Goal: Transaction & Acquisition: Purchase product/service

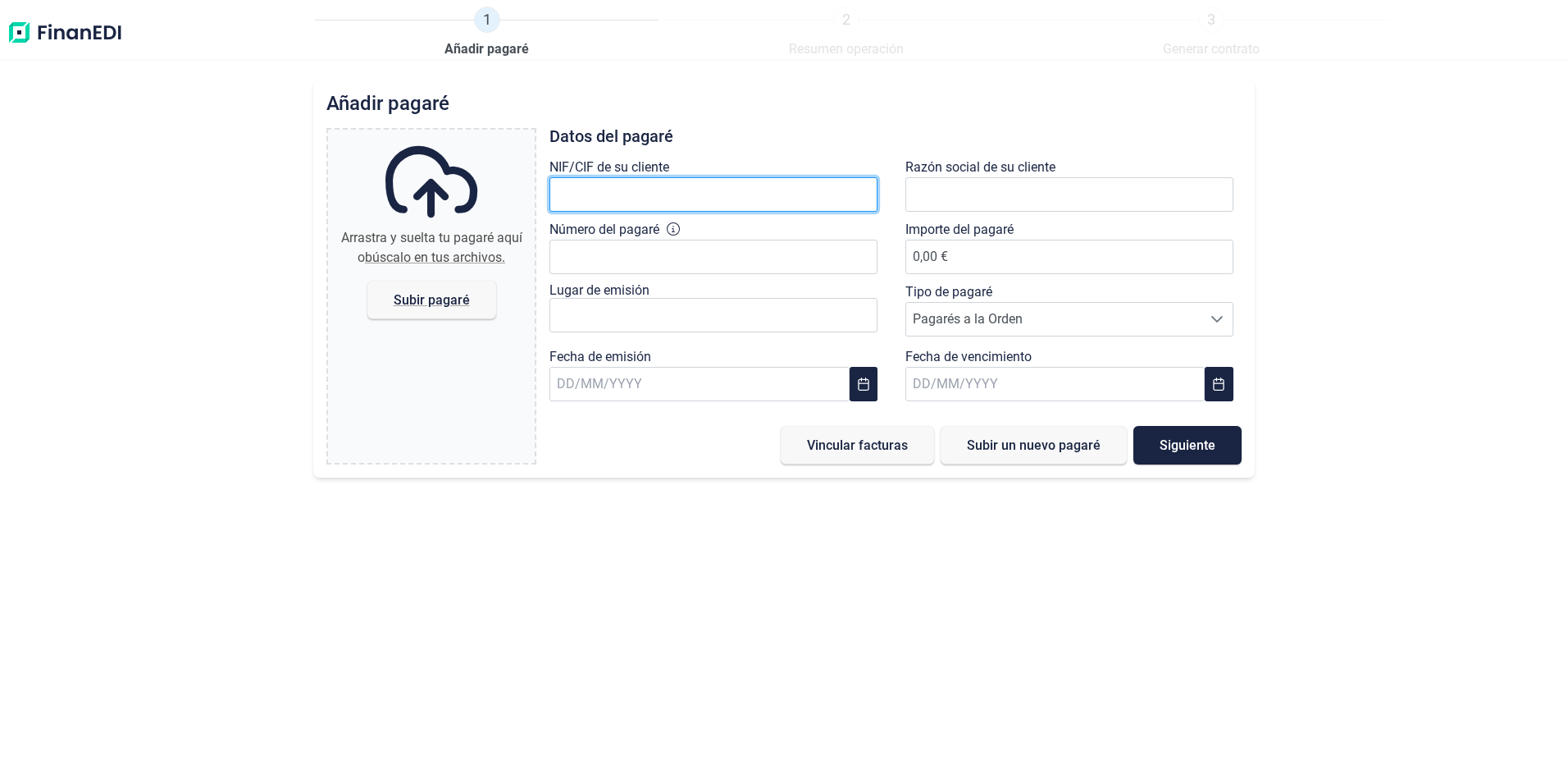
click at [713, 209] on input "text" at bounding box center [713, 194] width 328 height 35
click at [710, 206] on input "text" at bounding box center [713, 194] width 328 height 35
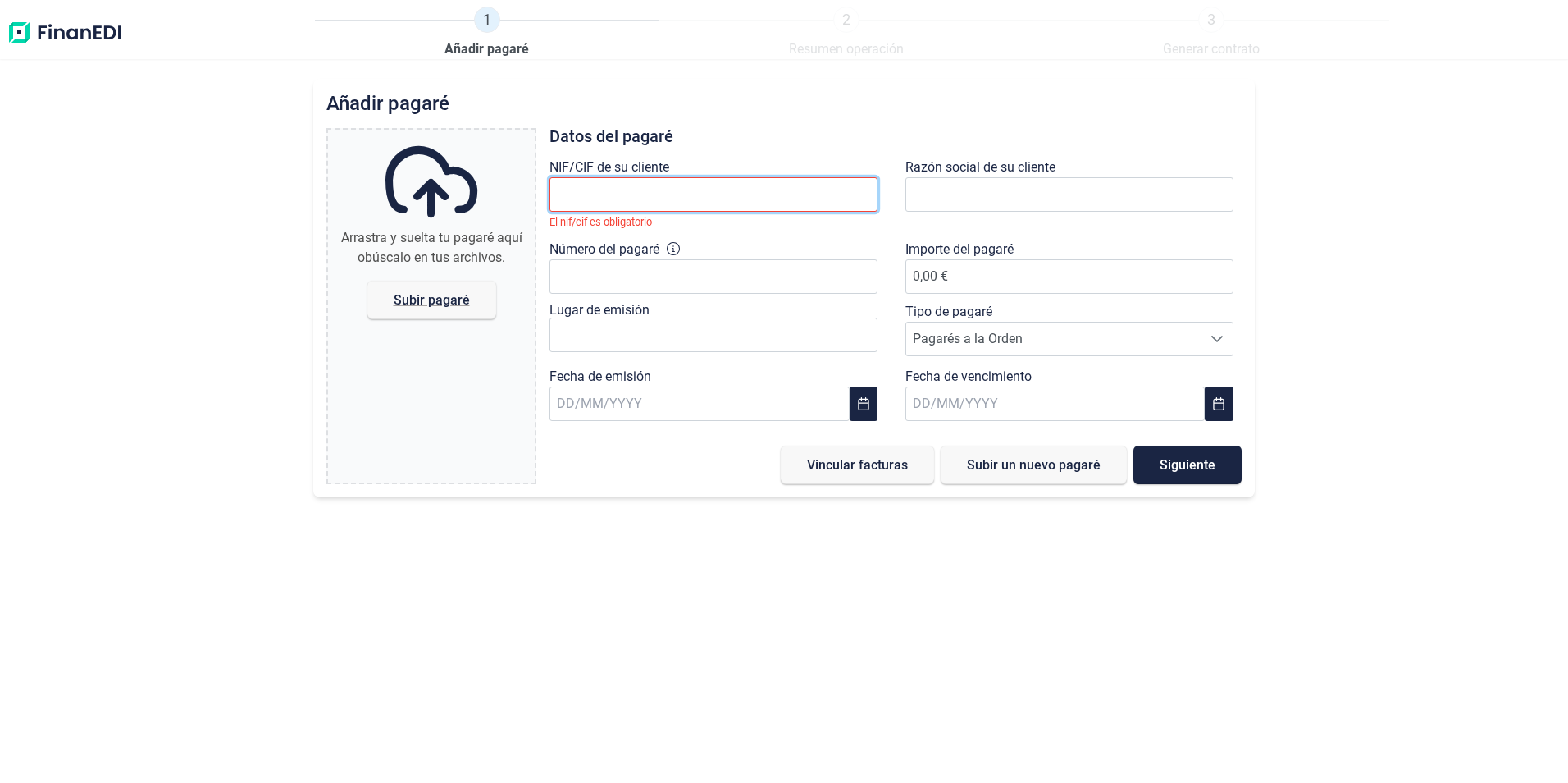
click at [586, 199] on input "text" at bounding box center [713, 194] width 328 height 35
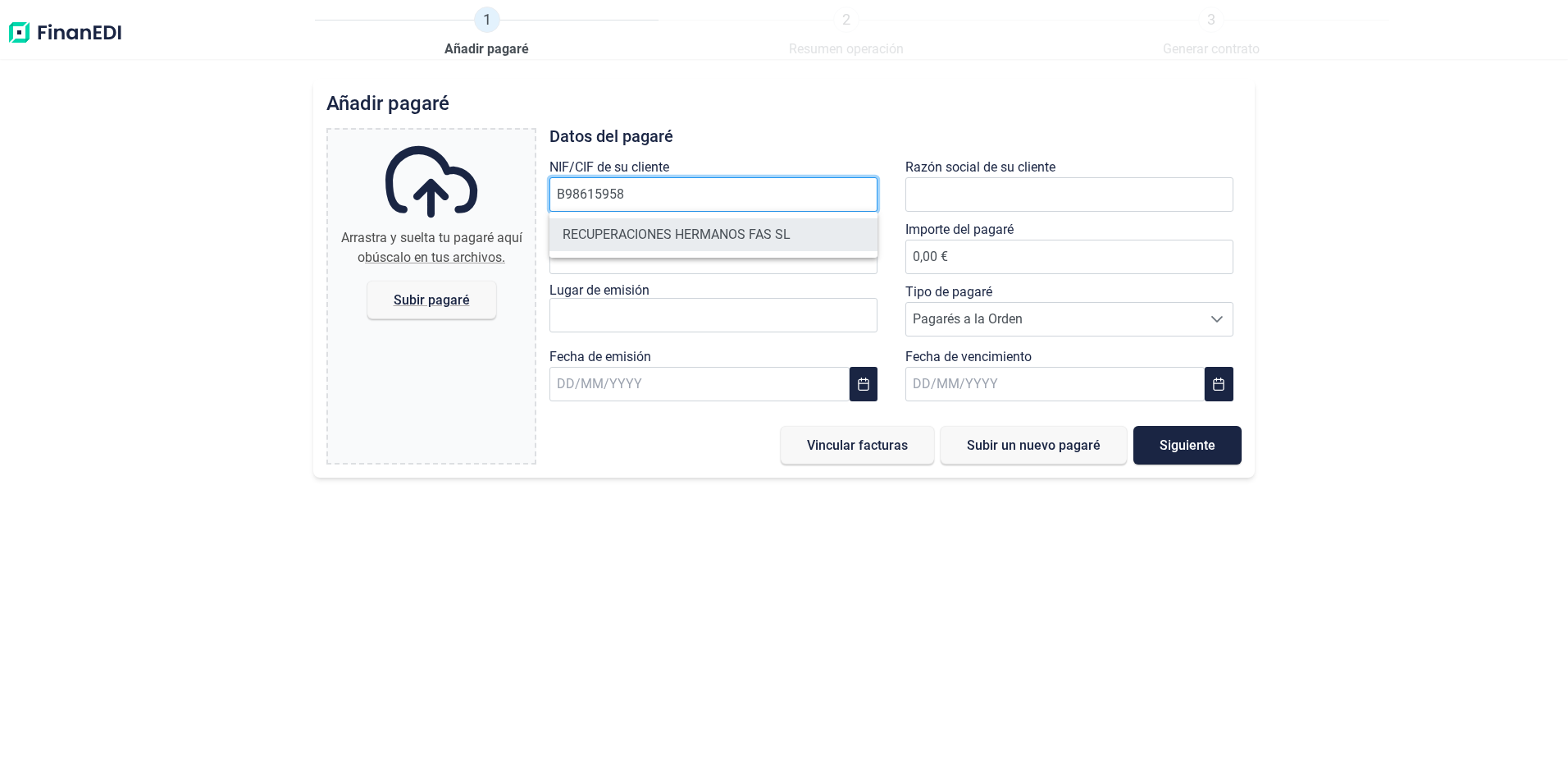
type input "B98615958"
click at [665, 220] on li "RECUPERACIONES HERMANOS FAS SL" at bounding box center [713, 234] width 328 height 33
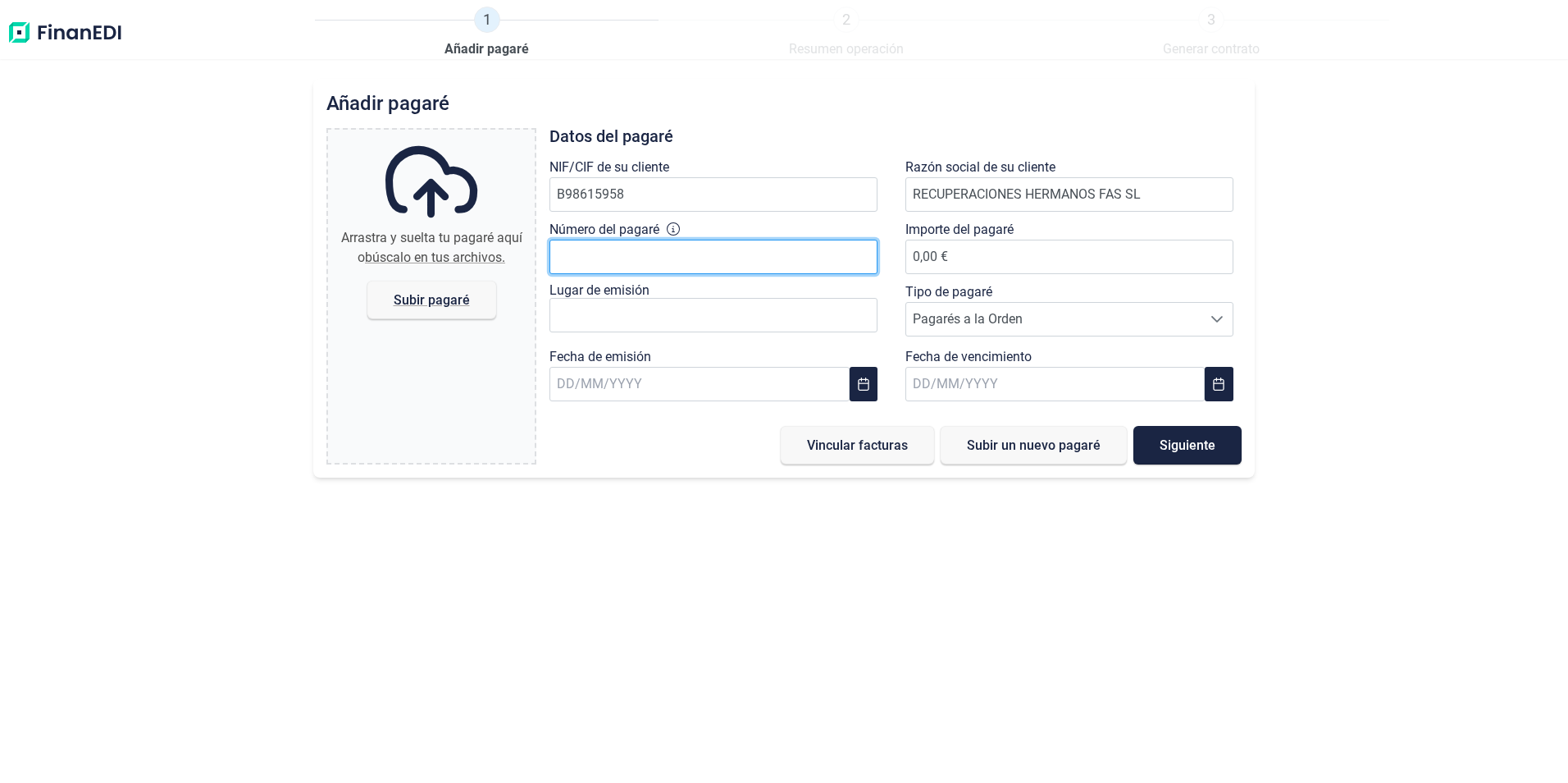
click at [648, 246] on input "Número del pagaré" at bounding box center [713, 256] width 328 height 35
type input "8863873682003"
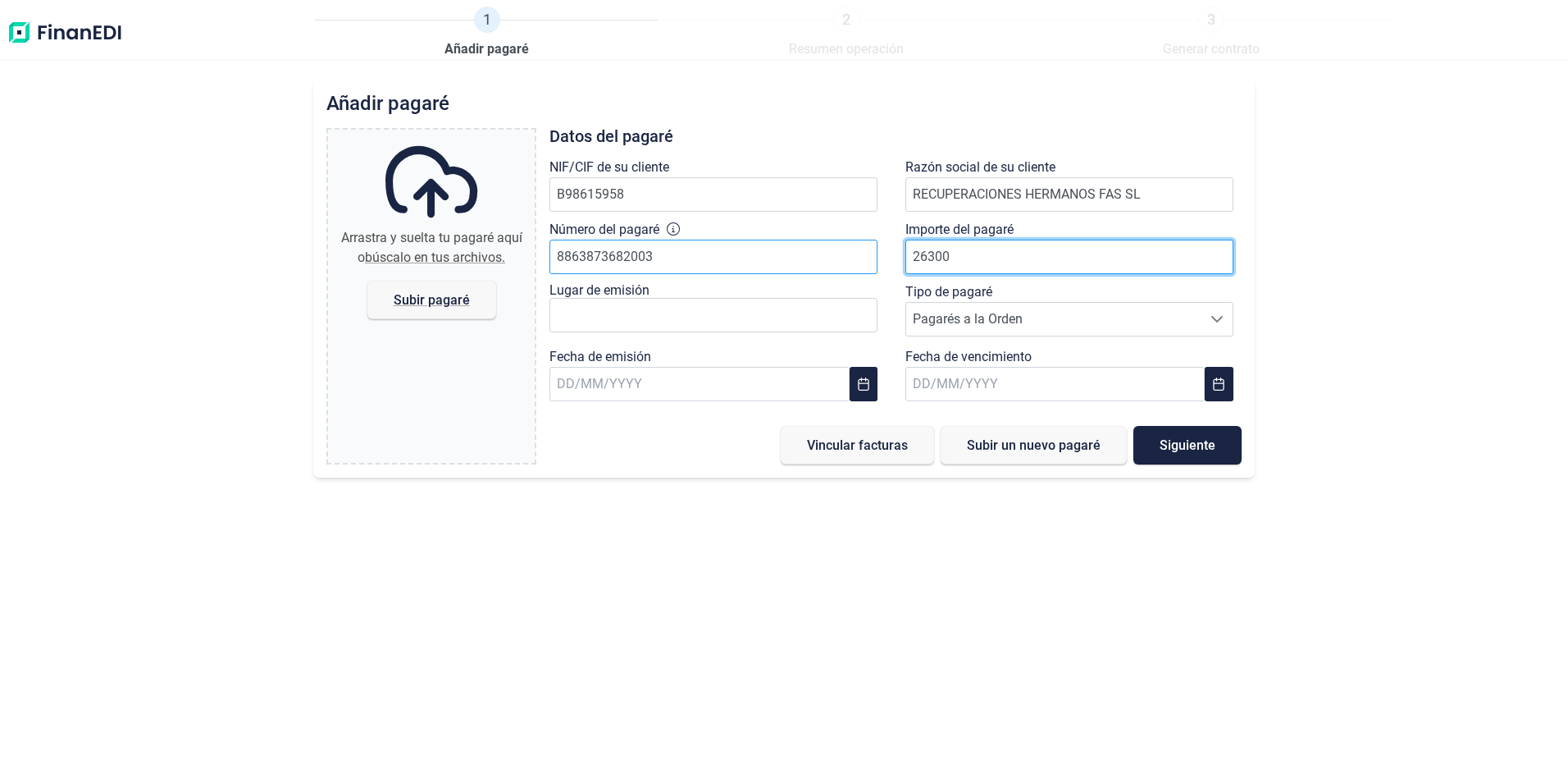
type input "26300"
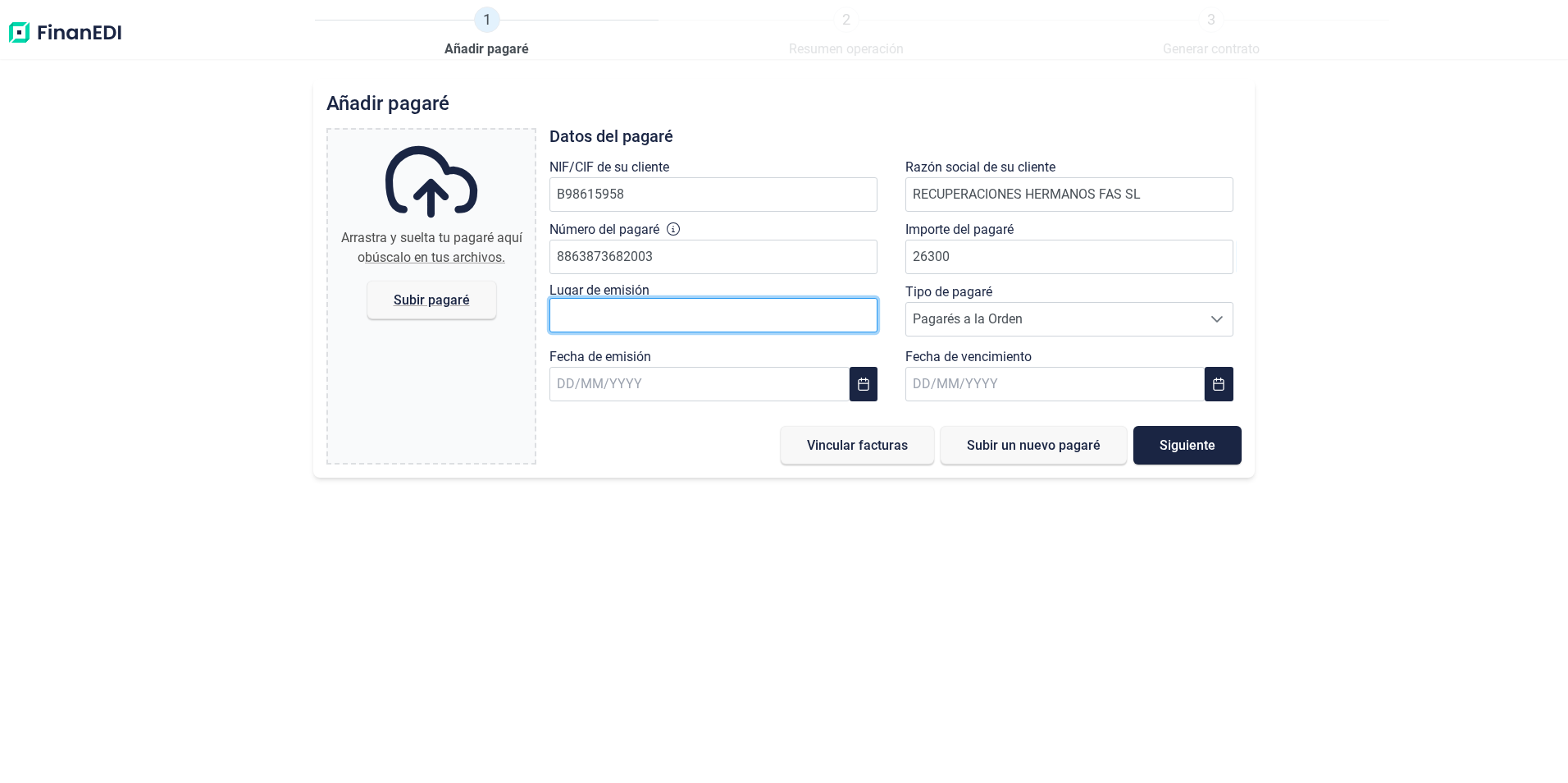
click at [654, 304] on input "text" at bounding box center [713, 314] width 328 height 35
type input "quart de pobl"
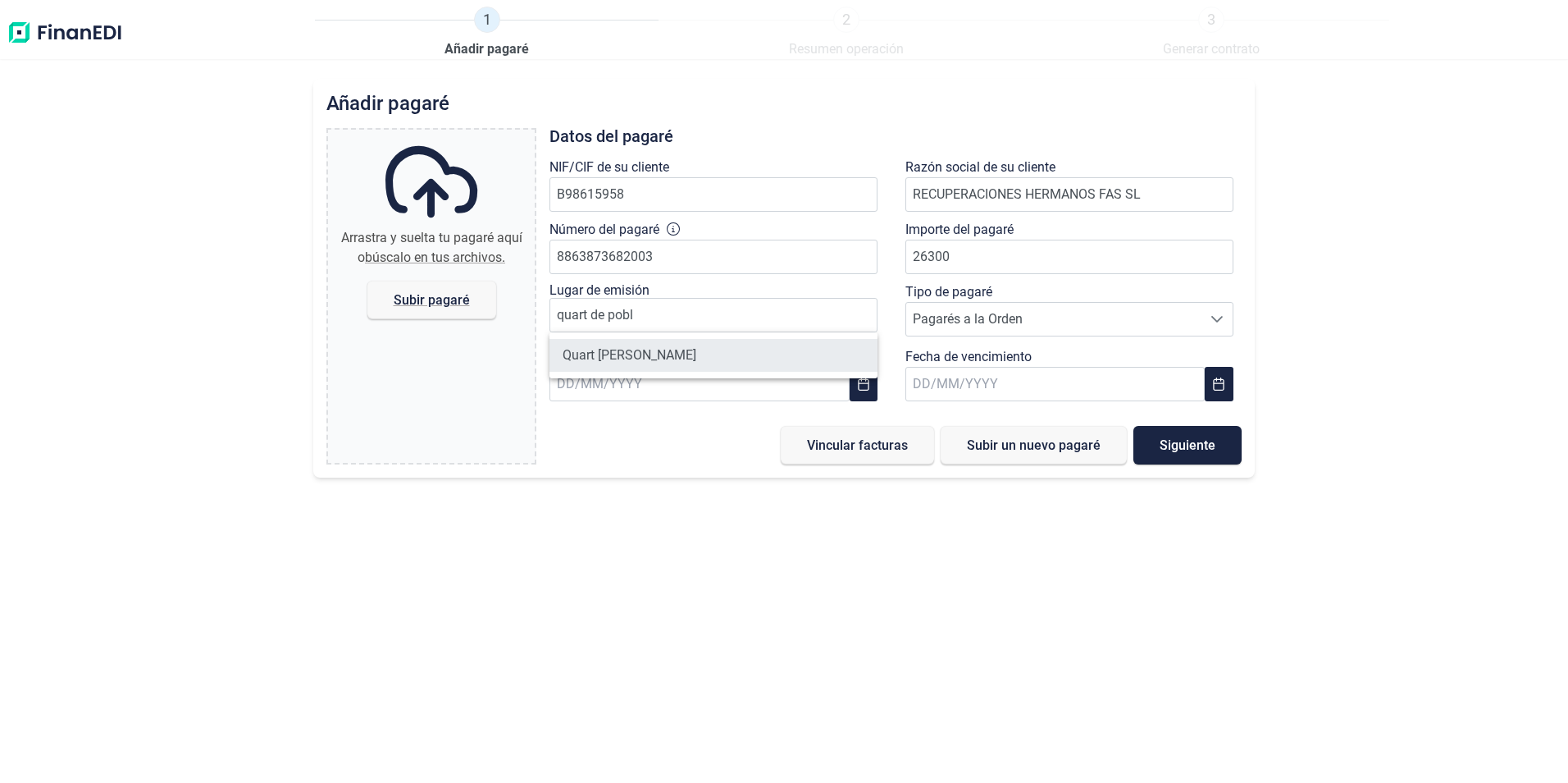
click at [631, 352] on li "Quart [PERSON_NAME]" at bounding box center [713, 355] width 328 height 33
click at [907, 314] on div "Tipo de pagaré Pagarés a la Orden Pagarés a la Orden Pagarés a la Orden" at bounding box center [1073, 314] width 356 height 65
click at [917, 323] on span "Pagarés a la Orden" at bounding box center [1054, 319] width 295 height 33
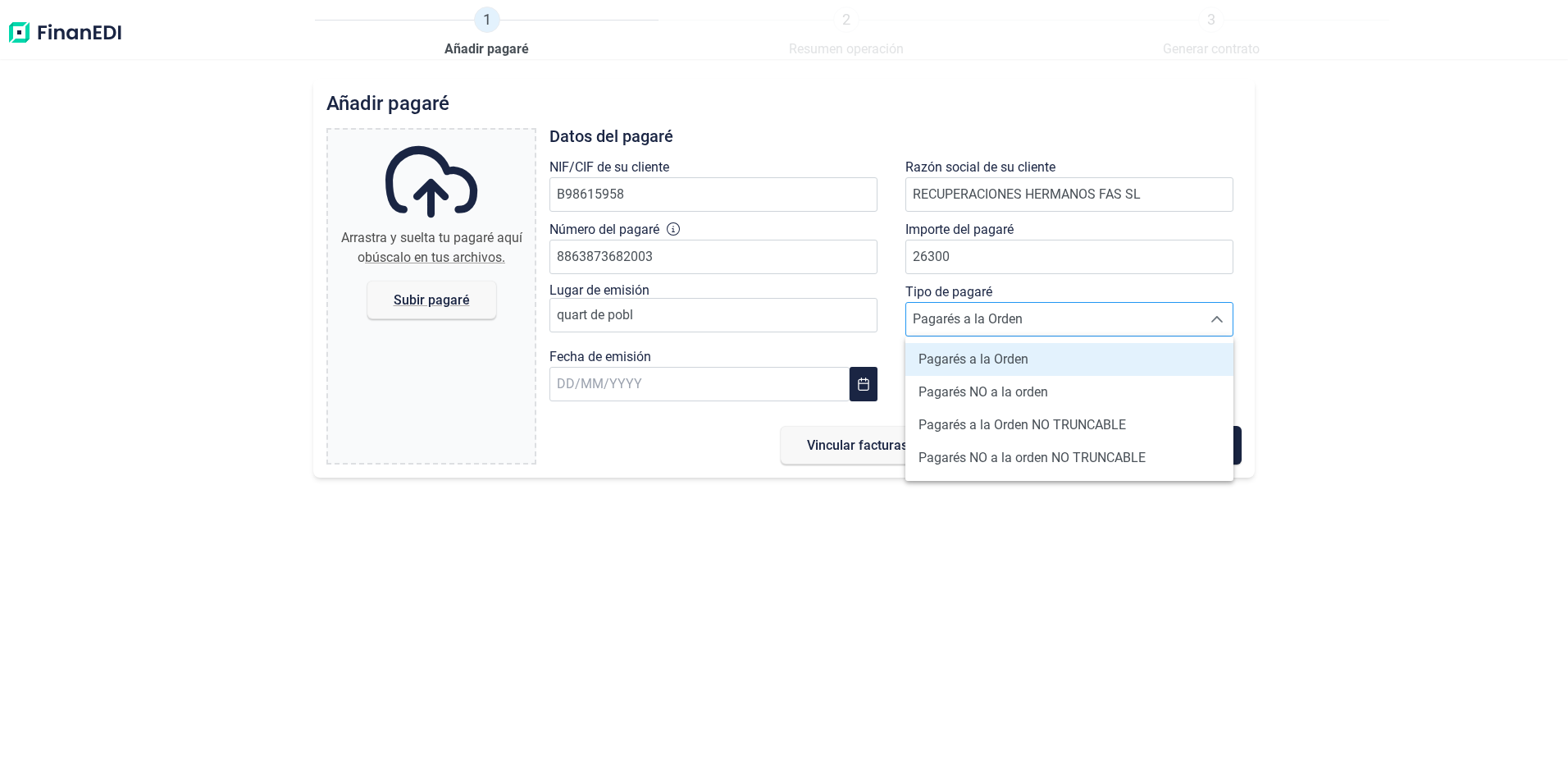
click at [917, 324] on span "Pagarés a la Orden" at bounding box center [1054, 319] width 295 height 33
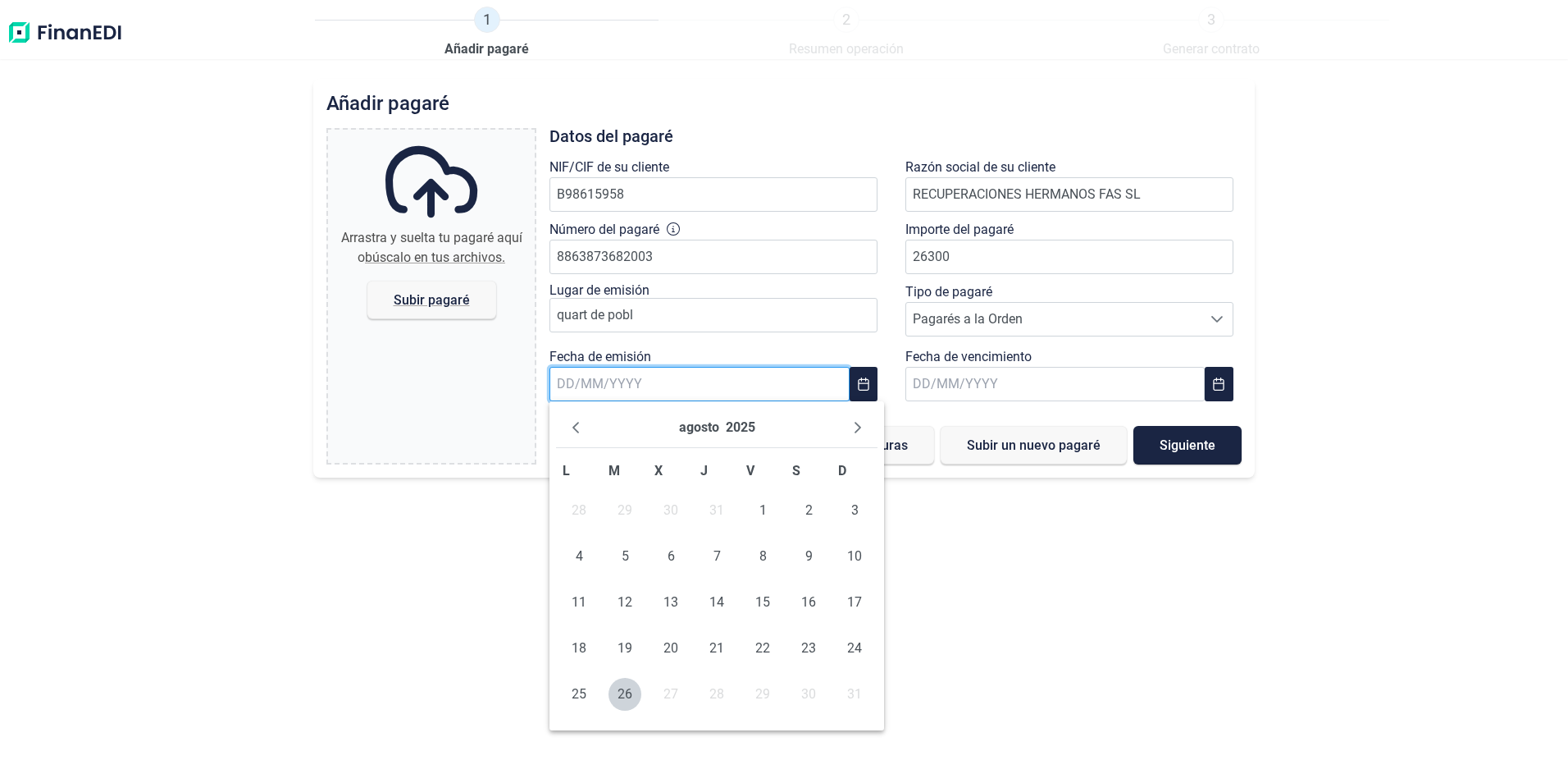
click at [716, 387] on input "text" at bounding box center [698, 383] width 299 height 35
click at [586, 697] on span "25" at bounding box center [579, 694] width 33 height 33
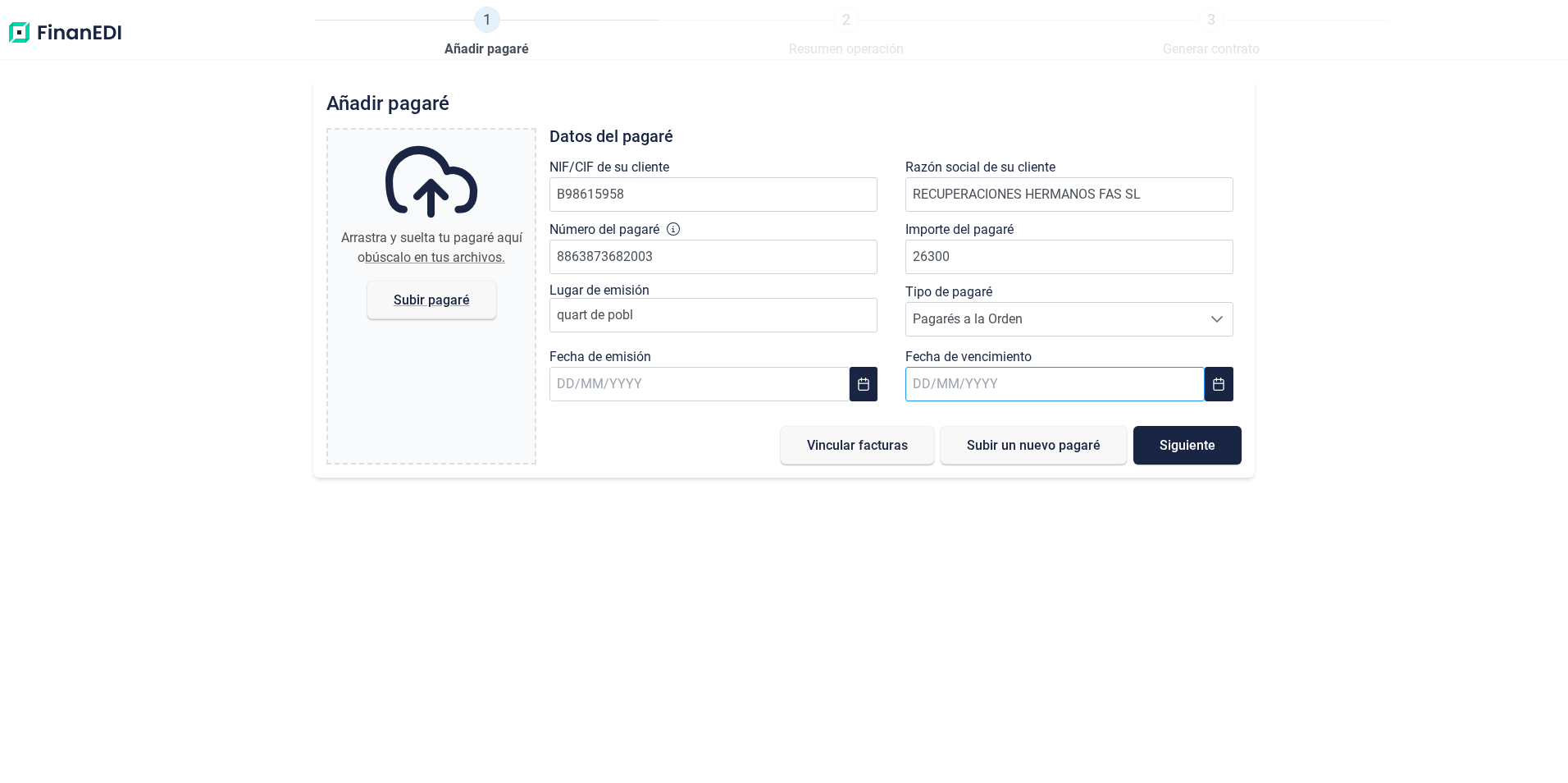
click at [913, 393] on input "text" at bounding box center [1055, 383] width 299 height 35
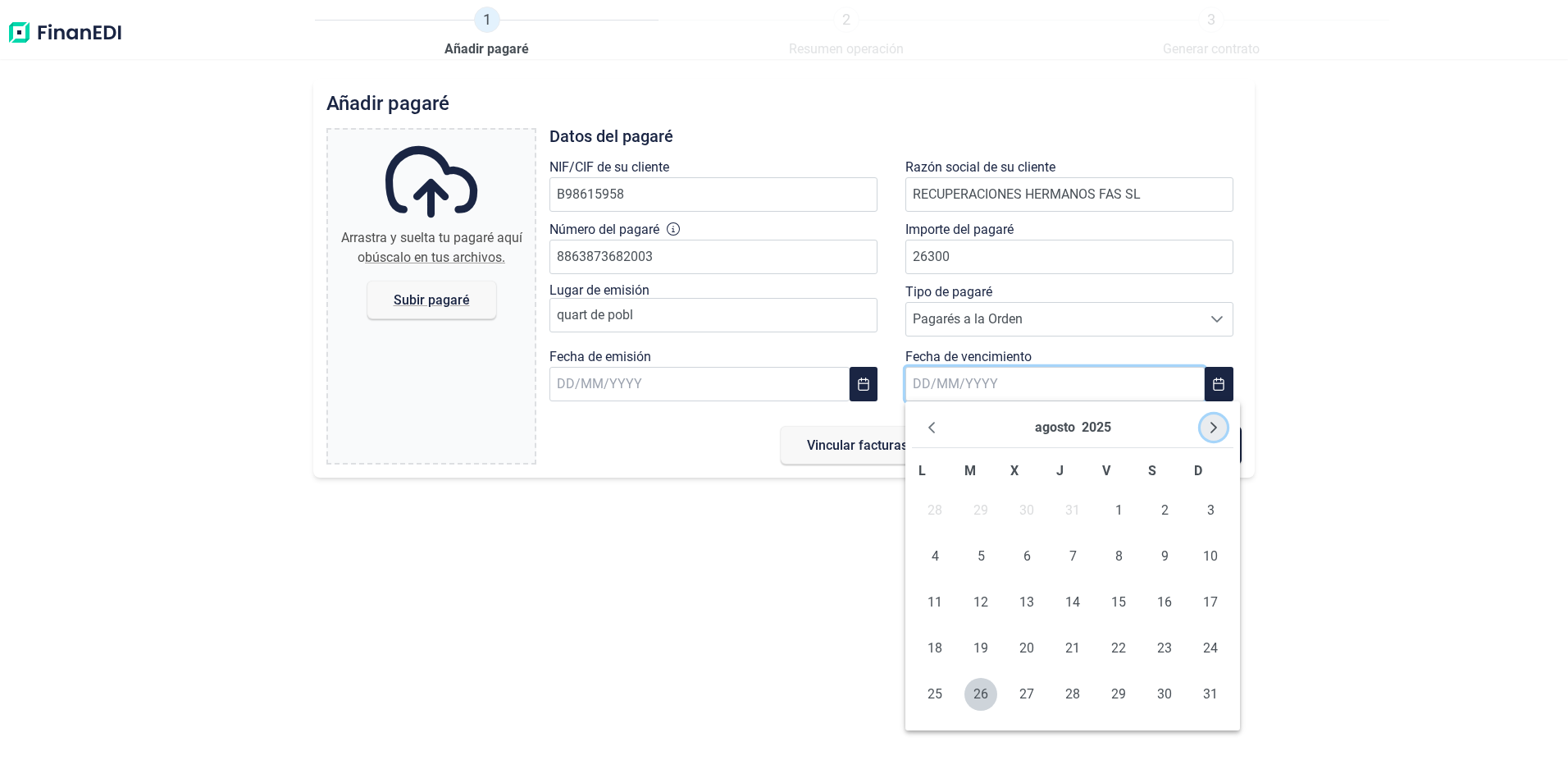
click at [1217, 426] on icon "Next Month" at bounding box center [1214, 427] width 13 height 13
click at [1217, 426] on icon "Next Month" at bounding box center [1214, 427] width 13 height 13
click at [1019, 600] on span "12" at bounding box center [1026, 602] width 33 height 33
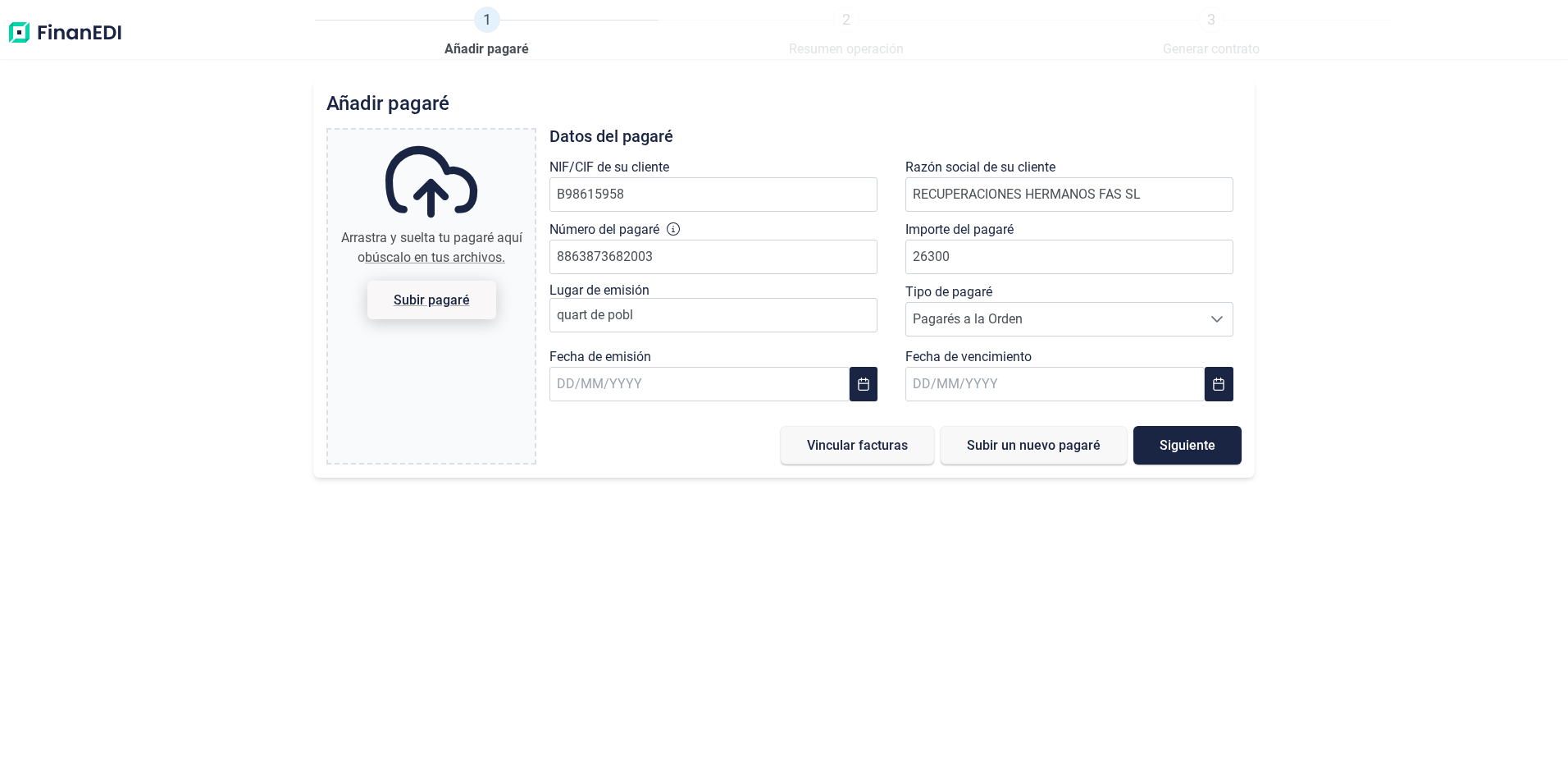
click at [440, 303] on span "Subir pagaré" at bounding box center [431, 300] width 77 height 13
click at [440, 135] on input "Arrastra y suelta tu pagaré aquí o búscalo en tus archivos. Subir pagaré" at bounding box center [431, 132] width 206 height 5
type input "C:\fakepath\Imagen de WhatsApp [DATE] a las 11.18.45_683b7bbd.jpg"
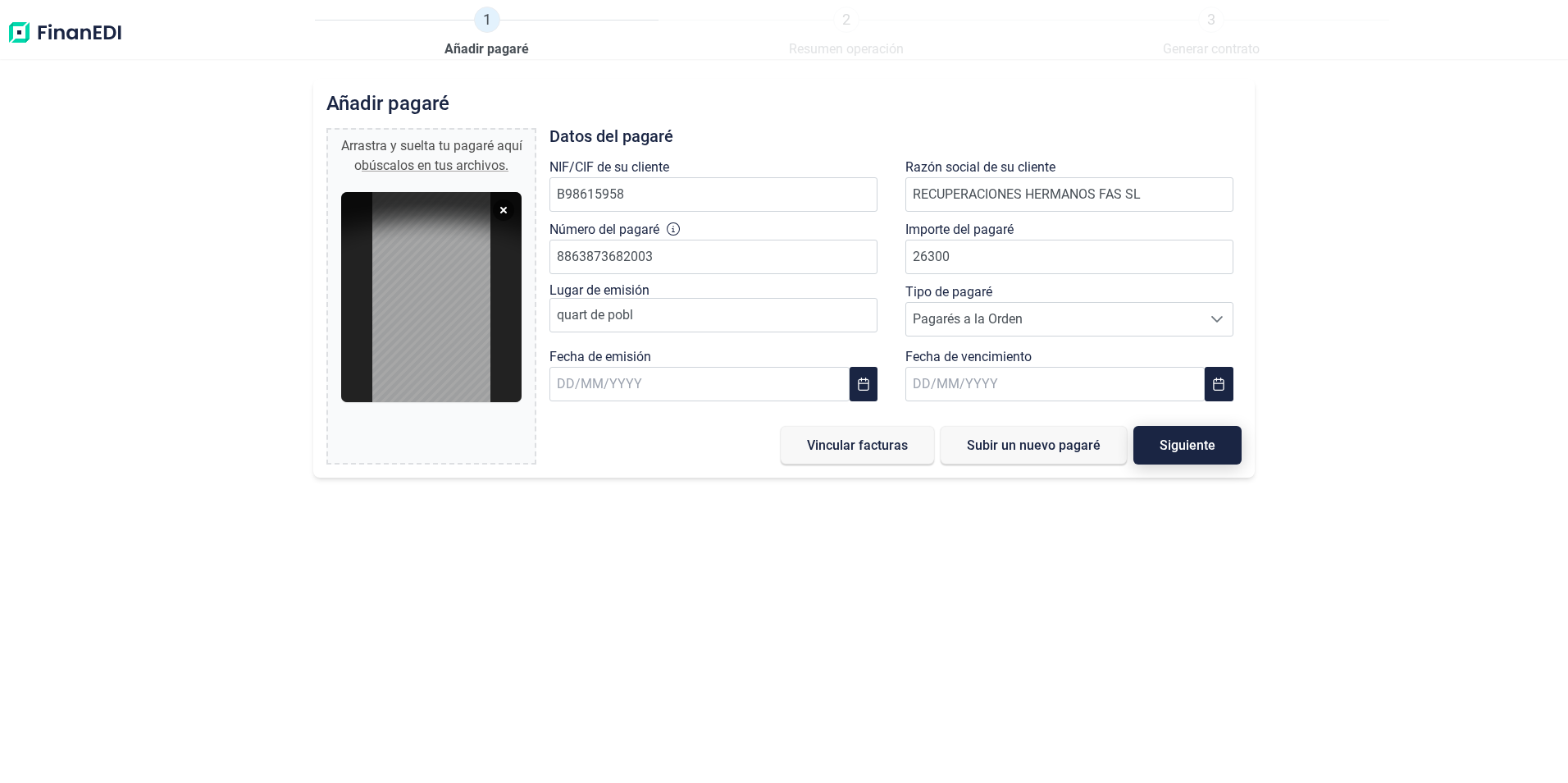
click at [1186, 446] on span "Siguiente" at bounding box center [1188, 445] width 56 height 13
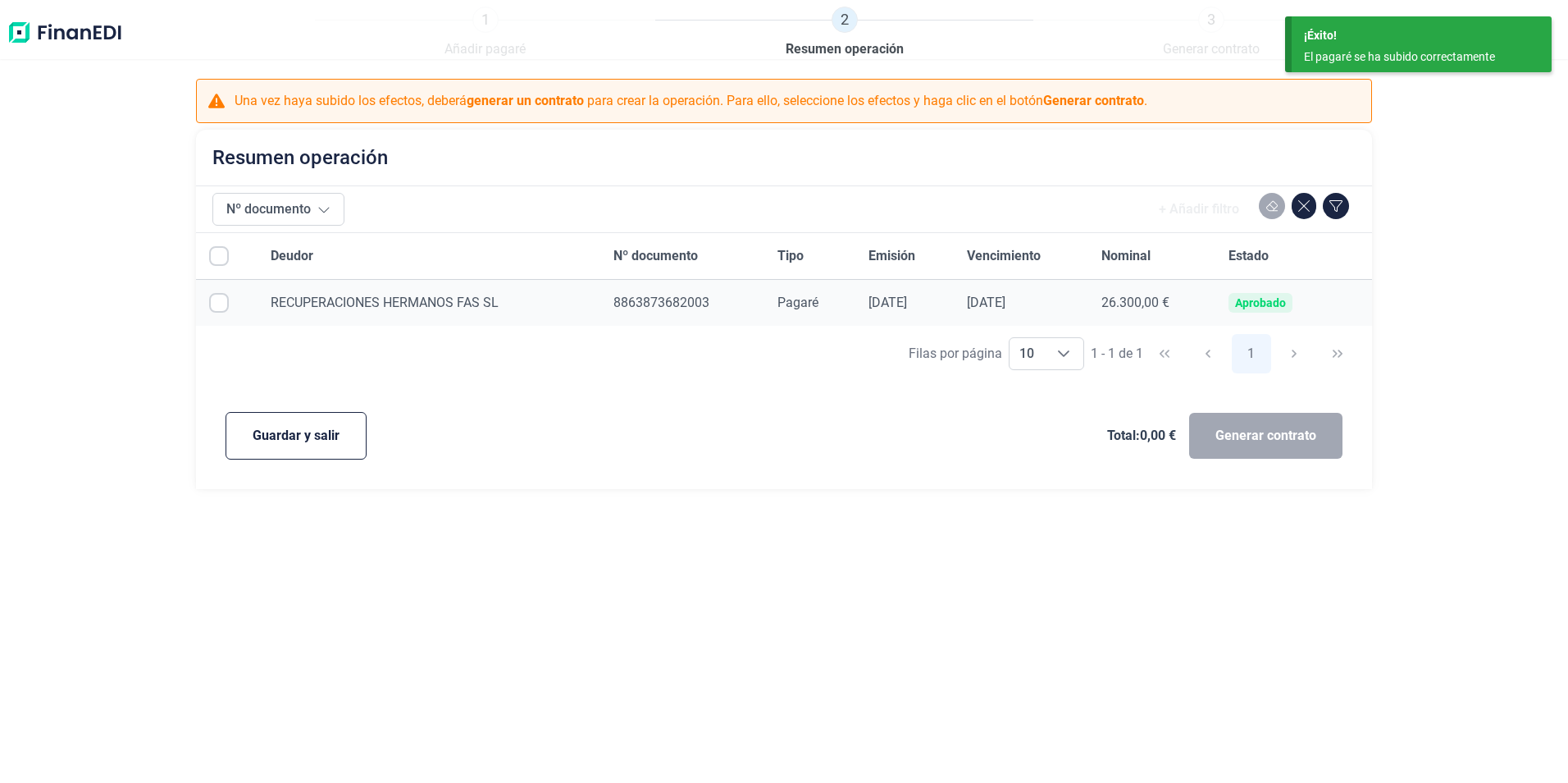
checkbox input "true"
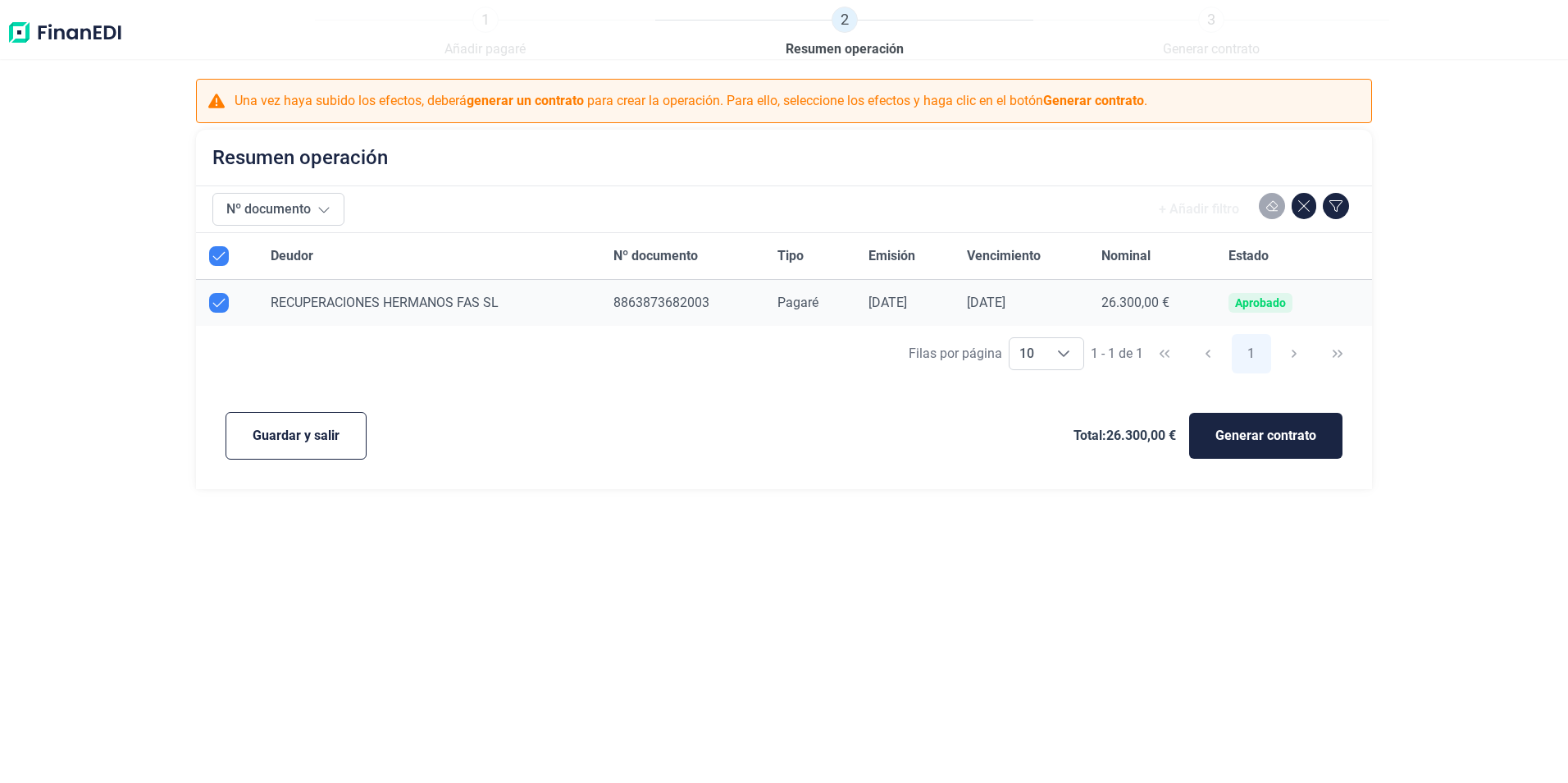
click at [379, 311] on div "RECUPERACIONES HERMANOS FAS SL" at bounding box center [428, 303] width 316 height 19
click at [302, 199] on button "Nº documento" at bounding box center [278, 209] width 132 height 33
click at [338, 309] on span "RECUPERACIONES HERMANOS FAS SL" at bounding box center [384, 302] width 228 height 15
click at [1277, 434] on span "Generar contrato" at bounding box center [1266, 435] width 101 height 19
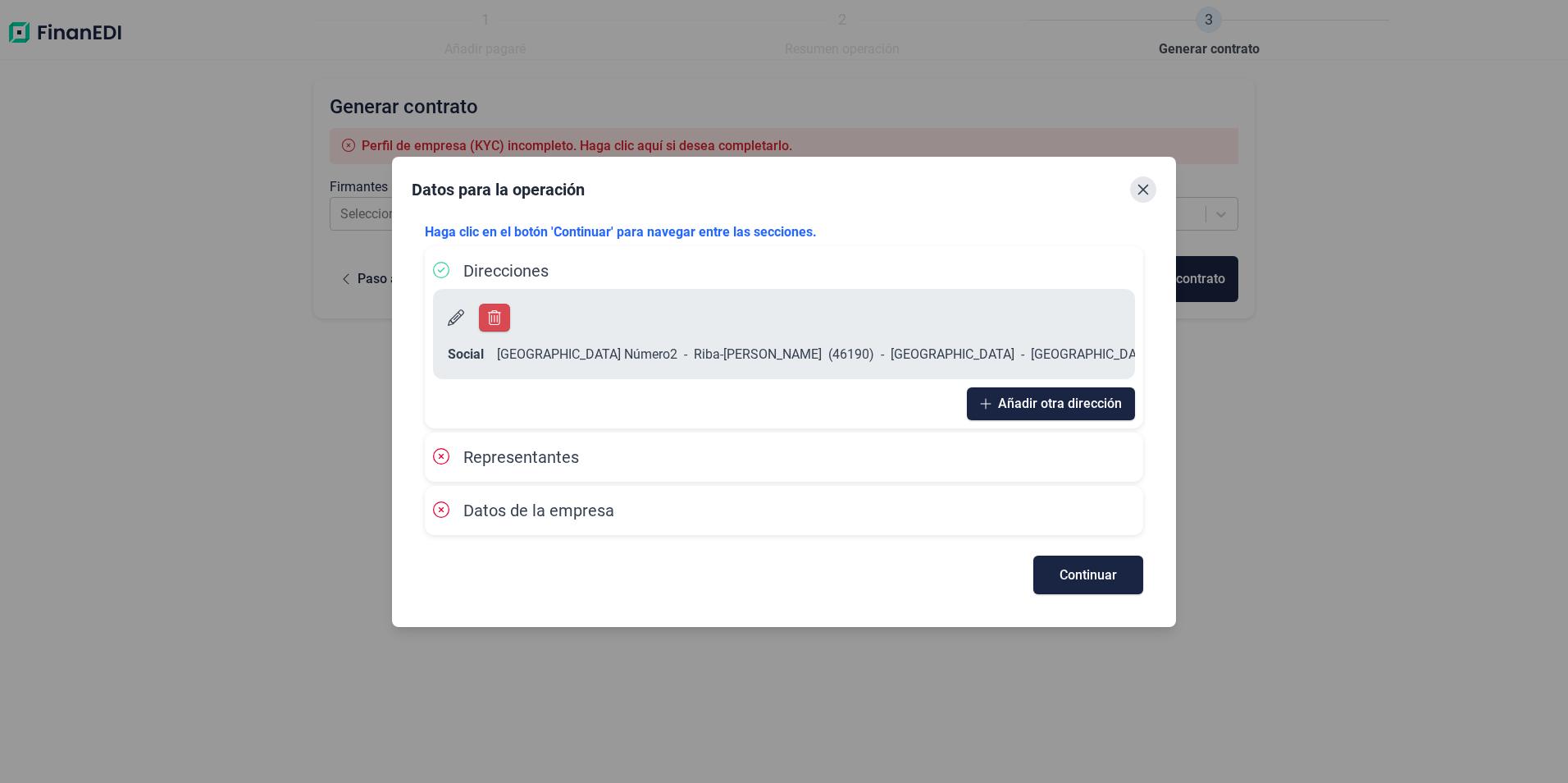
click at [1143, 196] on icon "Close" at bounding box center [1143, 190] width 13 height 13
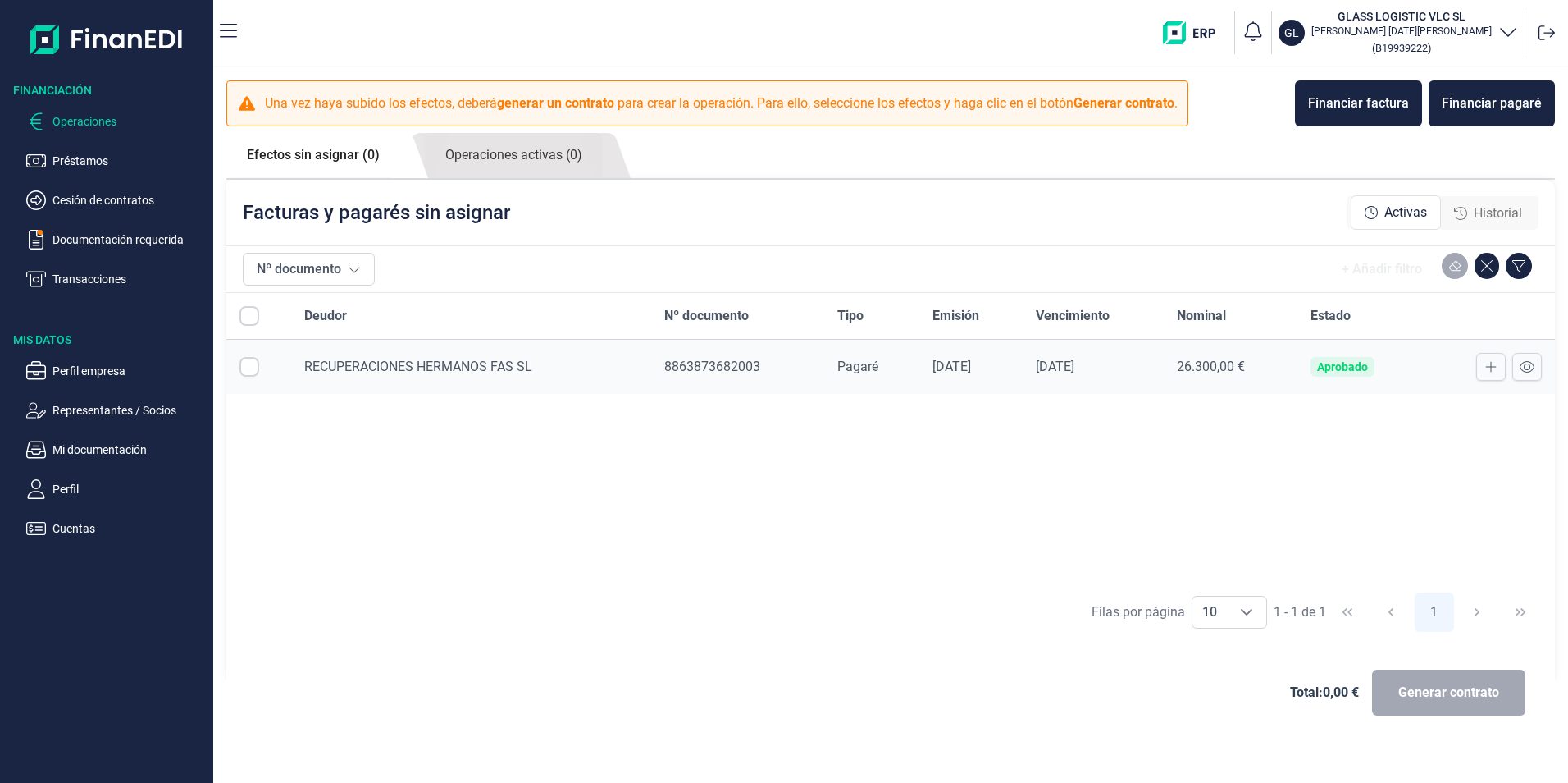
checkbox input "true"
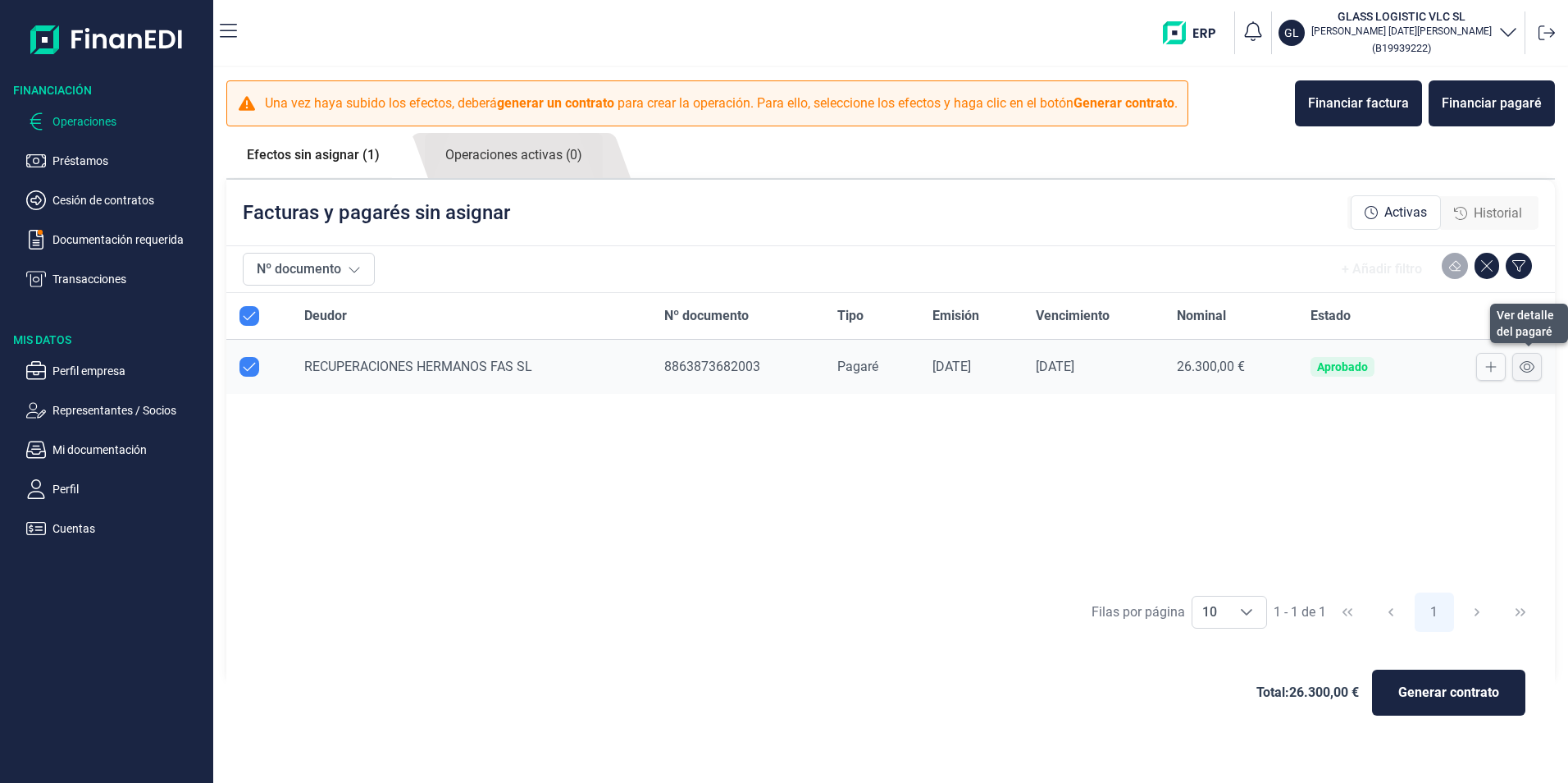
click at [1530, 368] on icon at bounding box center [1528, 367] width 15 height 12
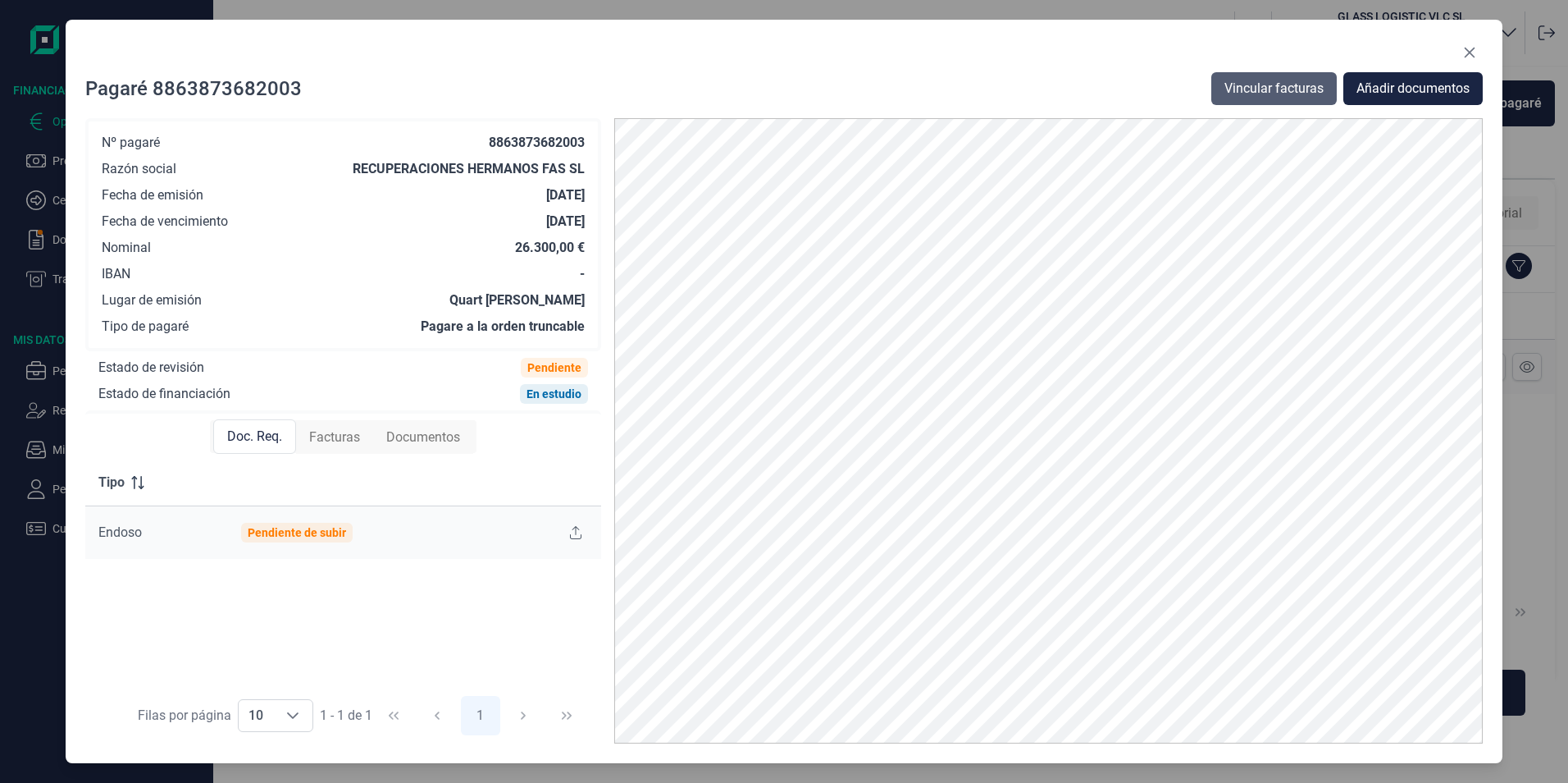
click at [1265, 80] on span "Vincular facturas" at bounding box center [1274, 88] width 99 height 19
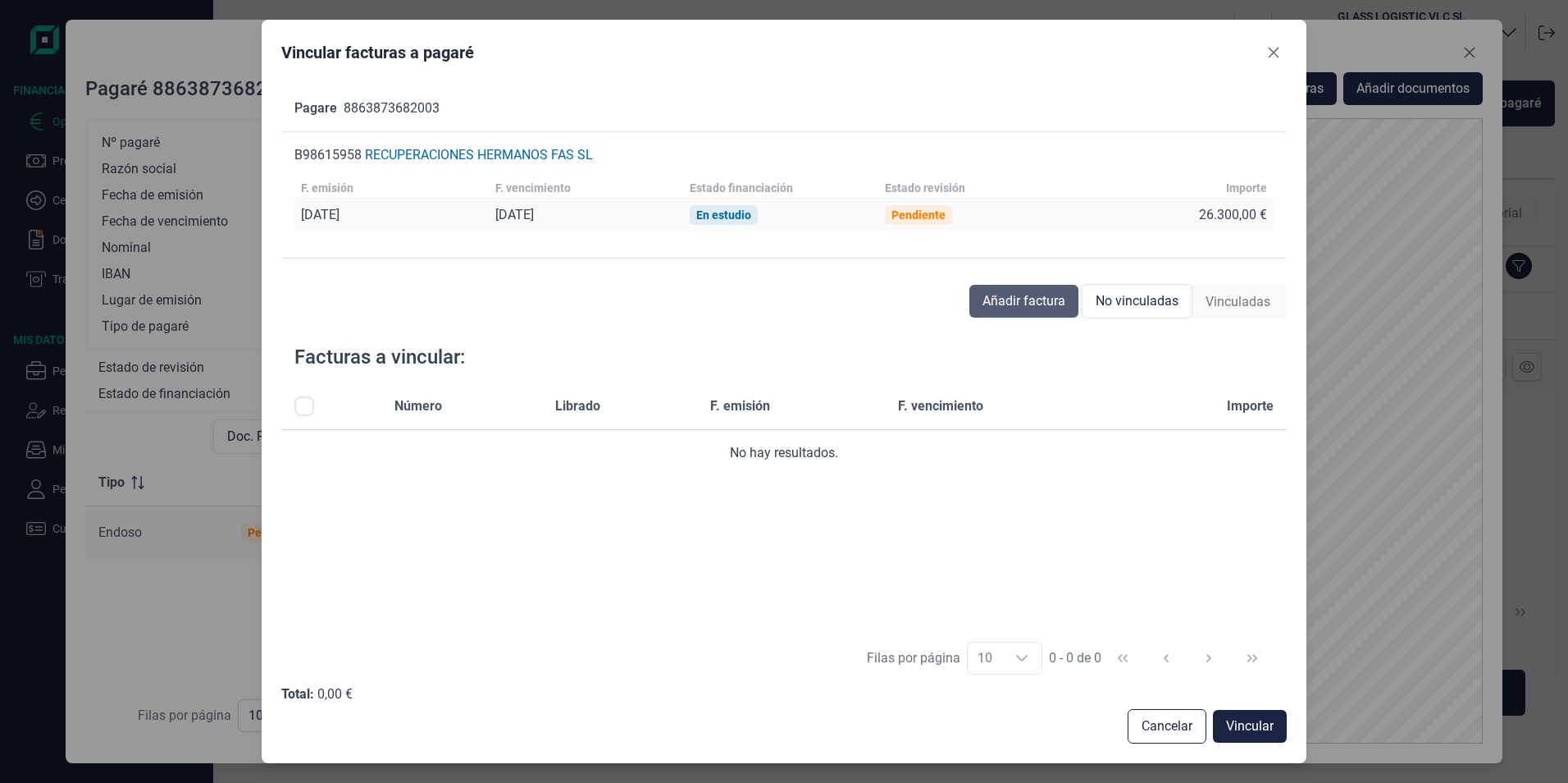
click at [1039, 301] on span "Añadir factura" at bounding box center [1024, 301] width 83 height 19
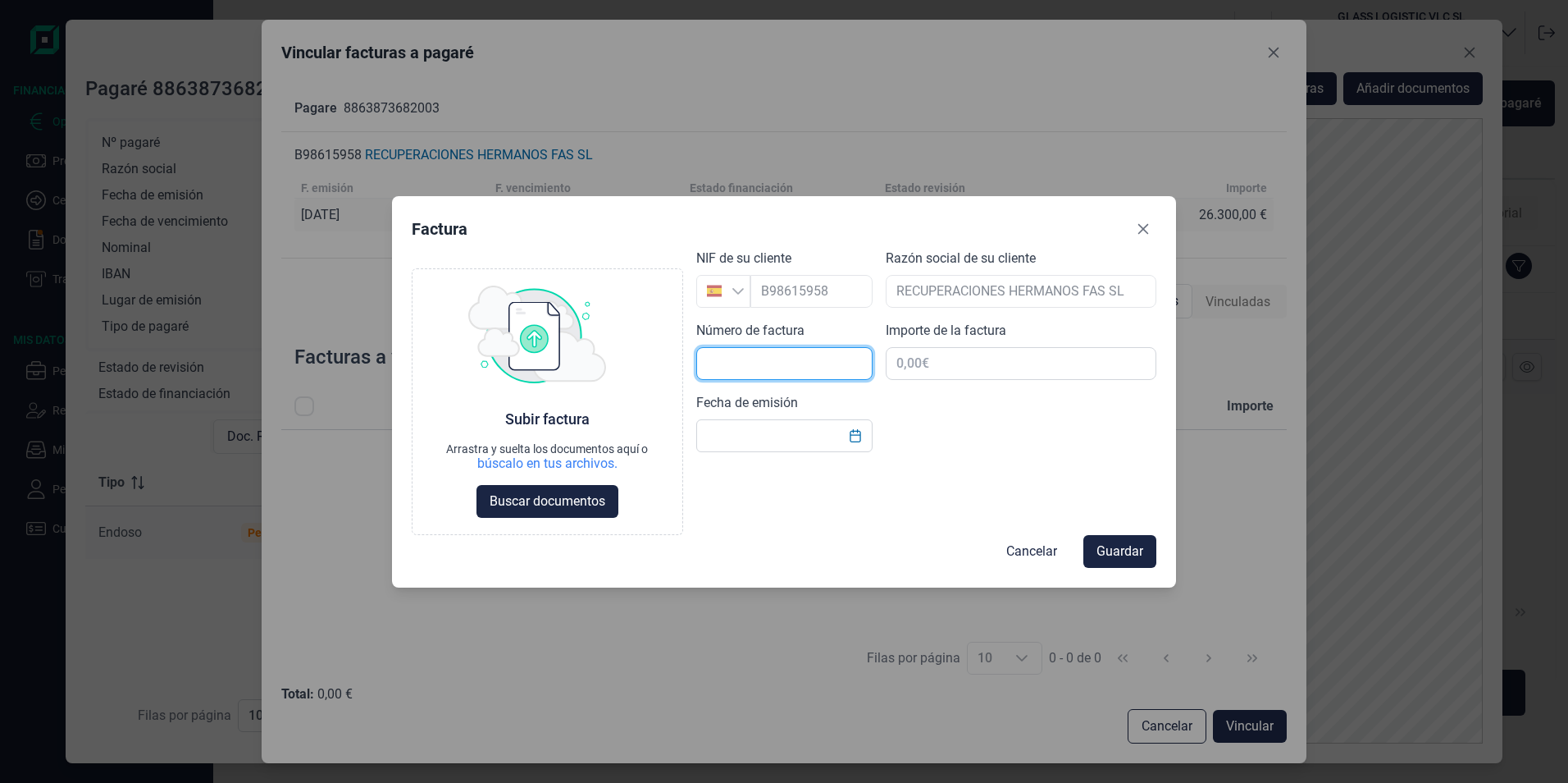
click at [787, 357] on input "text" at bounding box center [784, 363] width 176 height 33
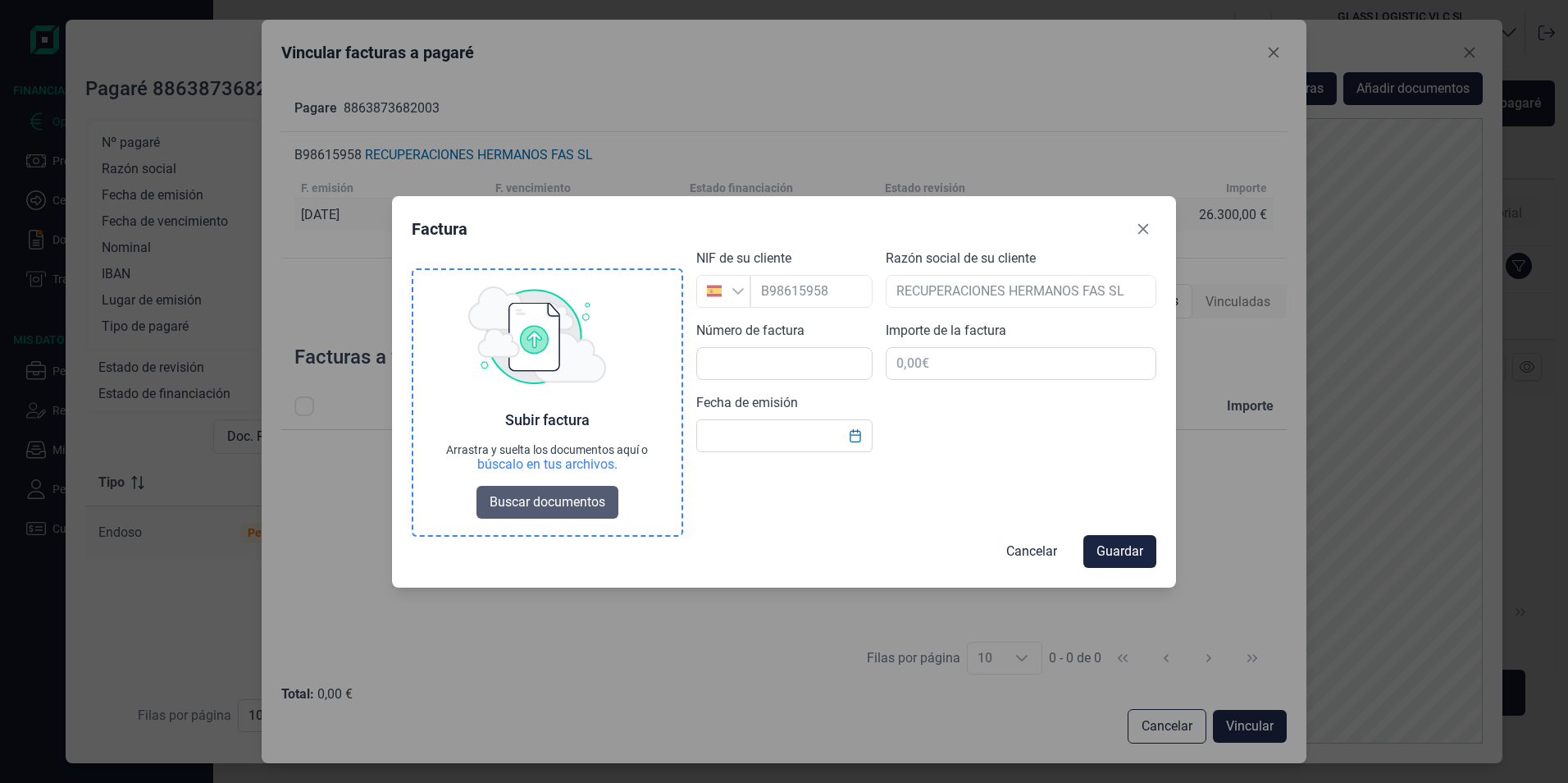
click at [526, 509] on span "Buscar documentos" at bounding box center [547, 501] width 115 height 19
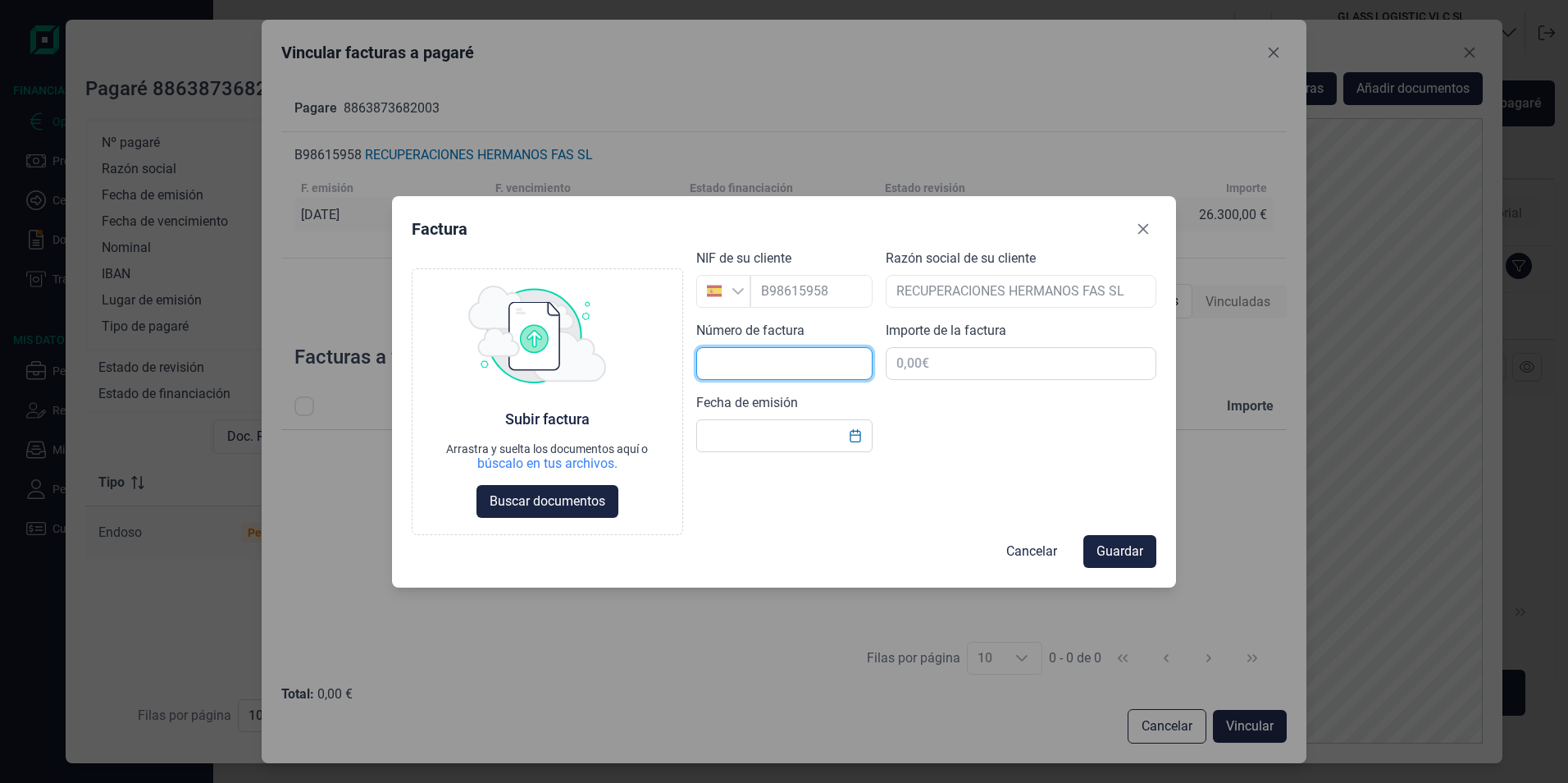
click at [766, 373] on input "text" at bounding box center [784, 363] width 176 height 33
type input "v112/2025"
type input "50.000,00 €"
click at [849, 434] on icon "Choose Date" at bounding box center [856, 436] width 13 height 13
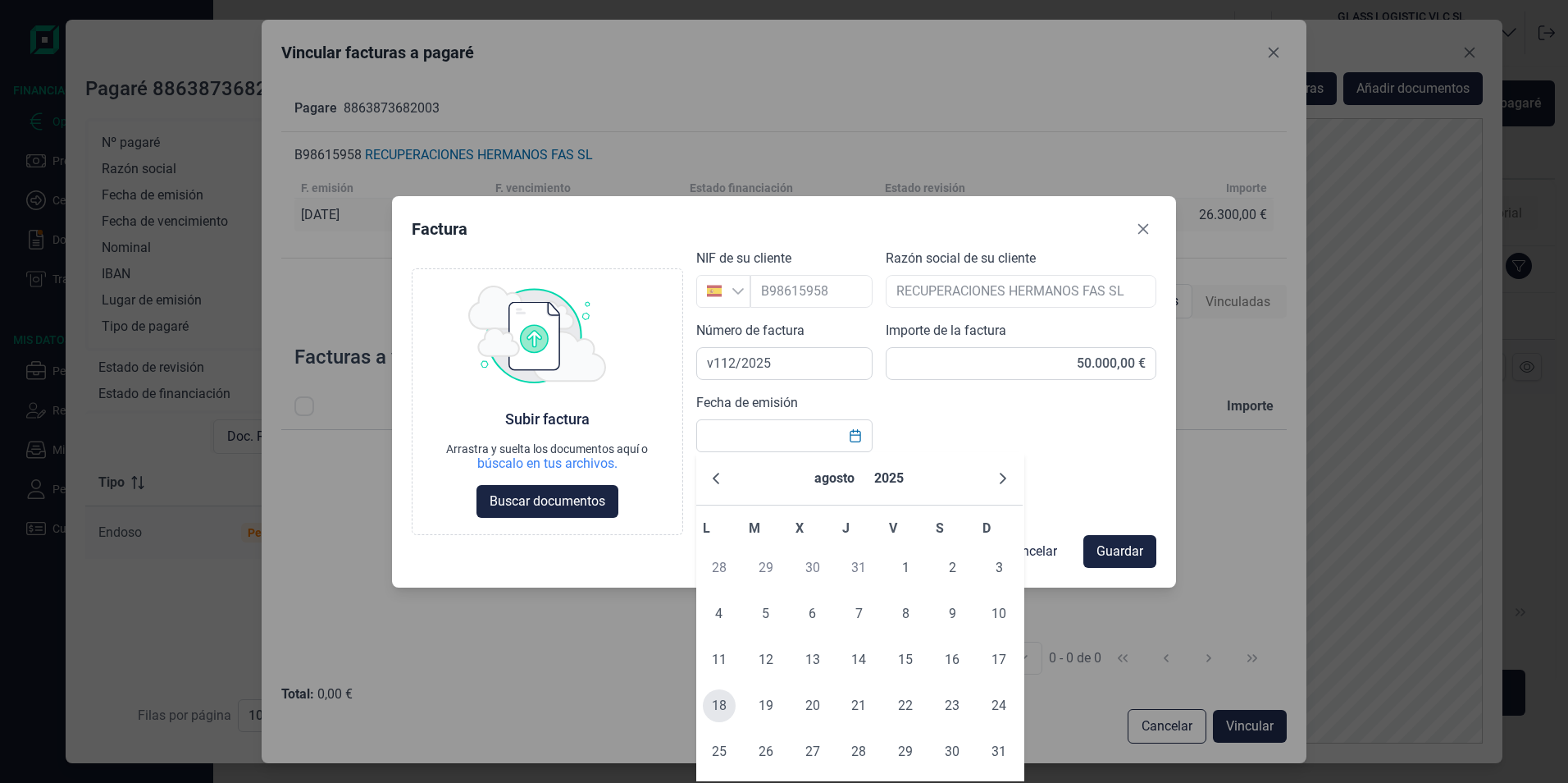
click at [725, 699] on span "18" at bounding box center [719, 705] width 33 height 33
type input "[DATE]"
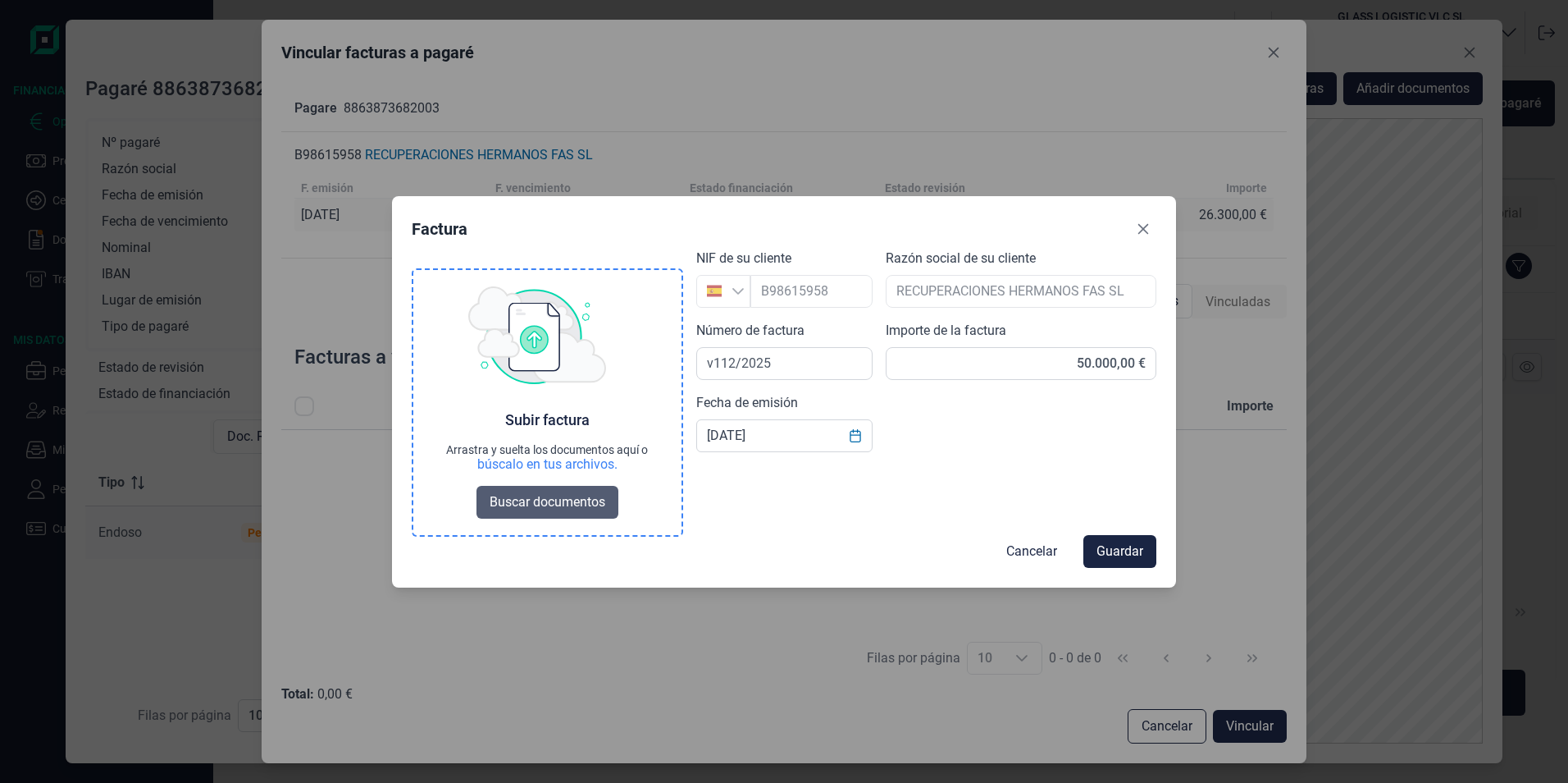
click at [586, 501] on span "Buscar documentos" at bounding box center [547, 501] width 115 height 19
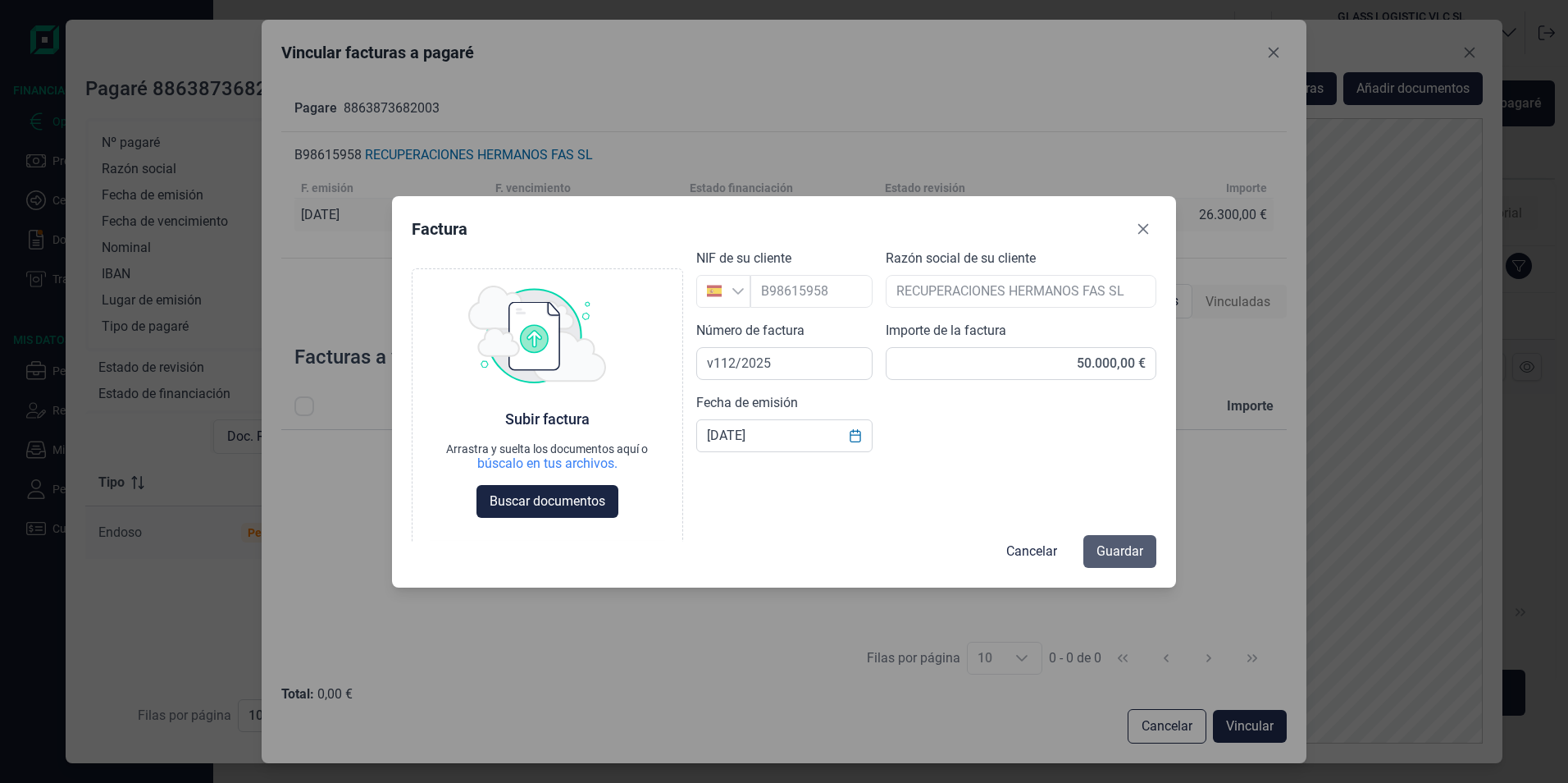
click at [1113, 552] on span "Guardar" at bounding box center [1120, 551] width 46 height 19
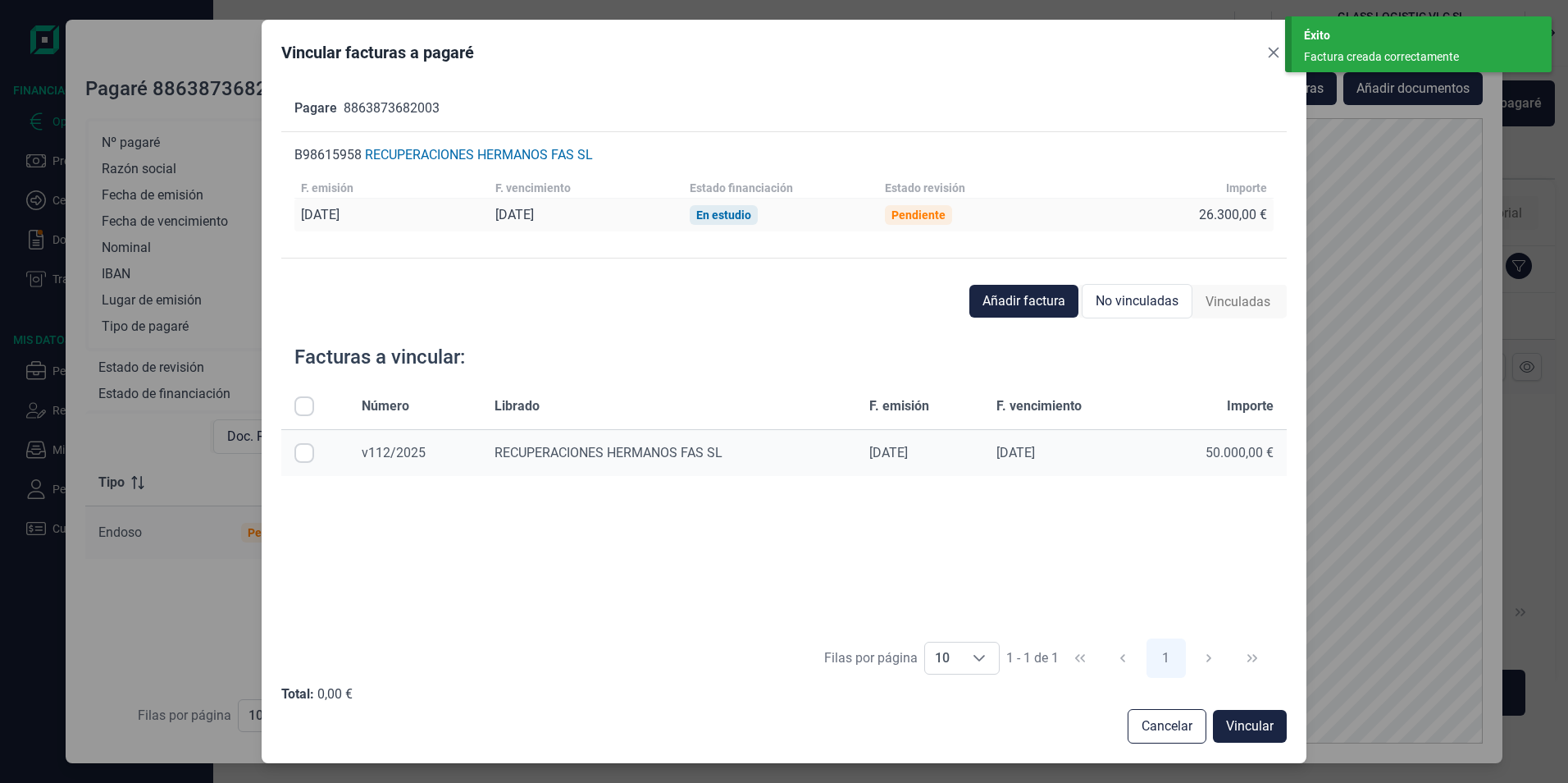
click at [296, 453] on input "Row Selected null" at bounding box center [303, 453] width 19 height 19
checkbox input "true"
click at [998, 308] on span "Añadir factura" at bounding box center [1024, 301] width 83 height 19
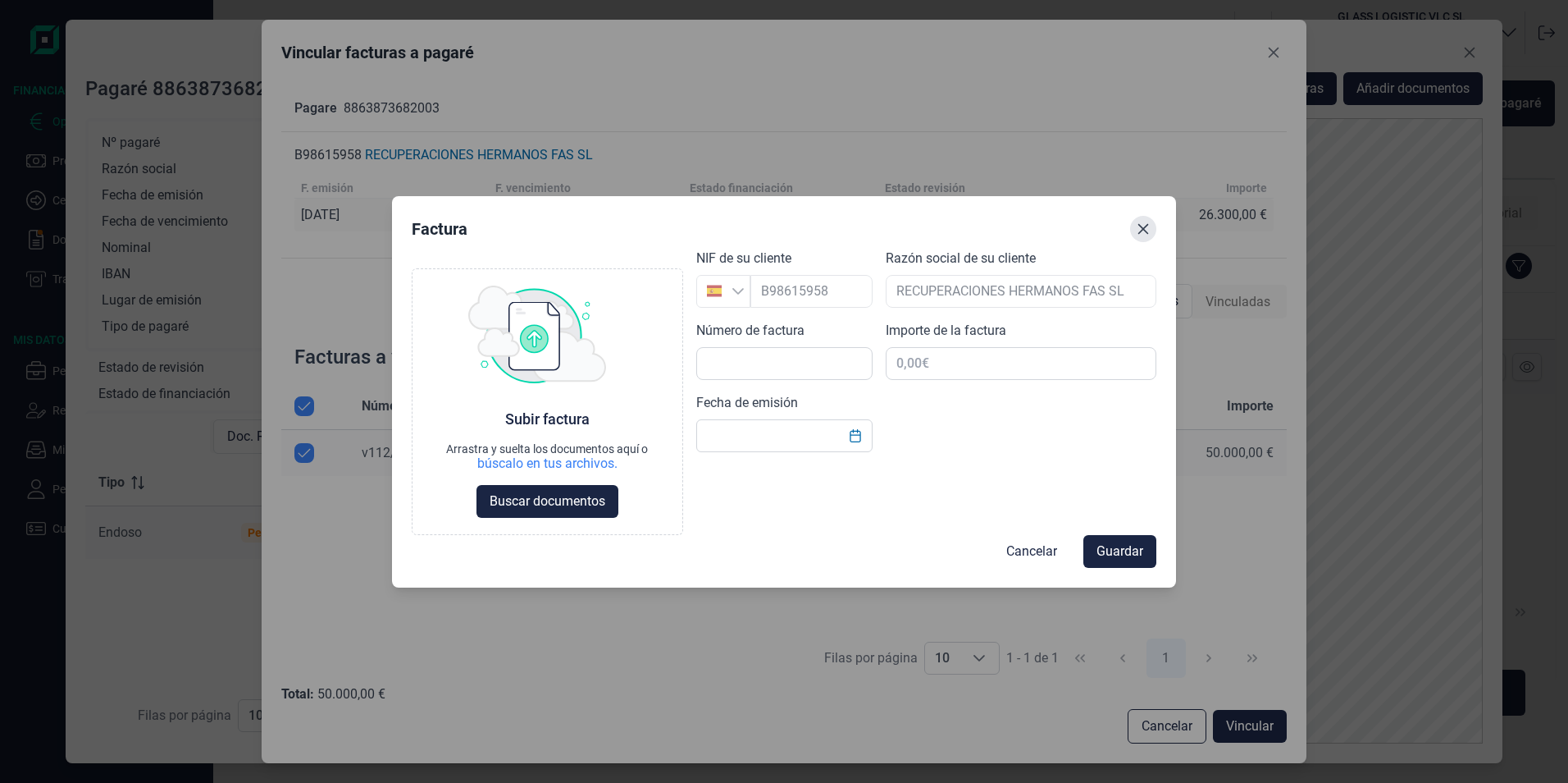
click at [1140, 233] on icon "Close" at bounding box center [1143, 228] width 11 height 11
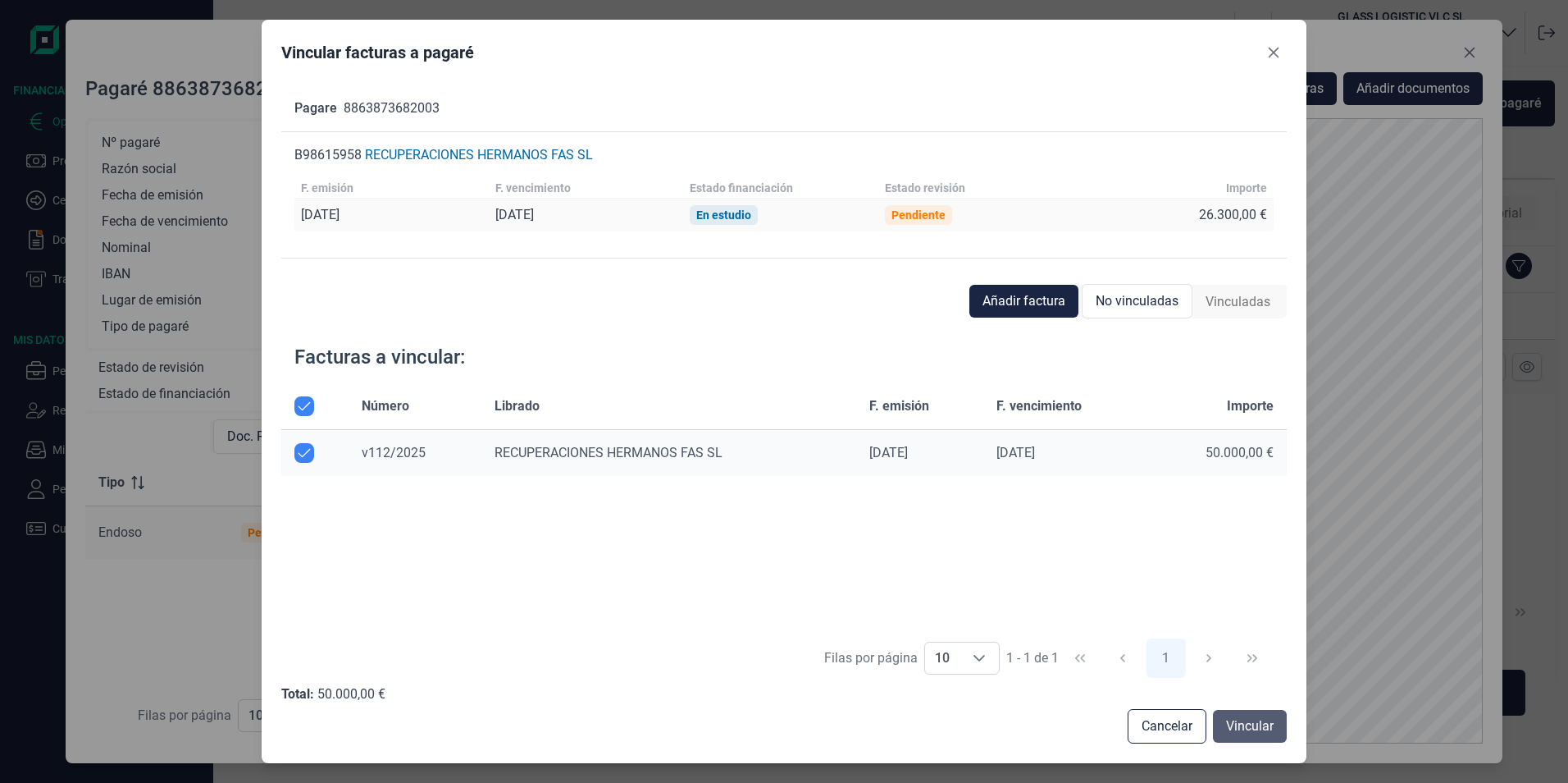
click at [1254, 724] on span "Vincular" at bounding box center [1250, 726] width 47 height 19
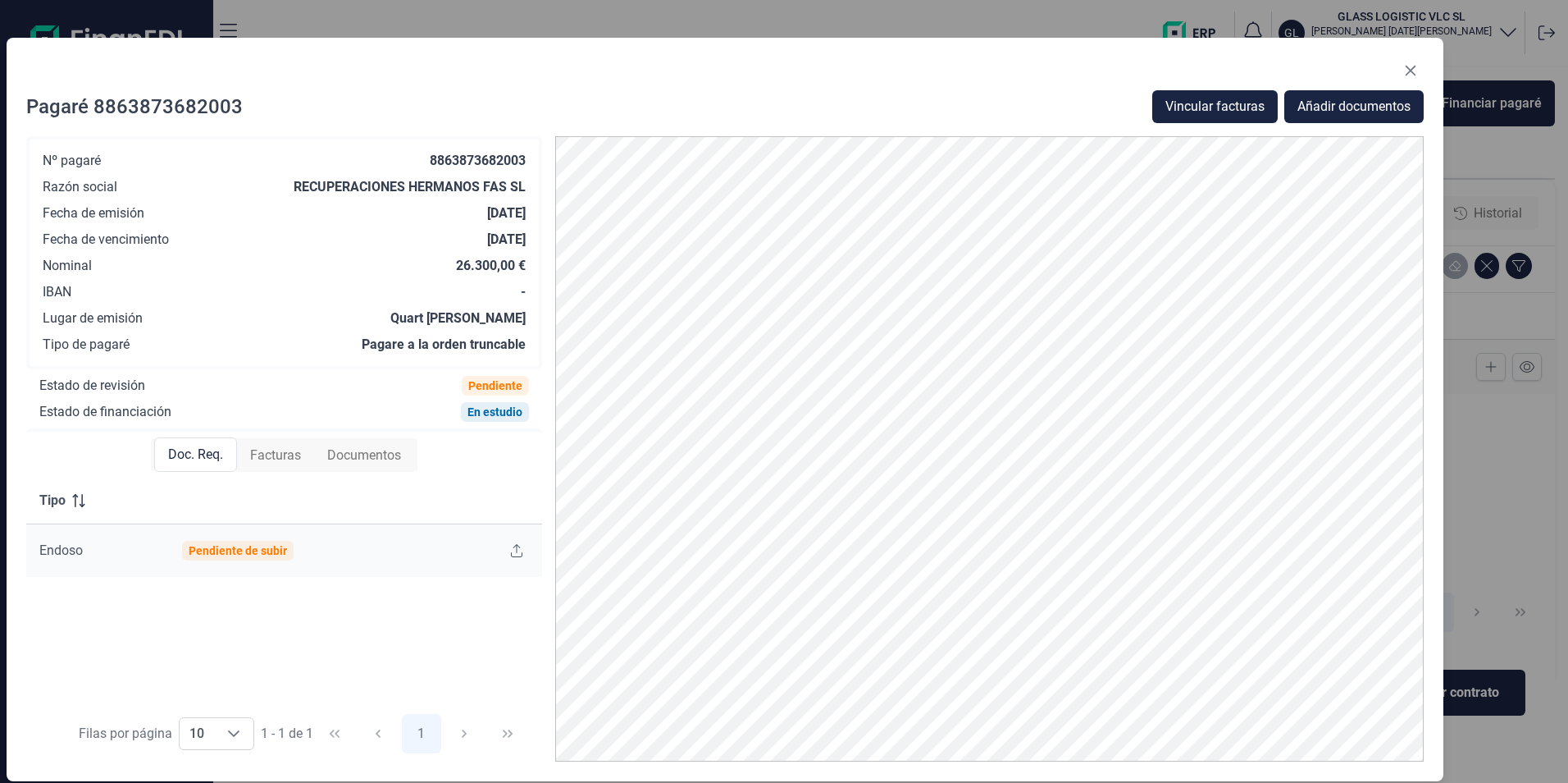
drag, startPoint x: 937, startPoint y: 58, endPoint x: 833, endPoint y: 122, distance: 122.1
click at [833, 122] on div "Pagaré 8863873682003 Vincular facturas Añadir documentos Nº pagaré 886387368200…" at bounding box center [725, 410] width 1438 height 743
click at [1403, 67] on button "Close" at bounding box center [1410, 70] width 26 height 26
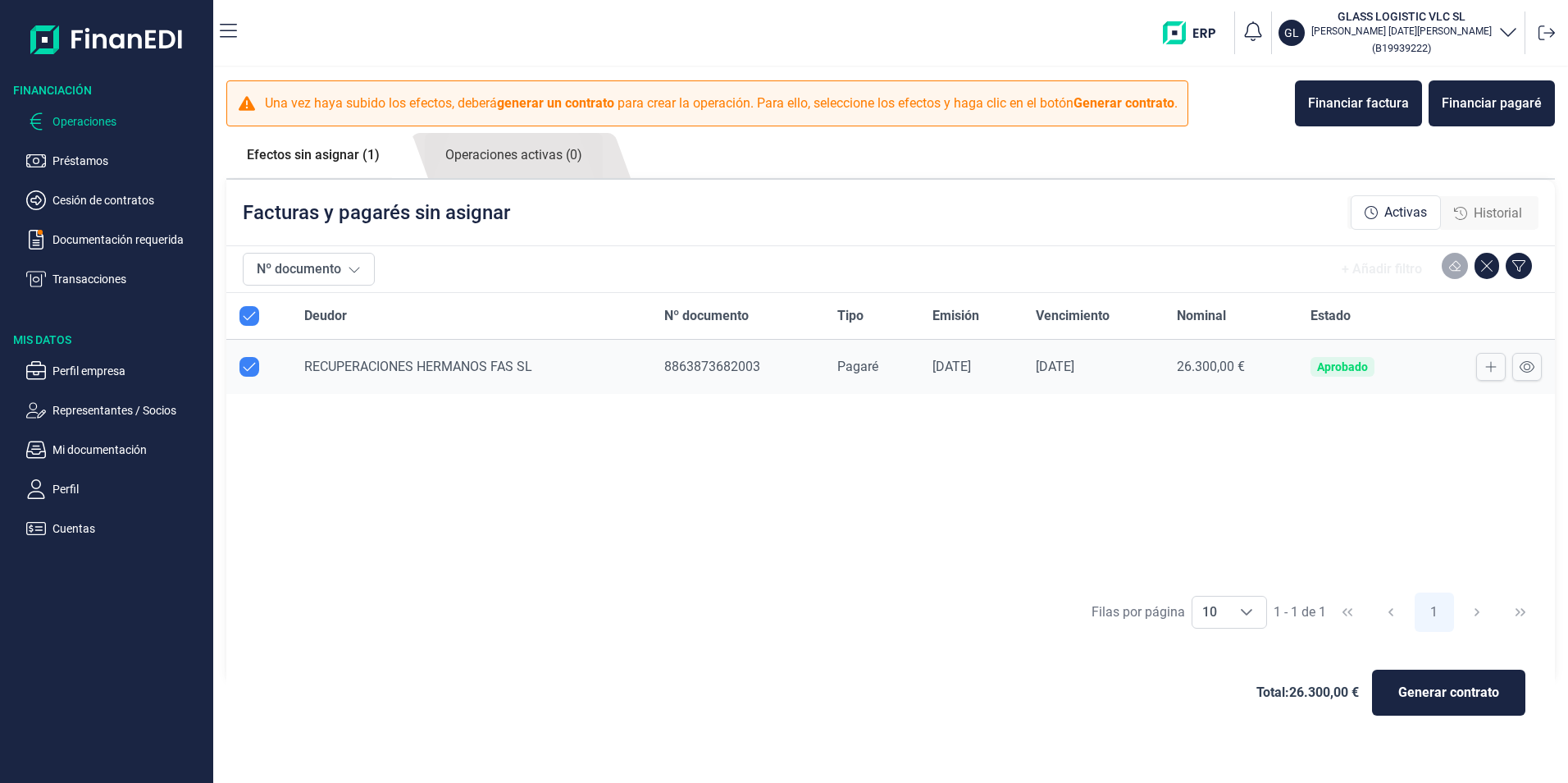
click at [1394, 217] on span "Activas" at bounding box center [1405, 212] width 43 height 19
click at [1492, 368] on icon at bounding box center [1491, 367] width 12 height 13
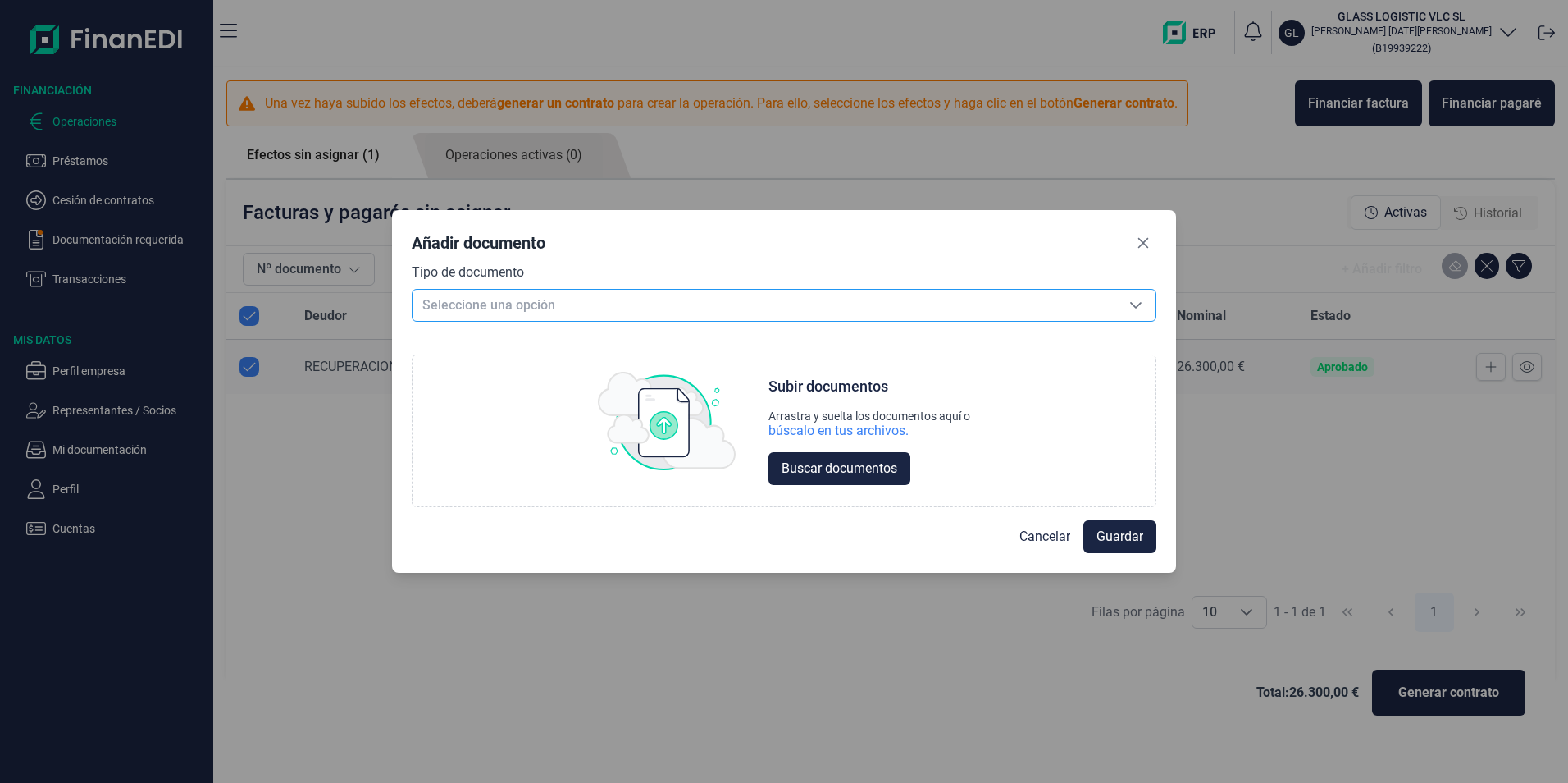
click at [578, 306] on span "Seleccione una opción" at bounding box center [764, 305] width 704 height 31
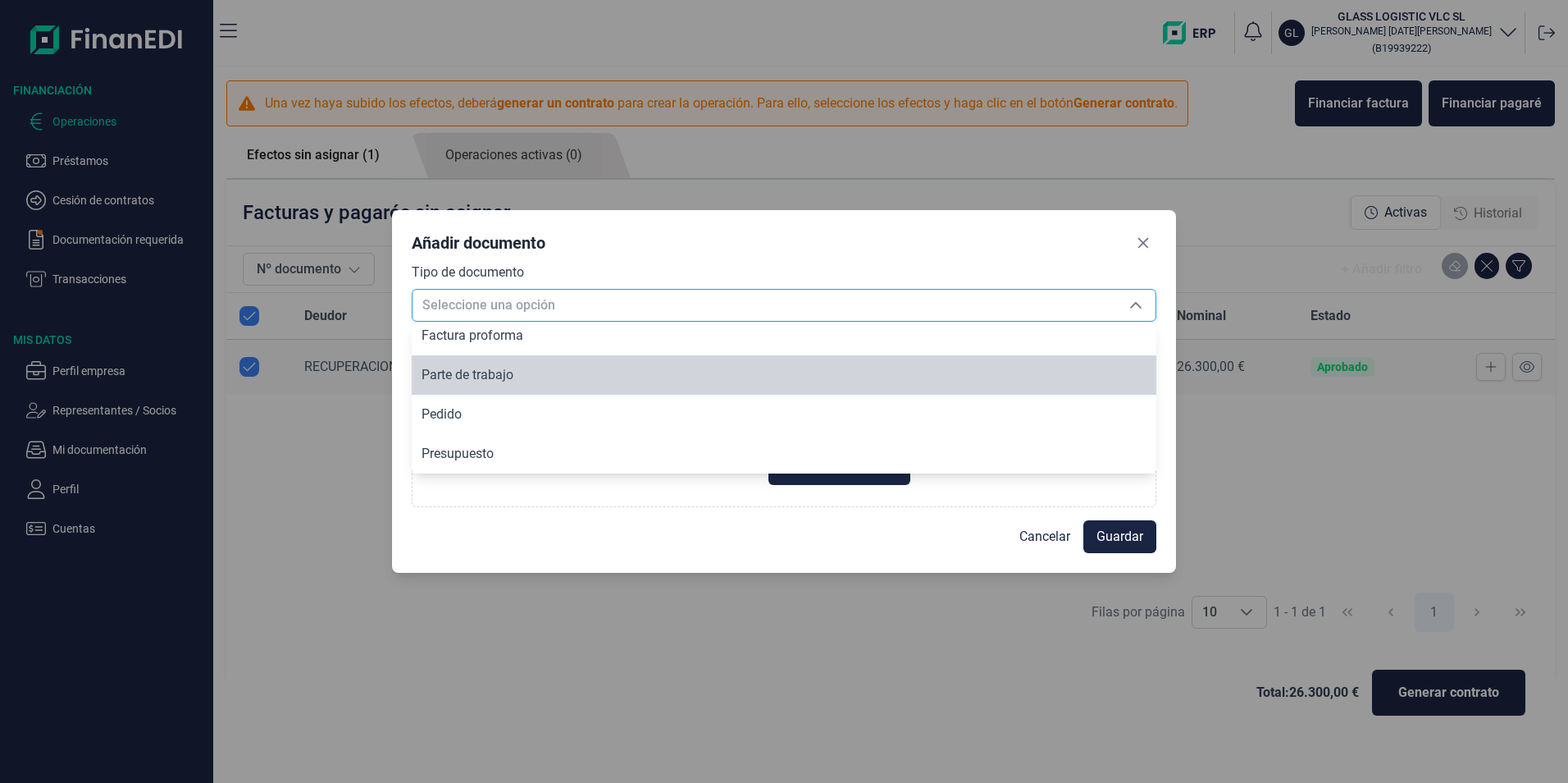
scroll to position [197, 0]
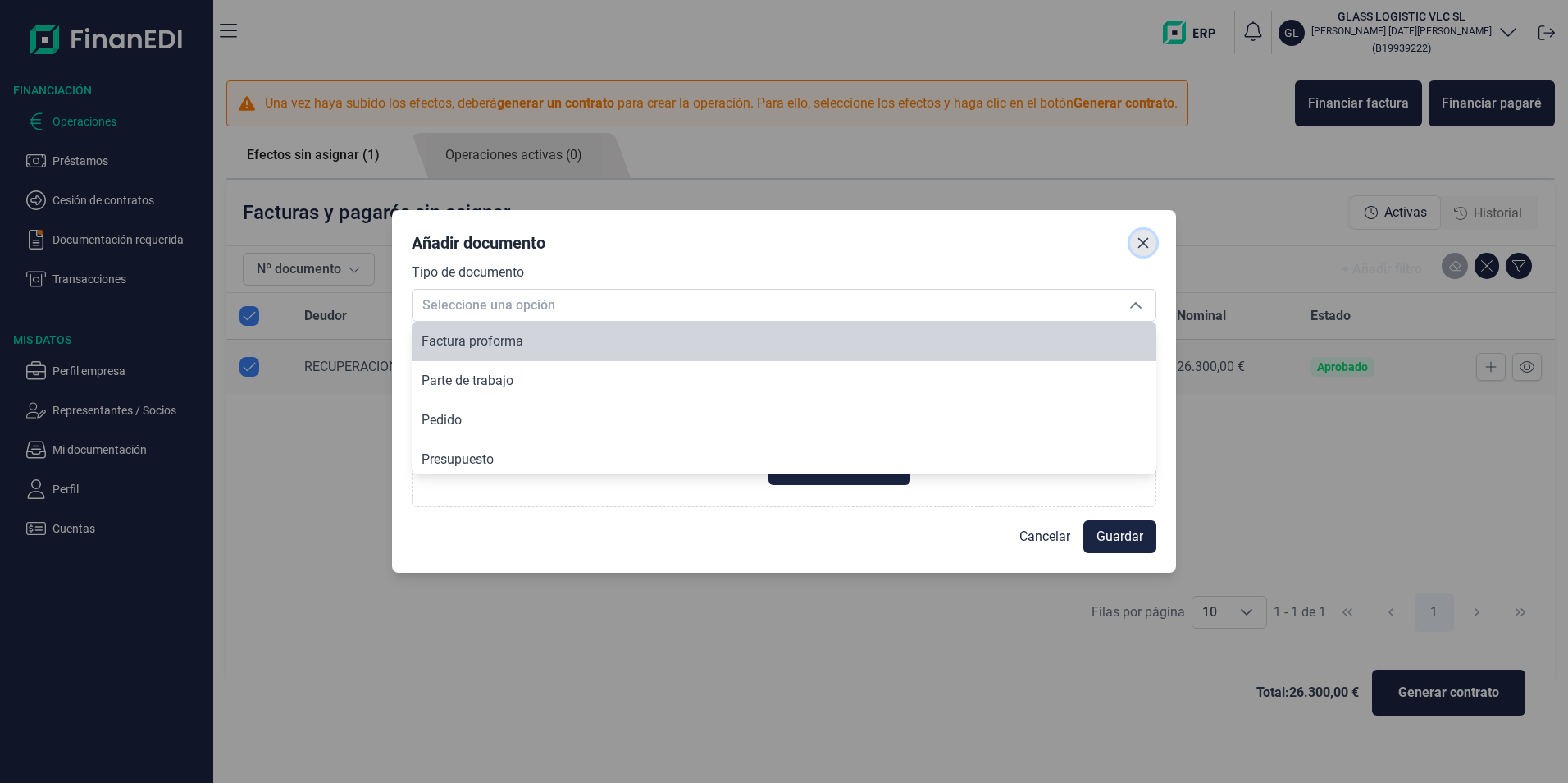
click at [1144, 253] on button "Close" at bounding box center [1143, 243] width 26 height 26
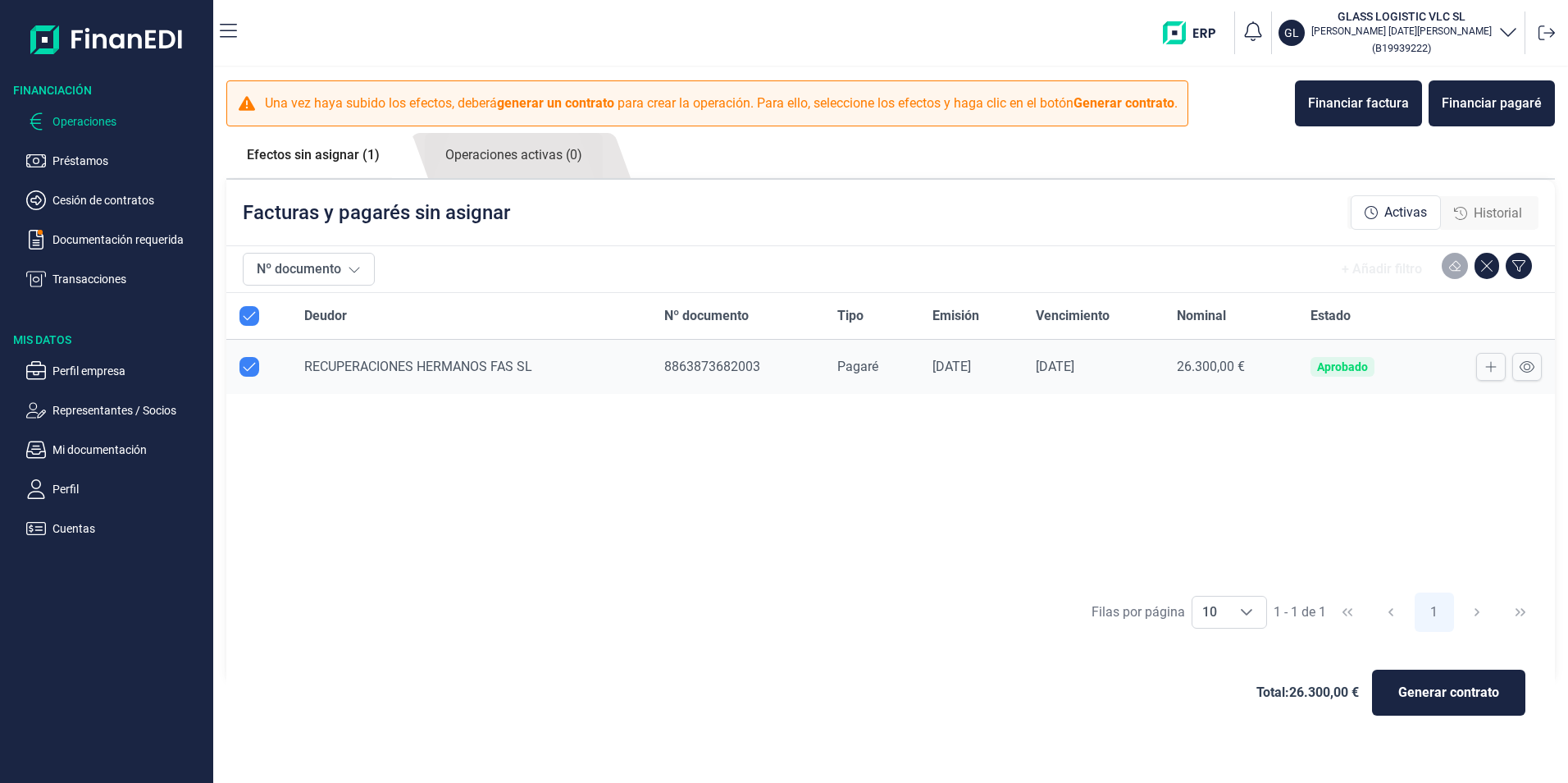
click at [253, 314] on input "All items selected" at bounding box center [249, 315] width 19 height 19
checkbox input "true"
click at [1512, 99] on div "Financiar pagaré" at bounding box center [1491, 103] width 100 height 19
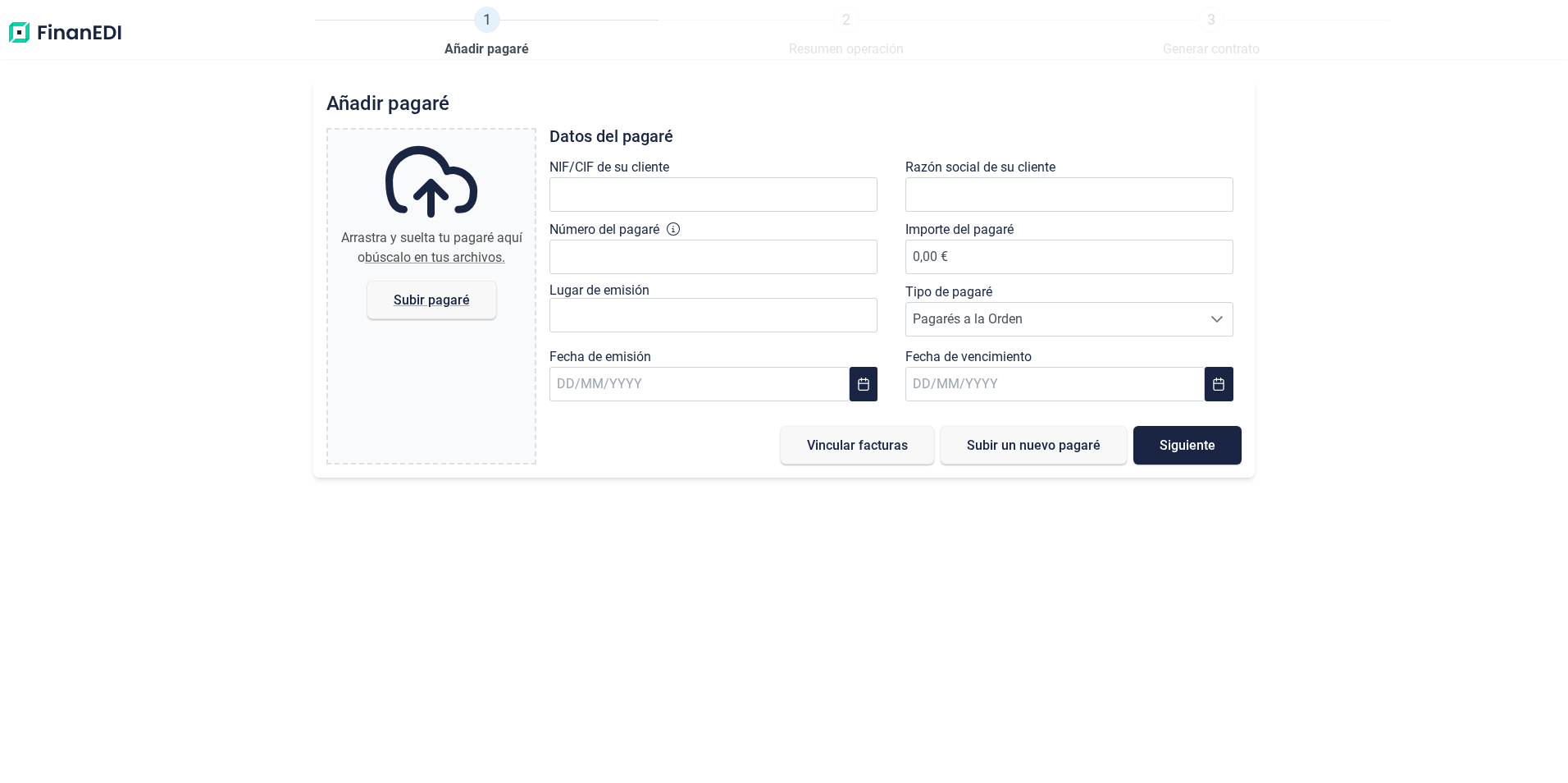
click at [714, 174] on div "NIF/CIF de su cliente" at bounding box center [717, 189] width 336 height 62
click at [706, 182] on input "text" at bounding box center [713, 194] width 328 height 35
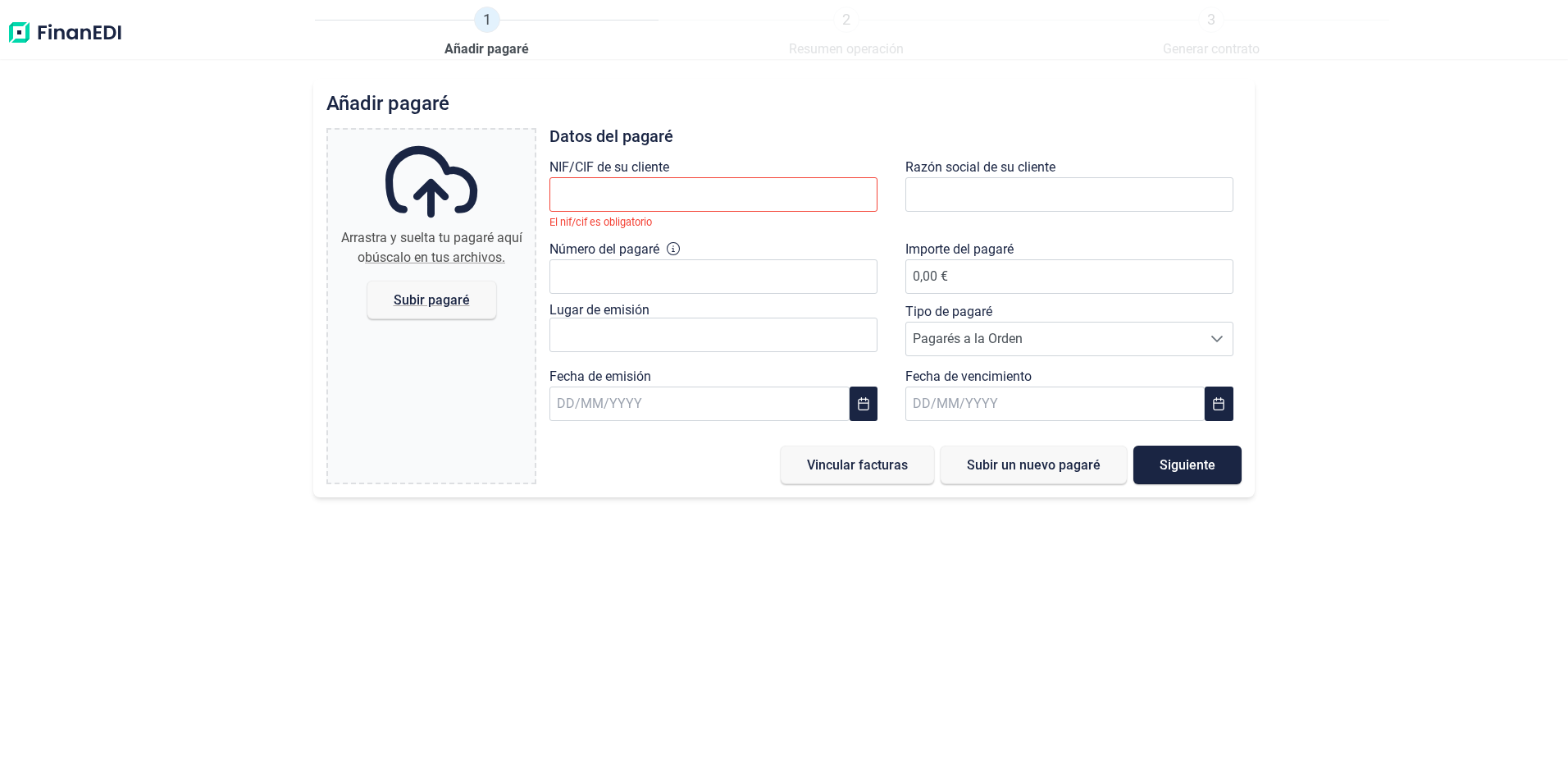
click at [569, 223] on small "El nif/cif es obligatorio" at bounding box center [601, 222] width 103 height 13
click at [581, 204] on input "text" at bounding box center [713, 194] width 328 height 35
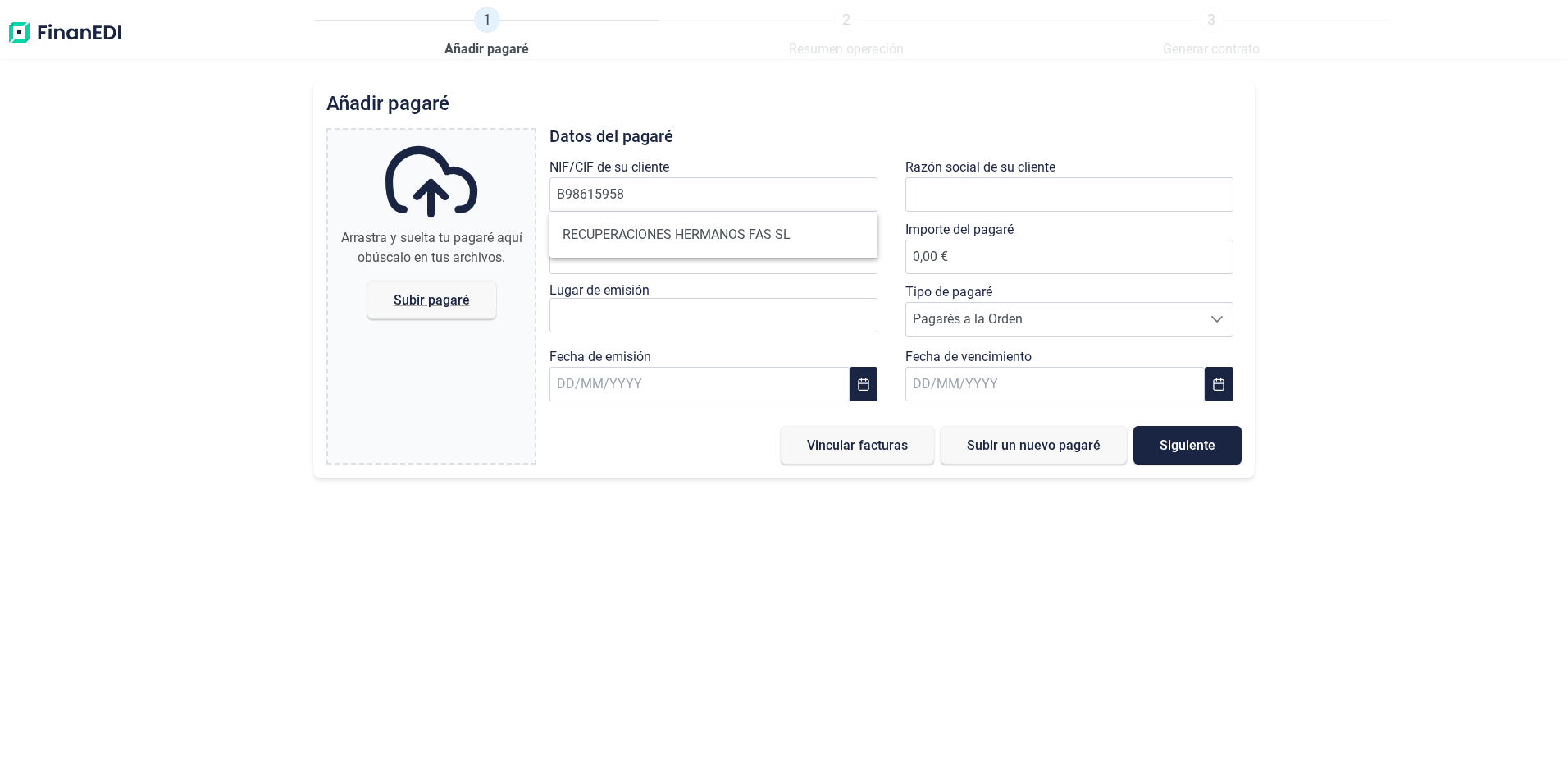
click at [599, 229] on li "RECUPERACIONES HERMANOS FAS SL" at bounding box center [713, 234] width 328 height 33
type input "B98615958"
type input "RECUPERACIONES HERMANOS FAS SL"
click at [607, 275] on div "Número del pagaré" at bounding box center [717, 251] width 336 height 62
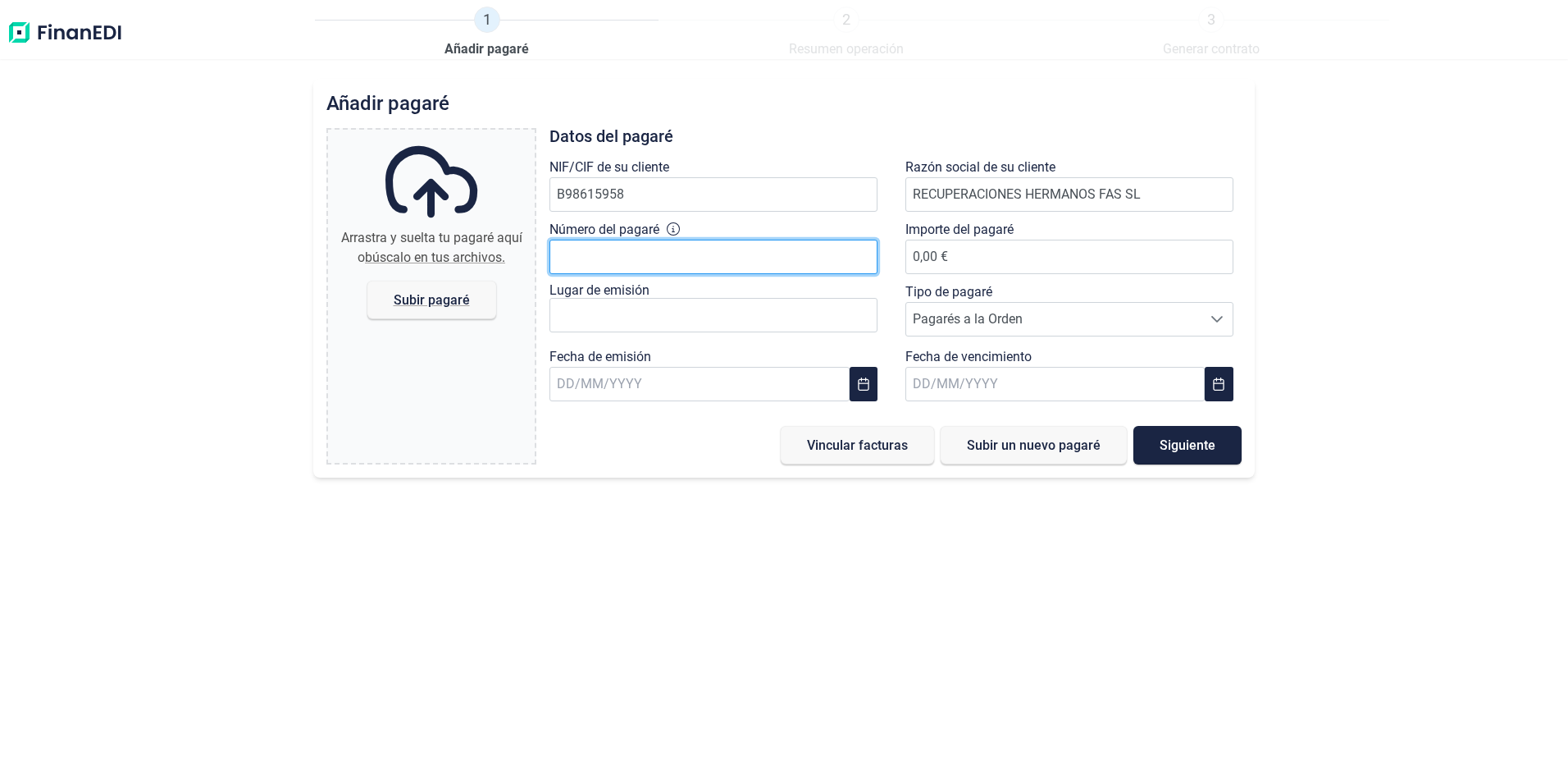
click at [607, 271] on input "Número del pagaré" at bounding box center [713, 256] width 328 height 35
type input "8863872582003"
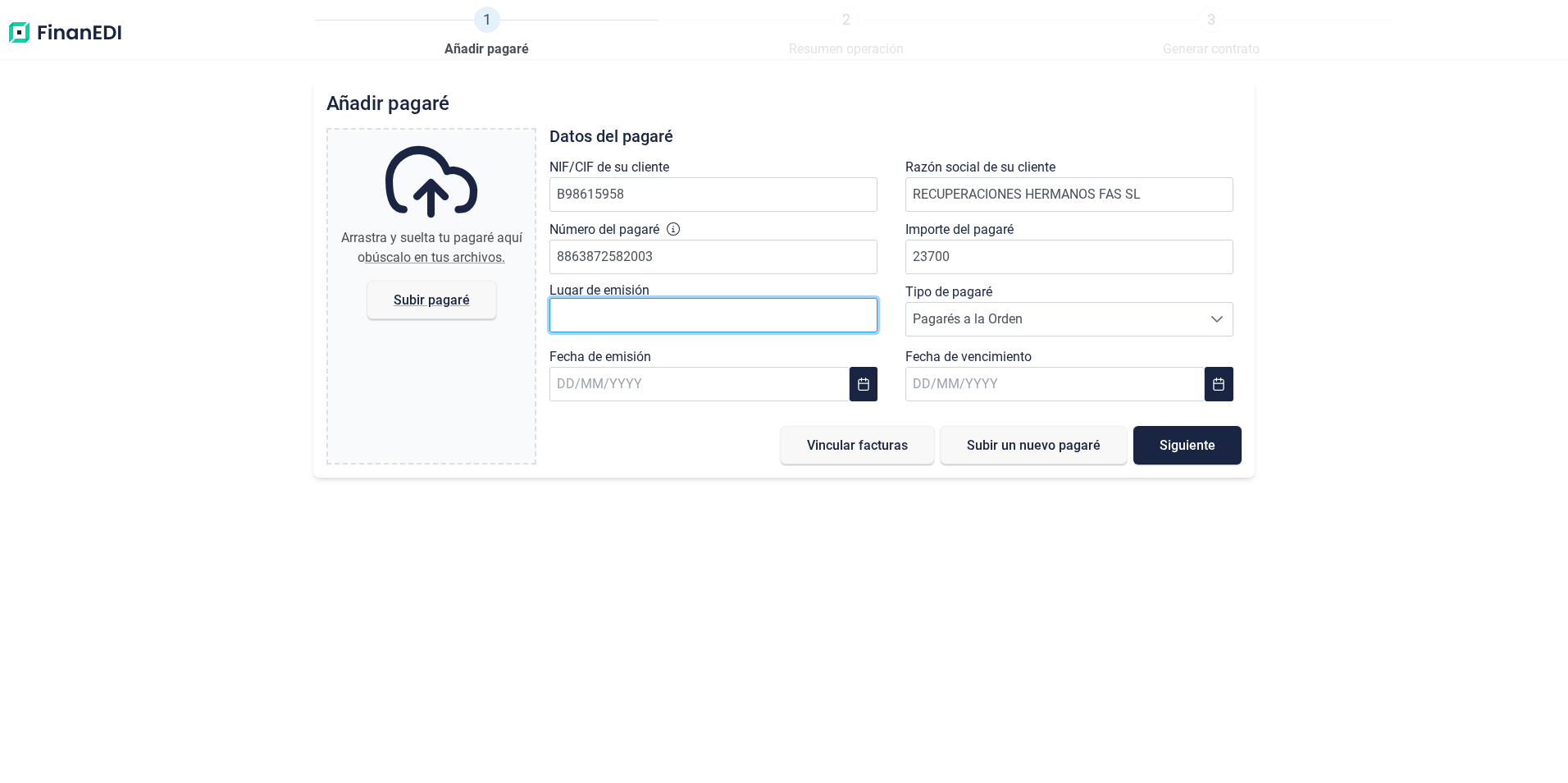
type input "23.700,00 €"
click at [644, 316] on input "text" at bounding box center [713, 314] width 328 height 35
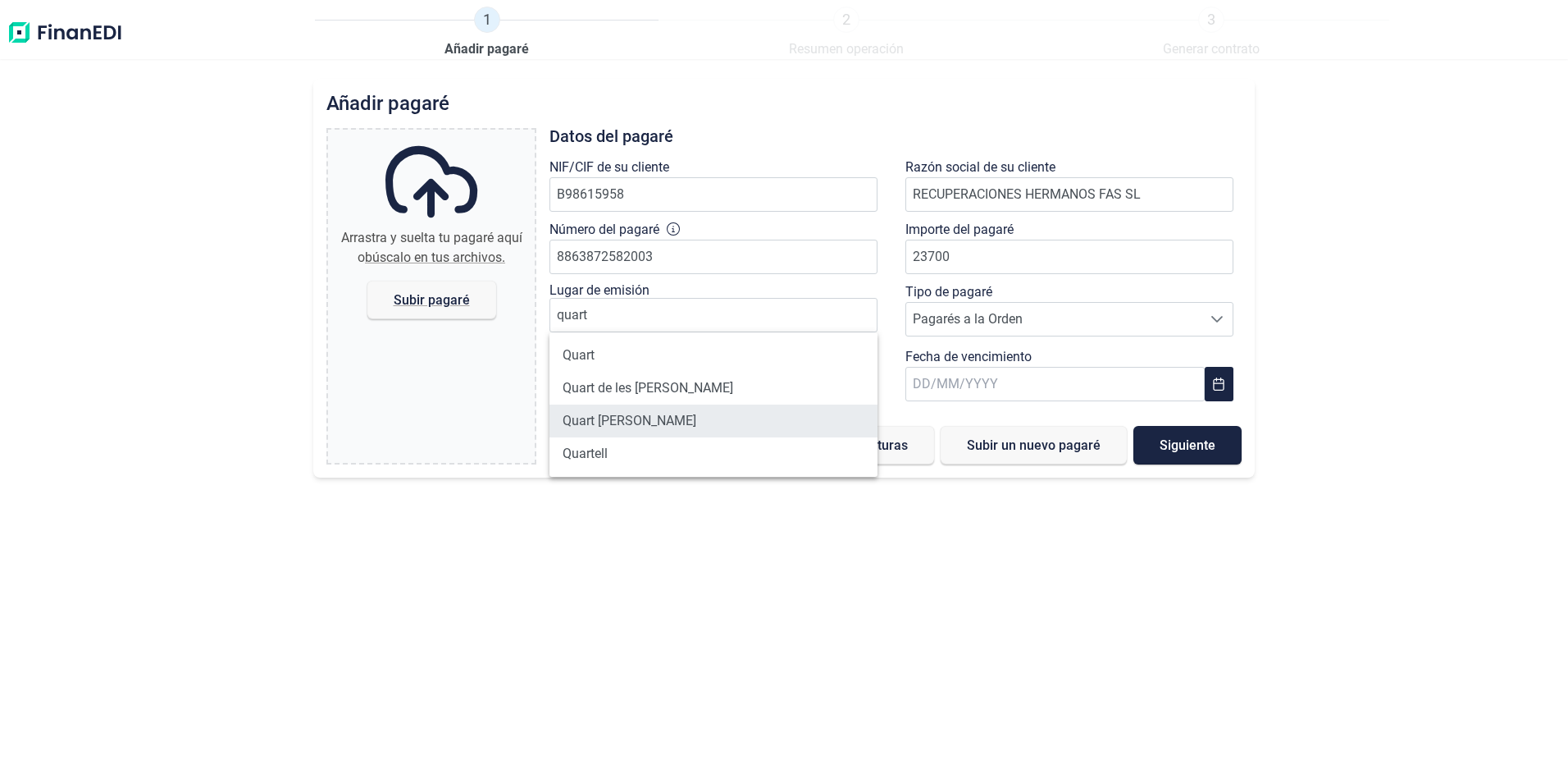
click at [650, 420] on li "Quart [PERSON_NAME]" at bounding box center [713, 421] width 328 height 33
type input "Quart [PERSON_NAME]"
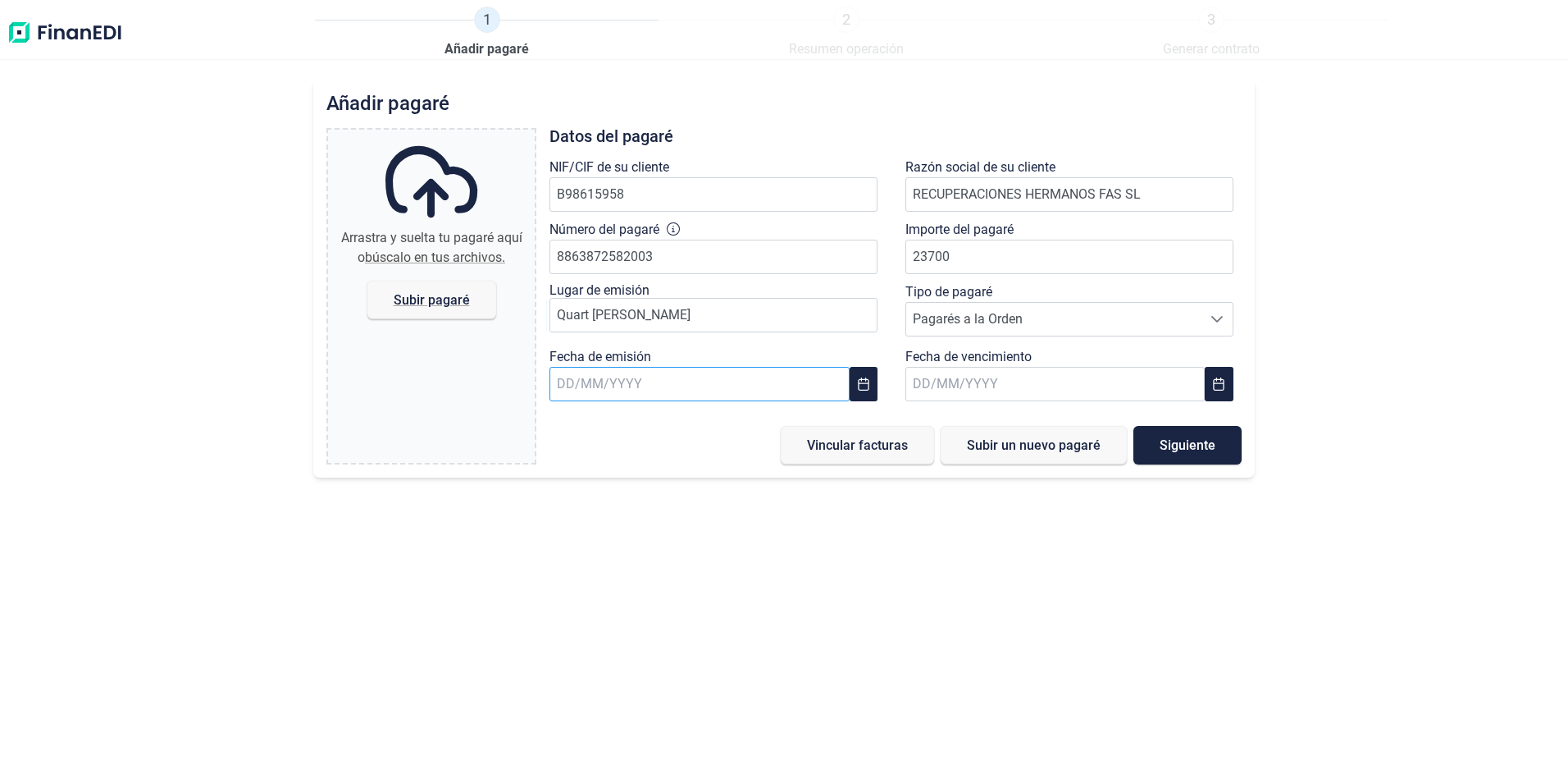
click at [692, 381] on input "text" at bounding box center [698, 383] width 299 height 35
click at [585, 697] on span "25" at bounding box center [579, 694] width 33 height 33
type input "[DATE]"
click at [913, 383] on input "text" at bounding box center [1055, 383] width 299 height 35
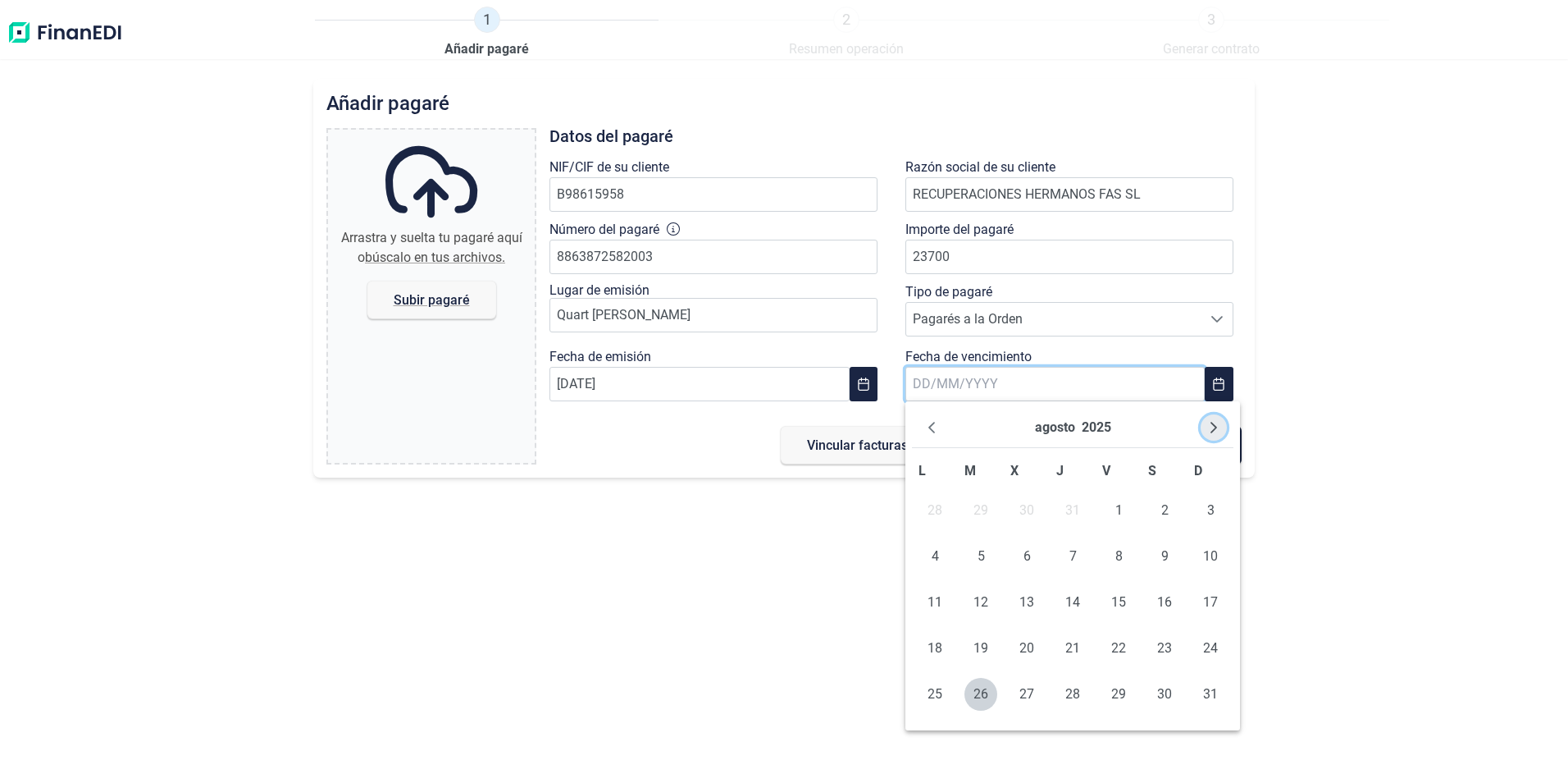
click at [1210, 427] on icon "Next Month" at bounding box center [1214, 427] width 13 height 13
click at [1022, 601] on span "12" at bounding box center [1026, 602] width 33 height 33
type input "[DATE]"
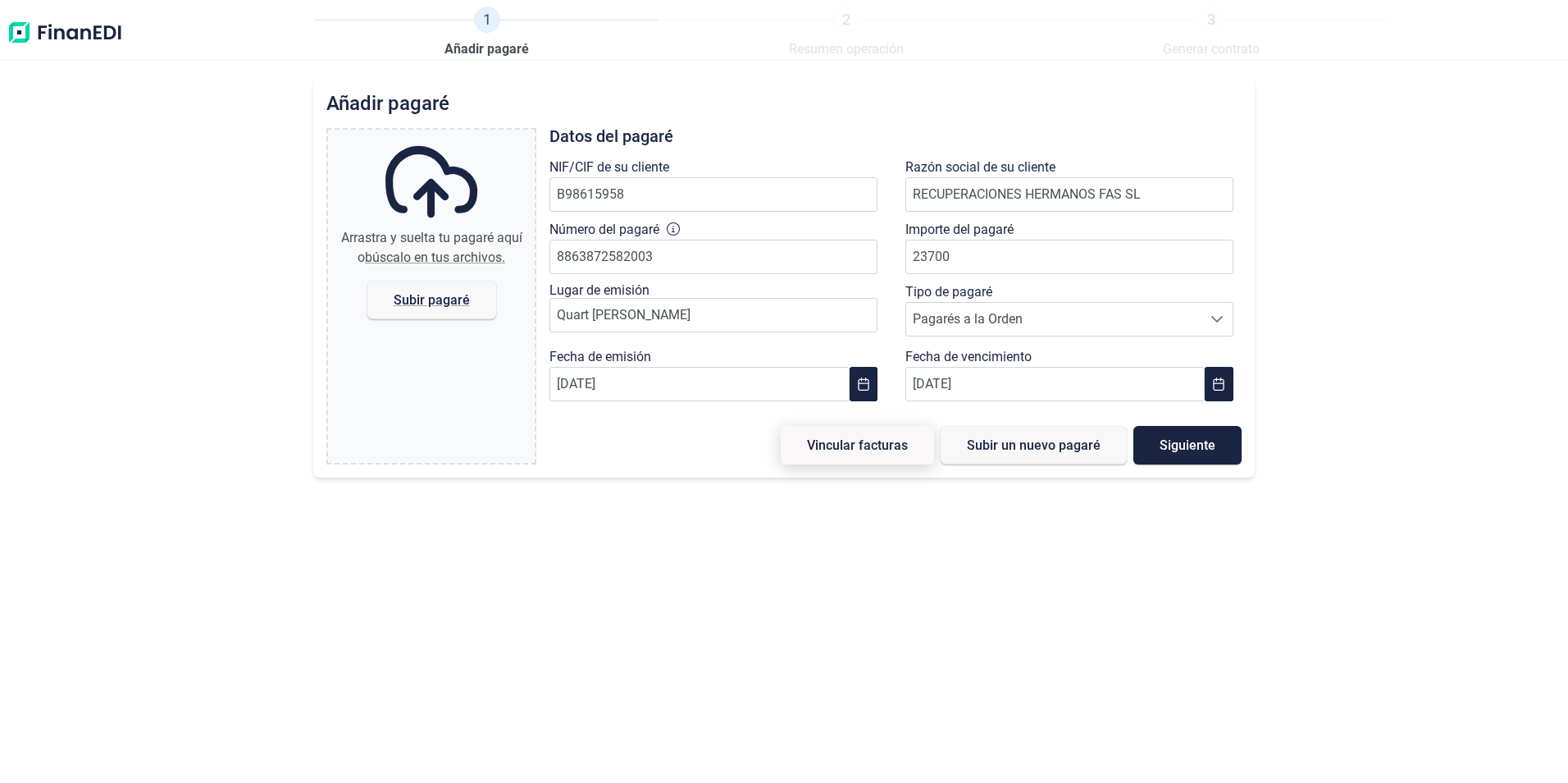
click at [831, 449] on span "Vincular facturas" at bounding box center [858, 445] width 101 height 13
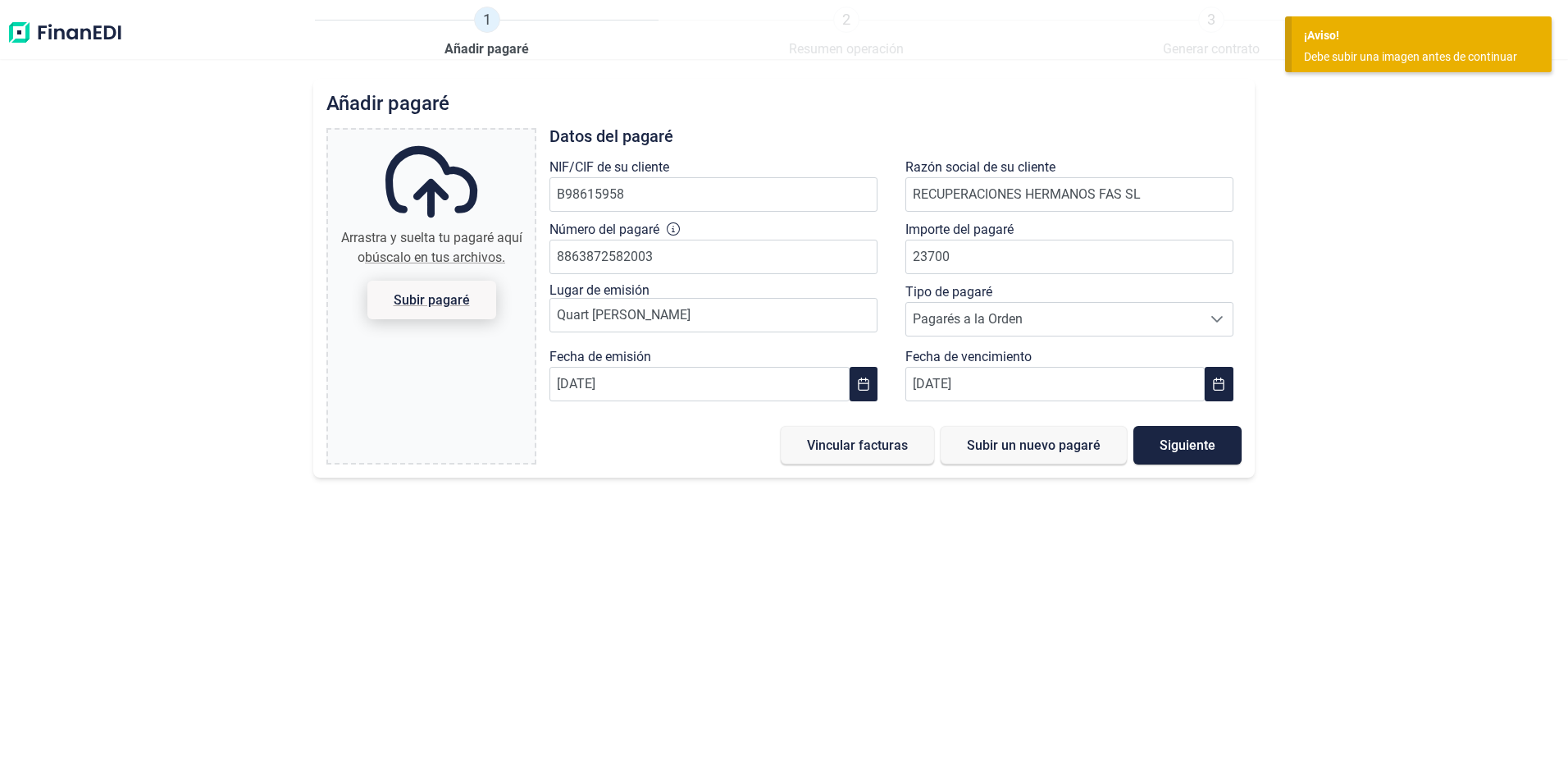
click at [415, 299] on span "Subir pagaré" at bounding box center [431, 300] width 77 height 13
click at [415, 135] on input "Arrastra y suelta tu pagaré aquí o búscalo en tus archivos. Subir pagaré" at bounding box center [431, 132] width 206 height 5
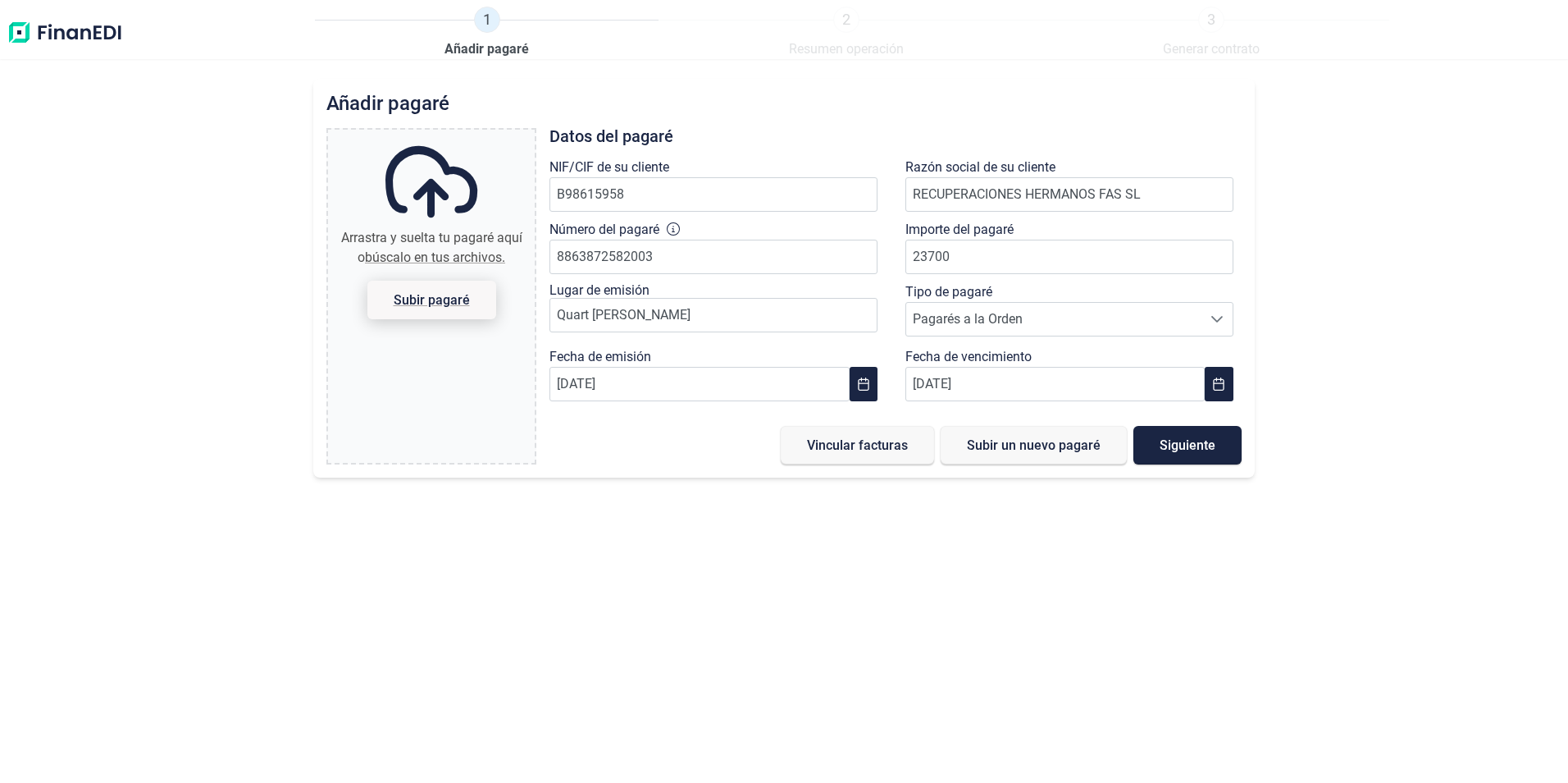
type input "C:\fakepath\Imagen de WhatsApp [DATE] a las 11.18.36_48615d1f.jpg"
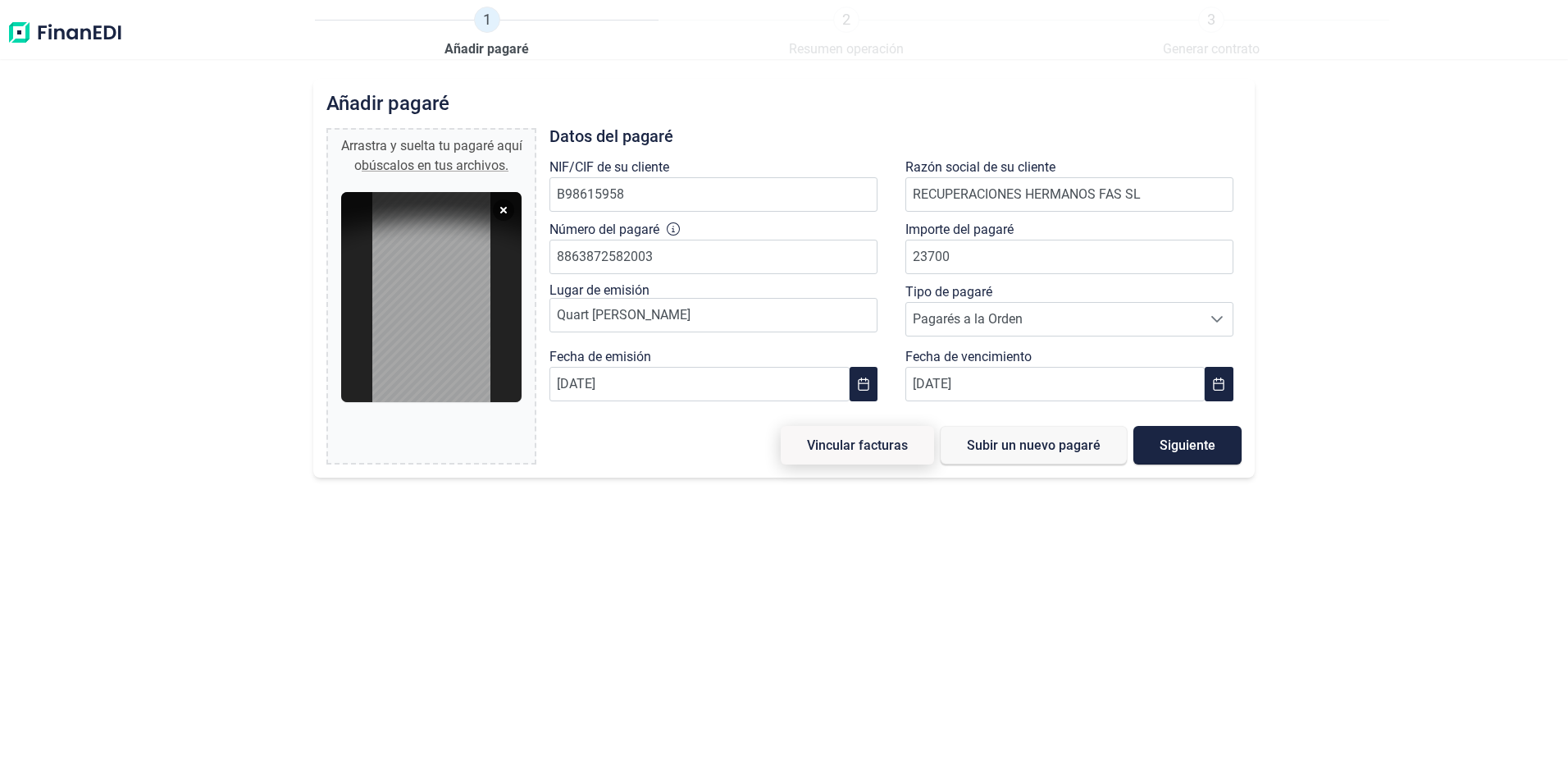
click at [886, 455] on button "Vincular facturas" at bounding box center [858, 445] width 153 height 39
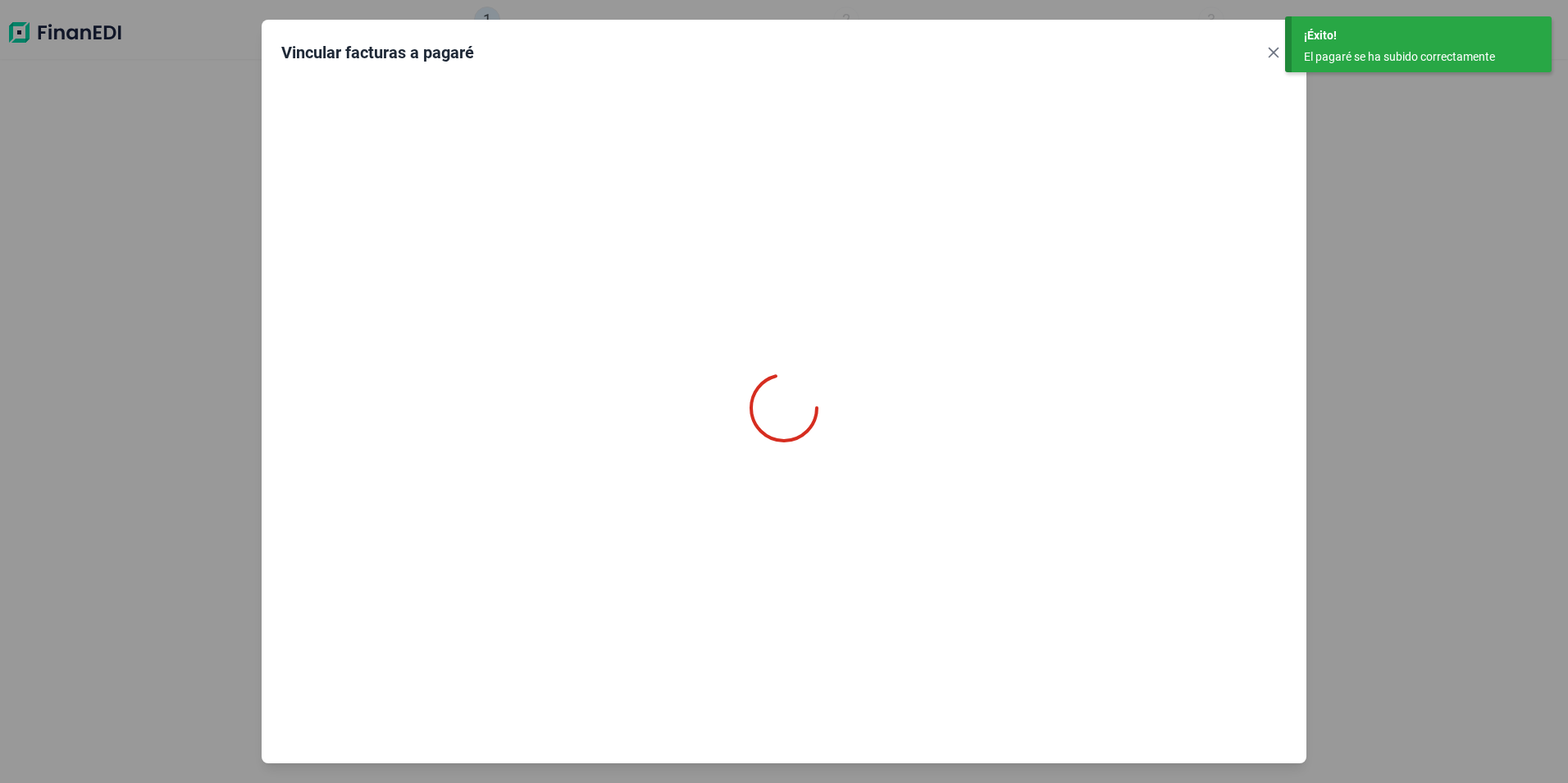
type input "0,00 €"
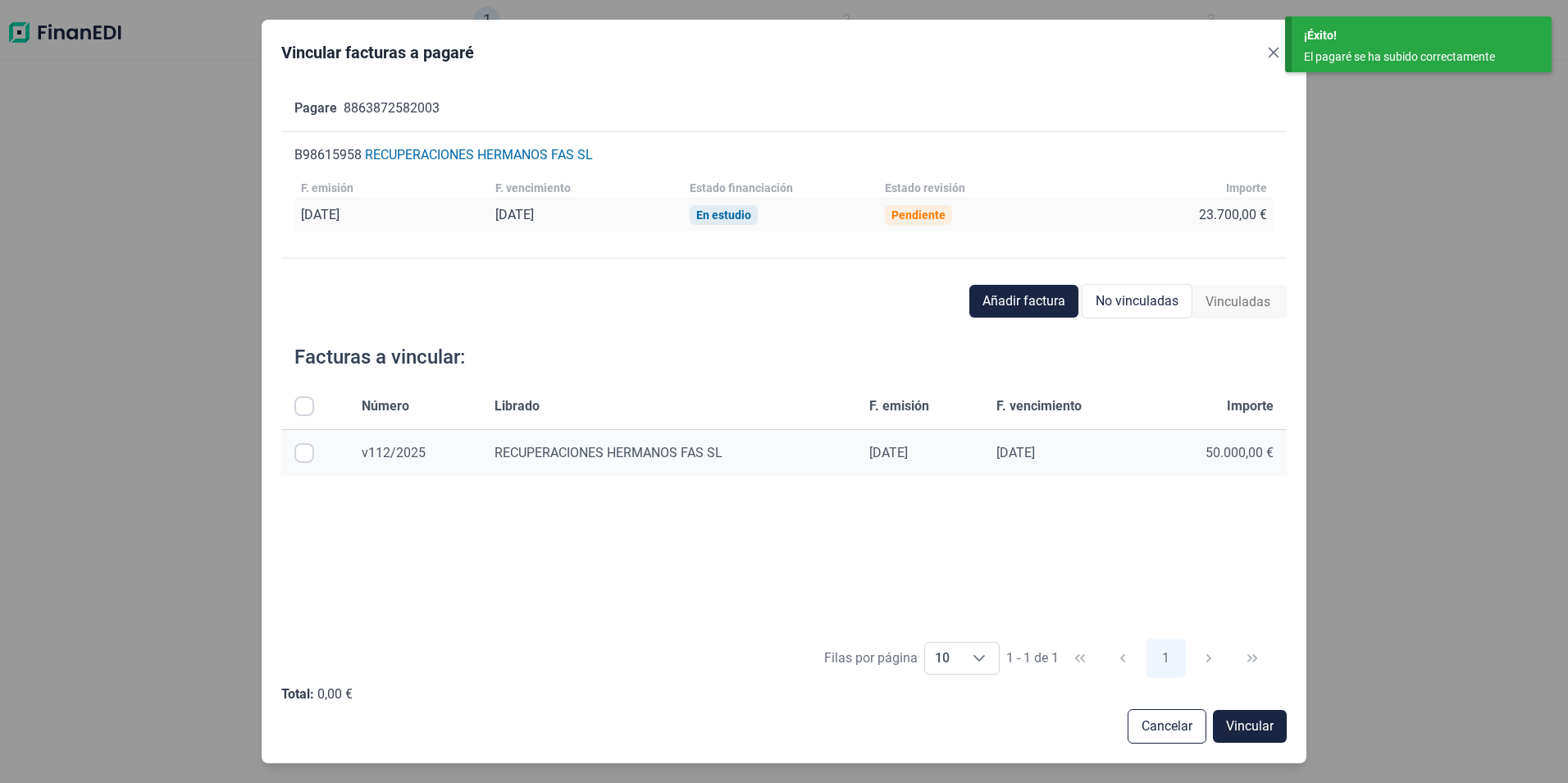
click at [311, 454] on input "Row Selected null" at bounding box center [303, 453] width 19 height 19
checkbox input "true"
click at [1245, 725] on span "Vincular" at bounding box center [1250, 726] width 47 height 19
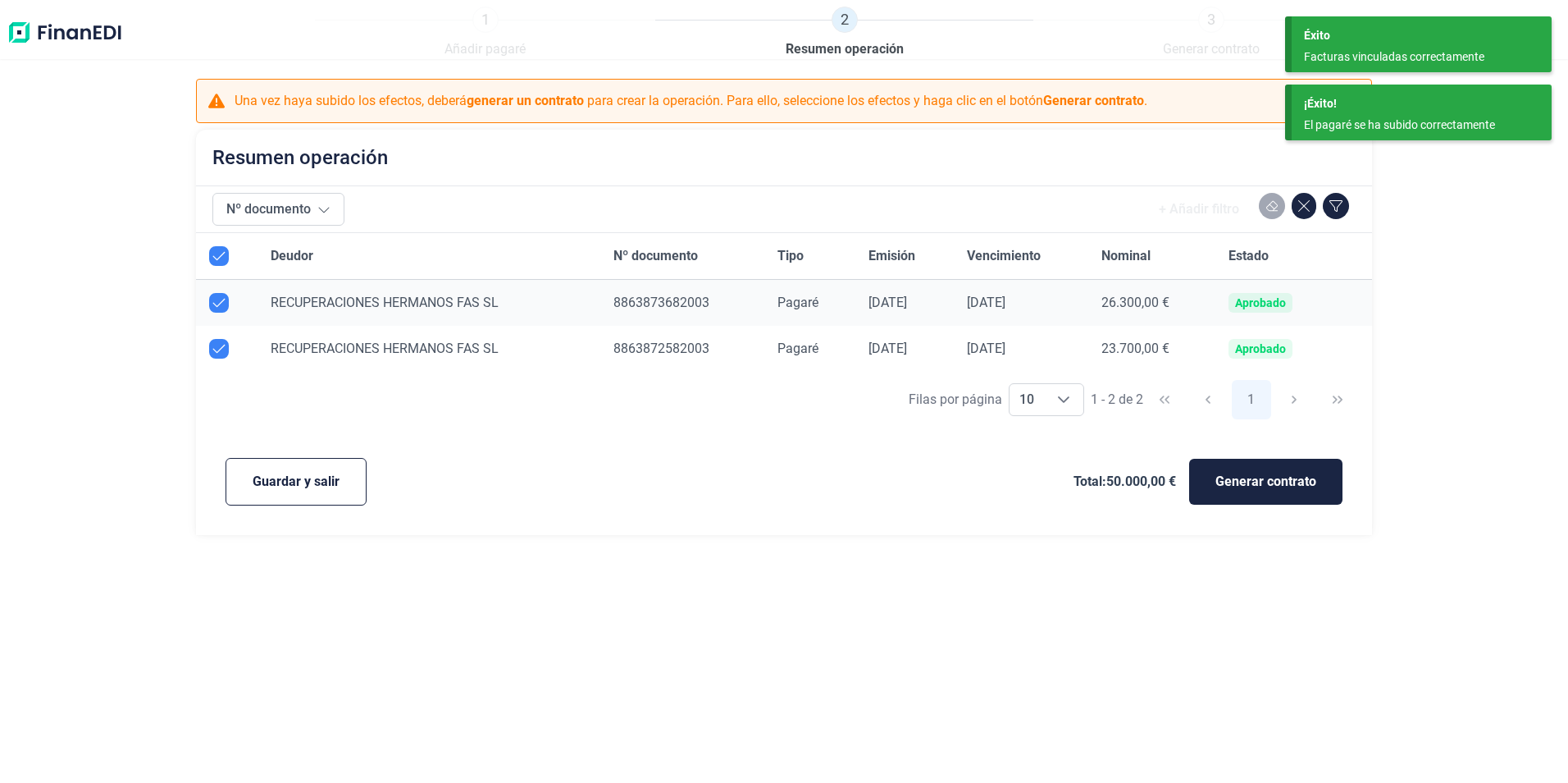
checkbox input "true"
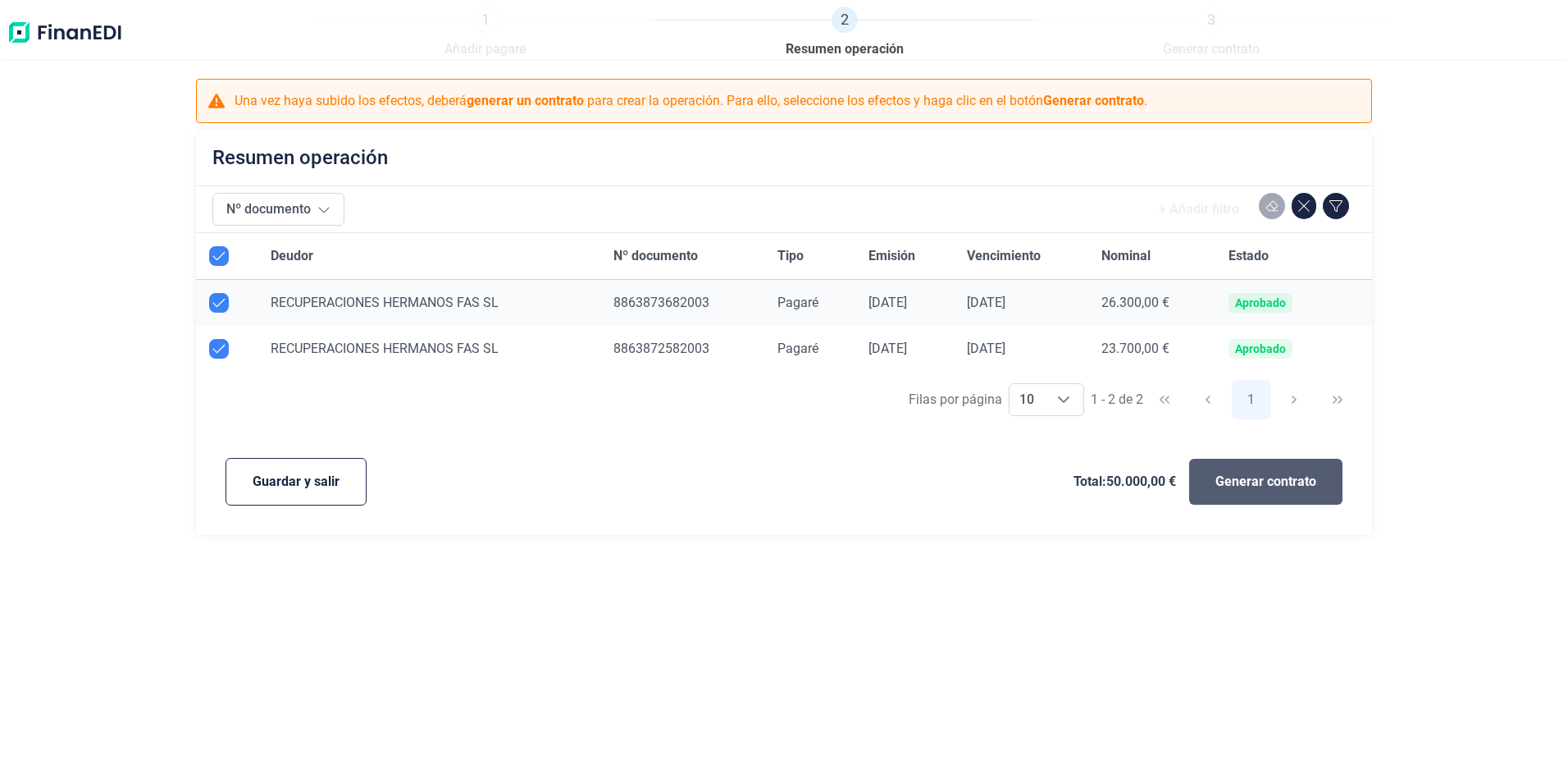
click at [1220, 494] on button "Generar contrato" at bounding box center [1266, 481] width 153 height 46
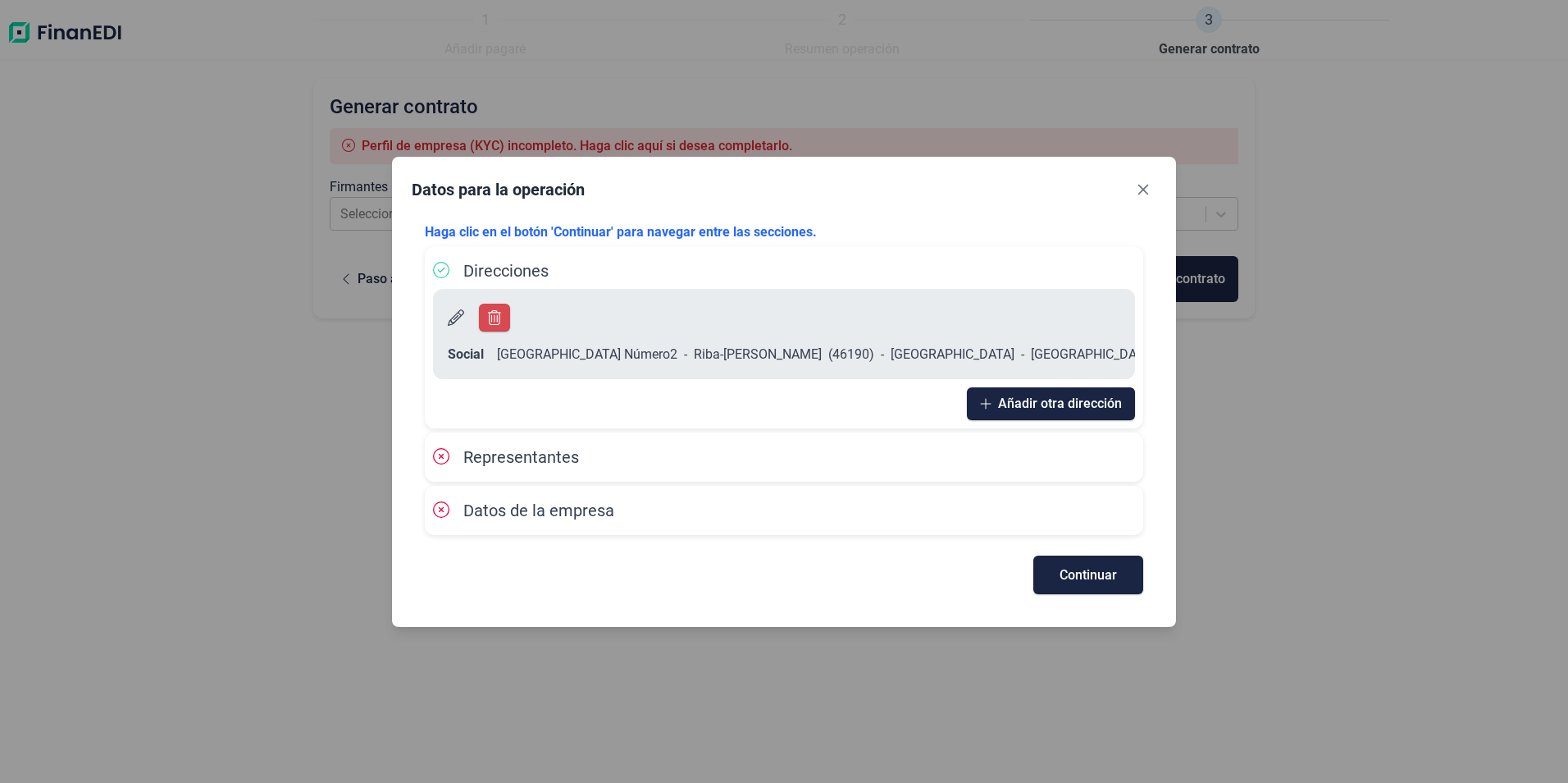
click at [442, 448] on icon at bounding box center [441, 456] width 16 height 16
click at [1075, 569] on span "Continuar" at bounding box center [1089, 575] width 57 height 13
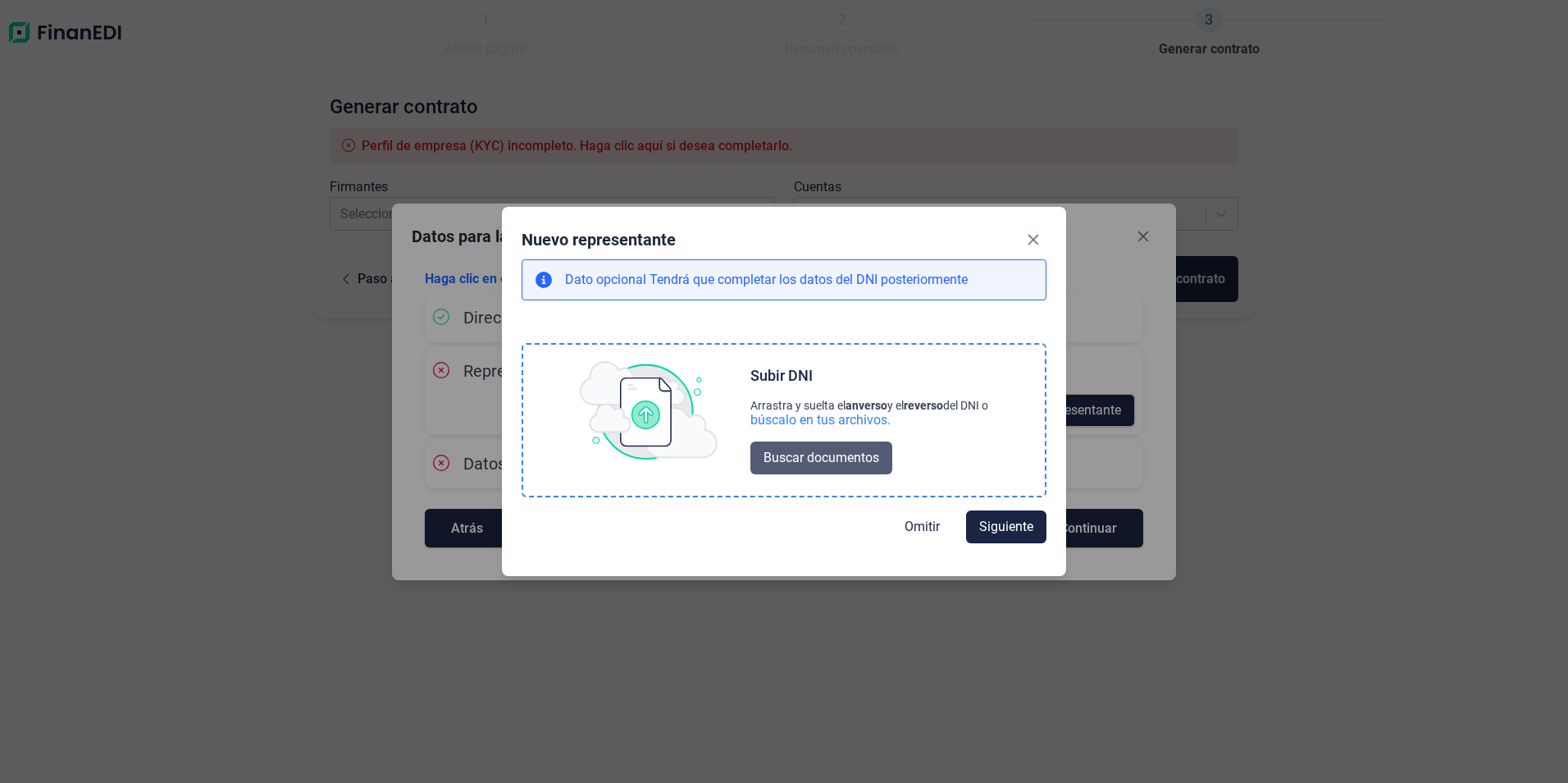
click at [789, 462] on span "Buscar documentos" at bounding box center [821, 458] width 115 height 19
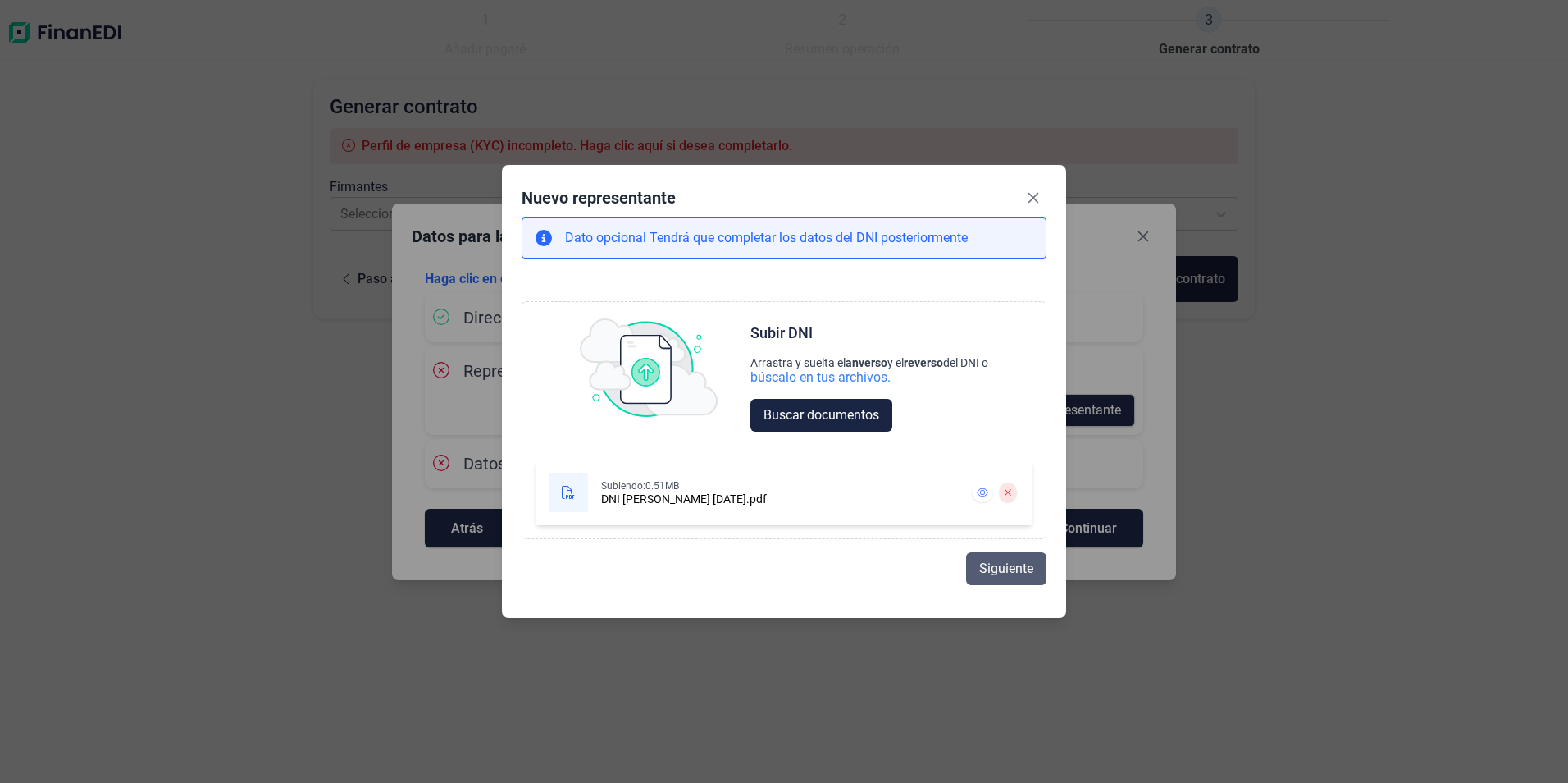
click at [991, 578] on button "Siguiente" at bounding box center [1006, 568] width 80 height 33
select select "ES"
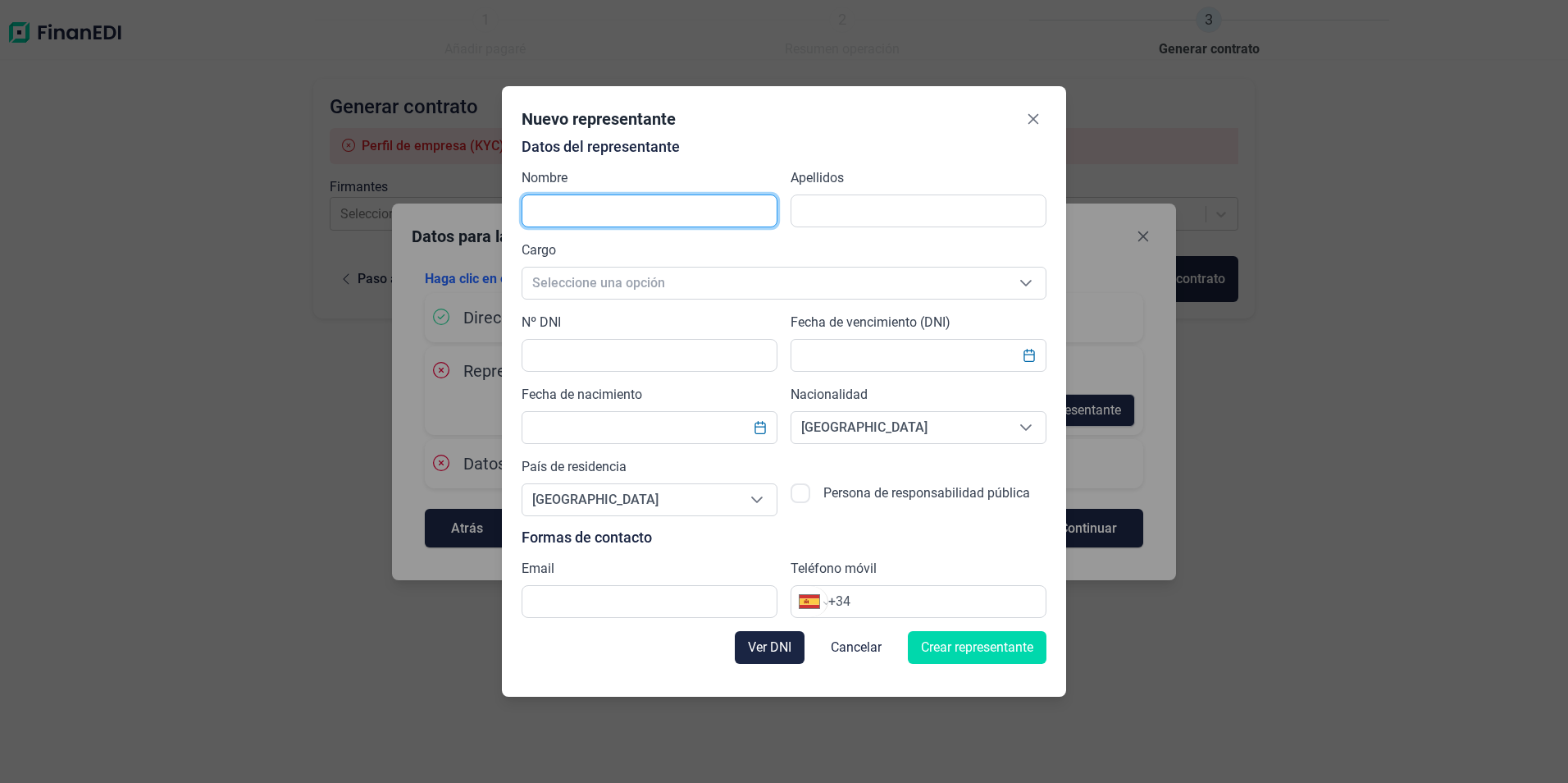
click at [619, 215] on input "text" at bounding box center [650, 211] width 256 height 33
type input "[PERSON_NAME]"
type input "[DATE][PERSON_NAME]"
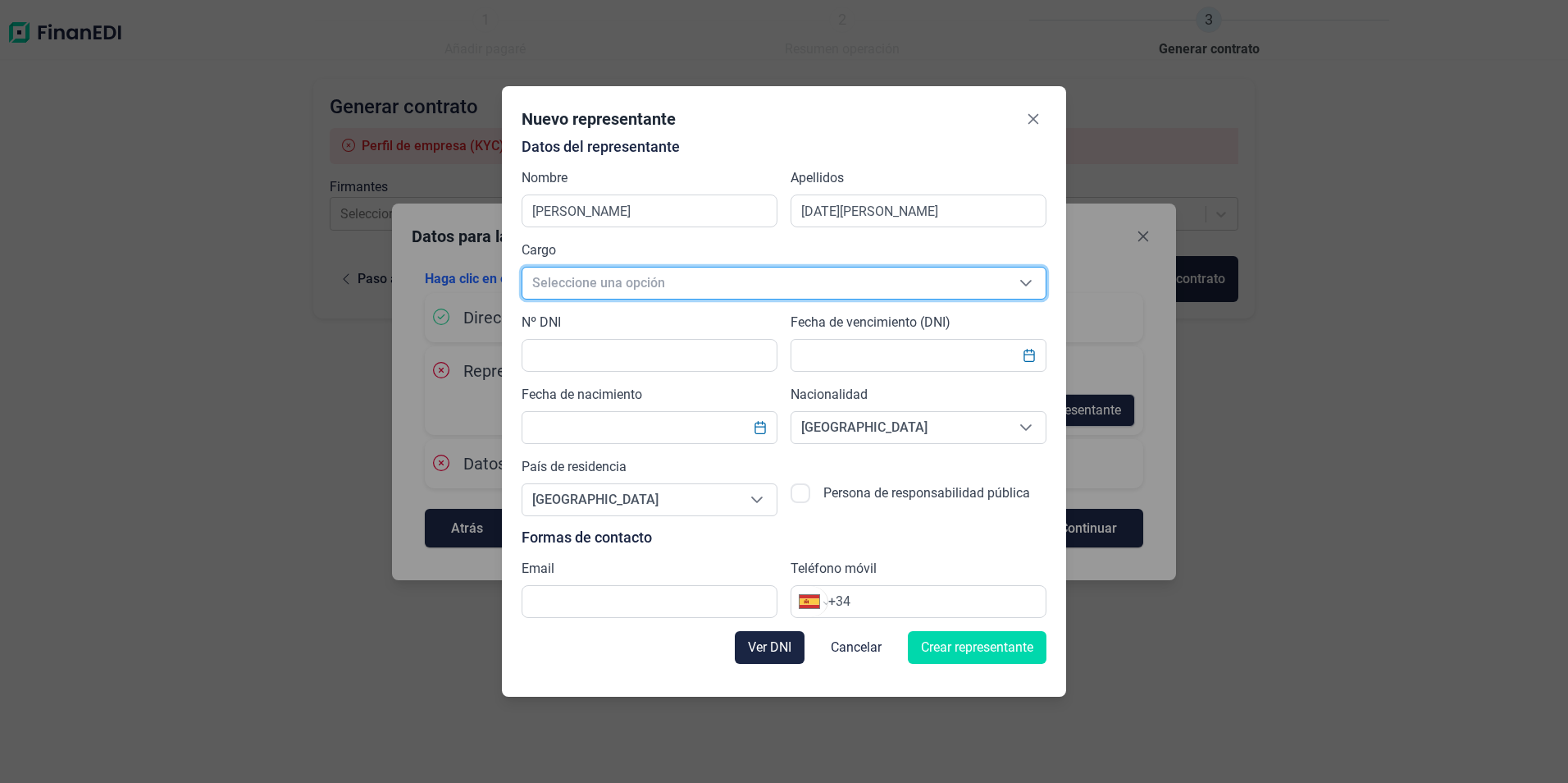
click at [598, 275] on span "Seleccione una opción" at bounding box center [764, 282] width 484 height 31
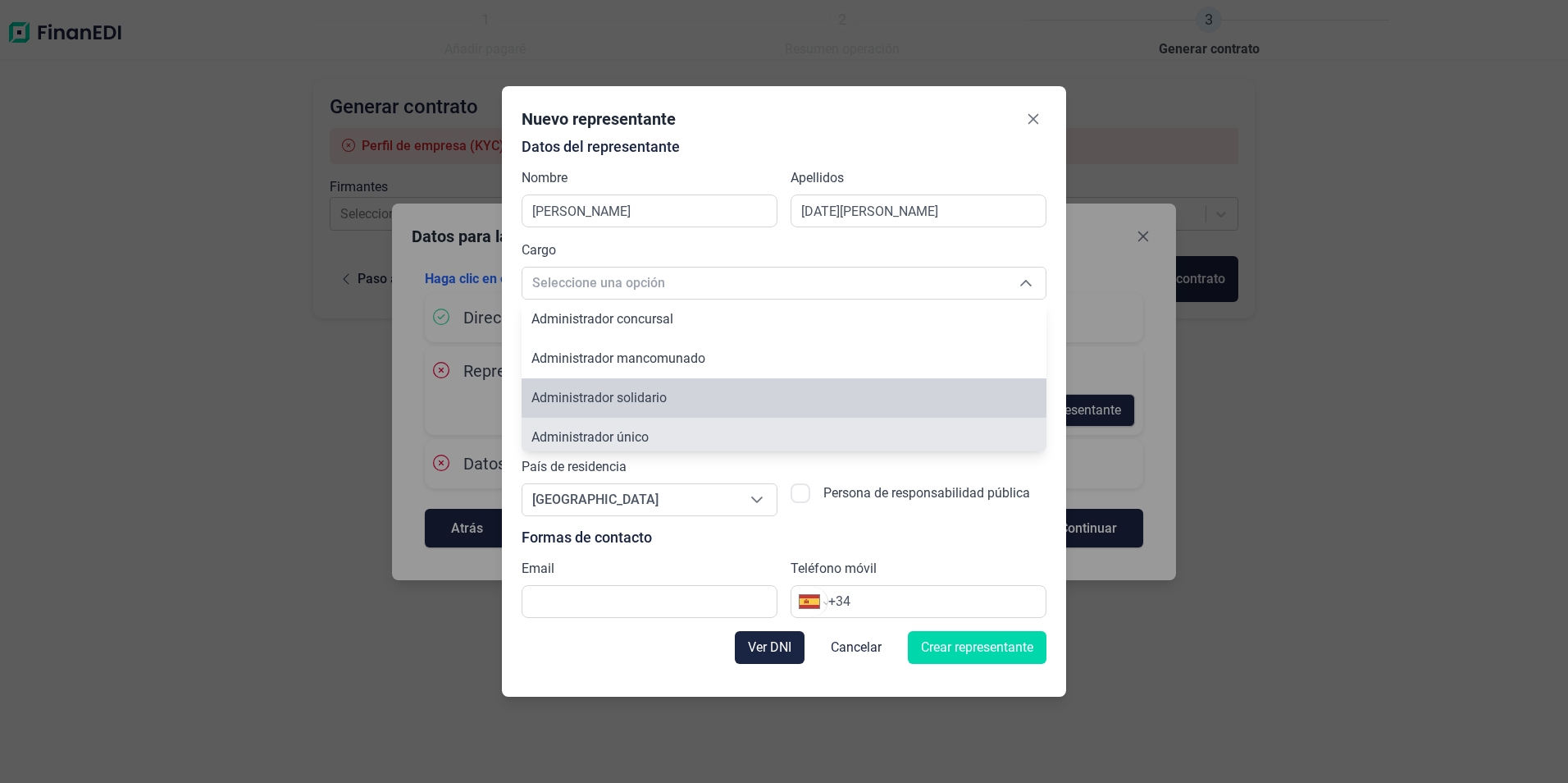
scroll to position [6, 0]
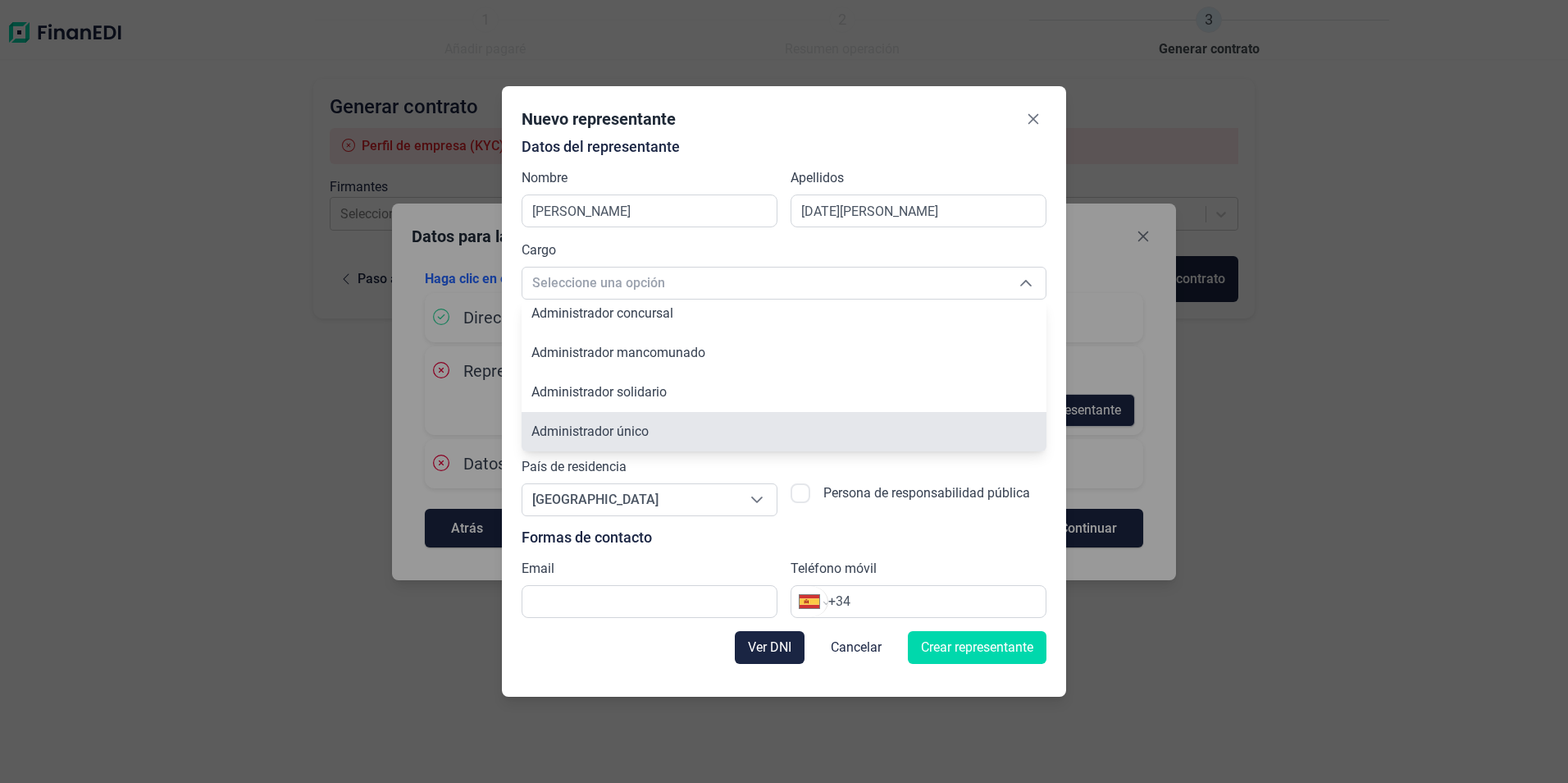
click at [614, 428] on span "Administrador único" at bounding box center [590, 431] width 117 height 15
type input "Administrador único"
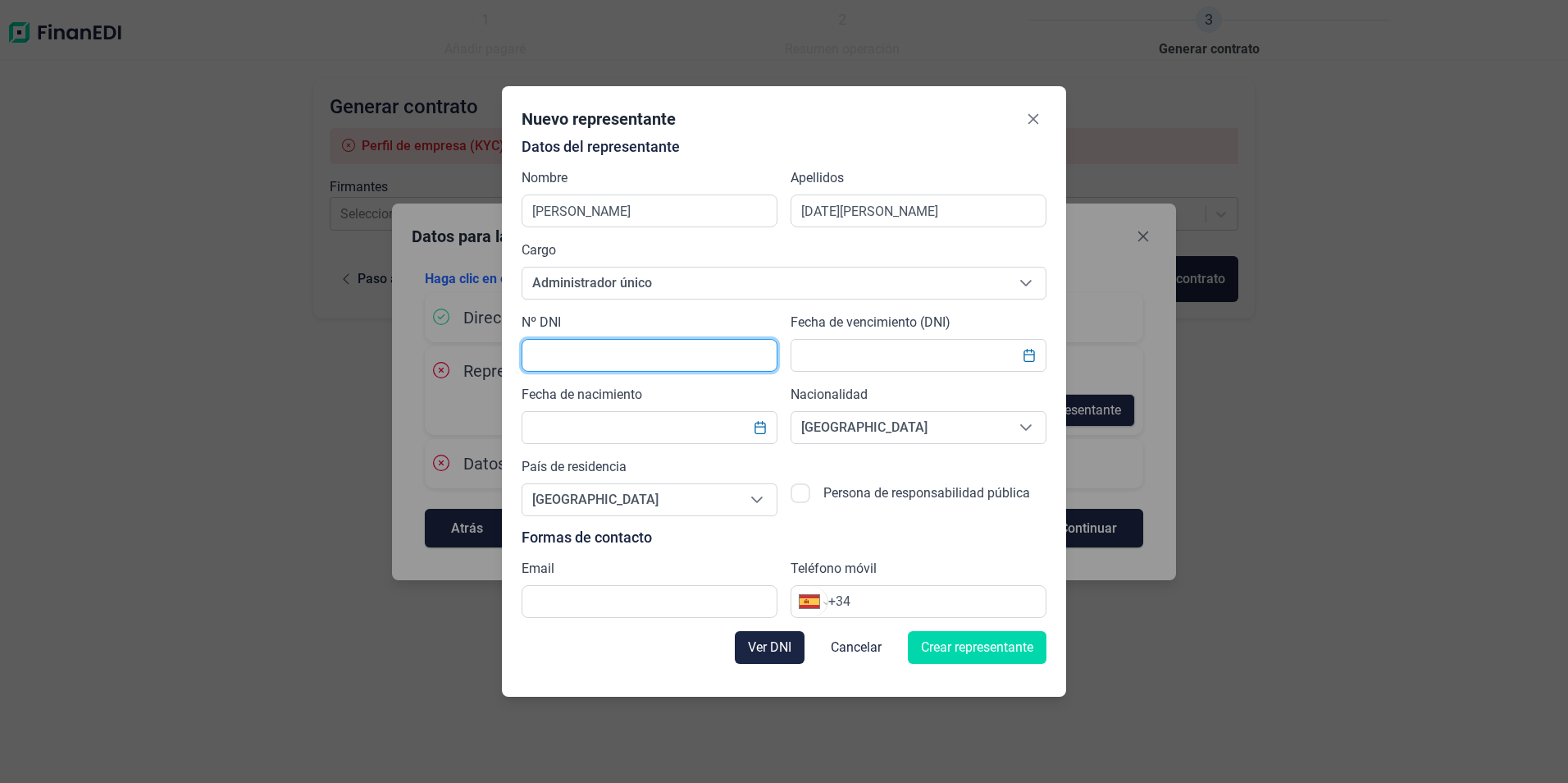
click at [594, 346] on input "text" at bounding box center [650, 355] width 256 height 33
type input "33562767v"
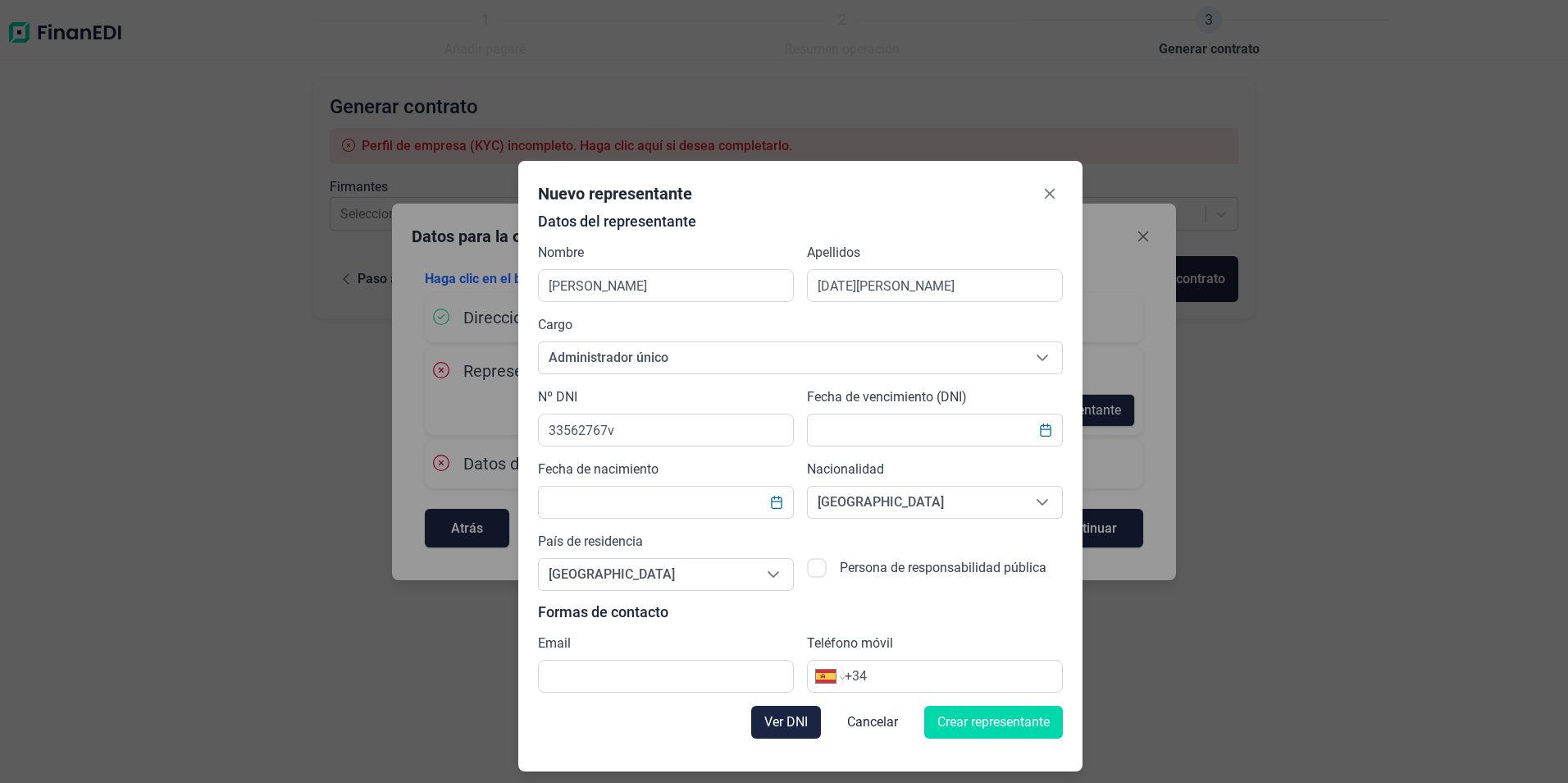
drag, startPoint x: 626, startPoint y: 109, endPoint x: 640, endPoint y: 237, distance: 128.8
click at [640, 237] on div "Nuevo representante Datos del representante Nombre [PERSON_NAME] [DATE][PERSON_…" at bounding box center [800, 466] width 565 height 610
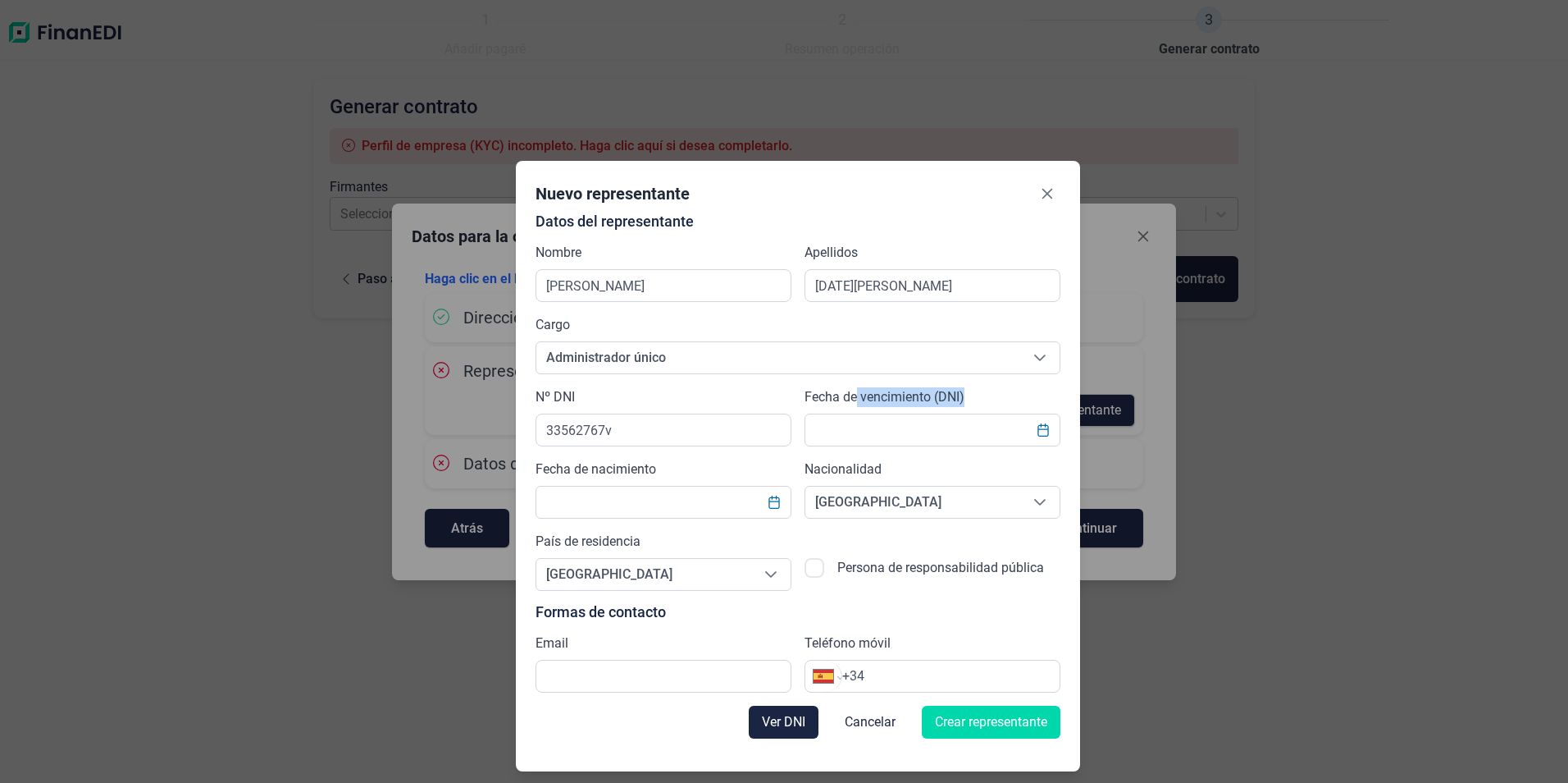
click at [861, 412] on div "Fecha de vencimiento (DNI)" at bounding box center [933, 416] width 256 height 59
click at [862, 418] on input "text" at bounding box center [933, 430] width 256 height 33
type input "[DATE]"
click at [575, 491] on input "text" at bounding box center [664, 501] width 256 height 33
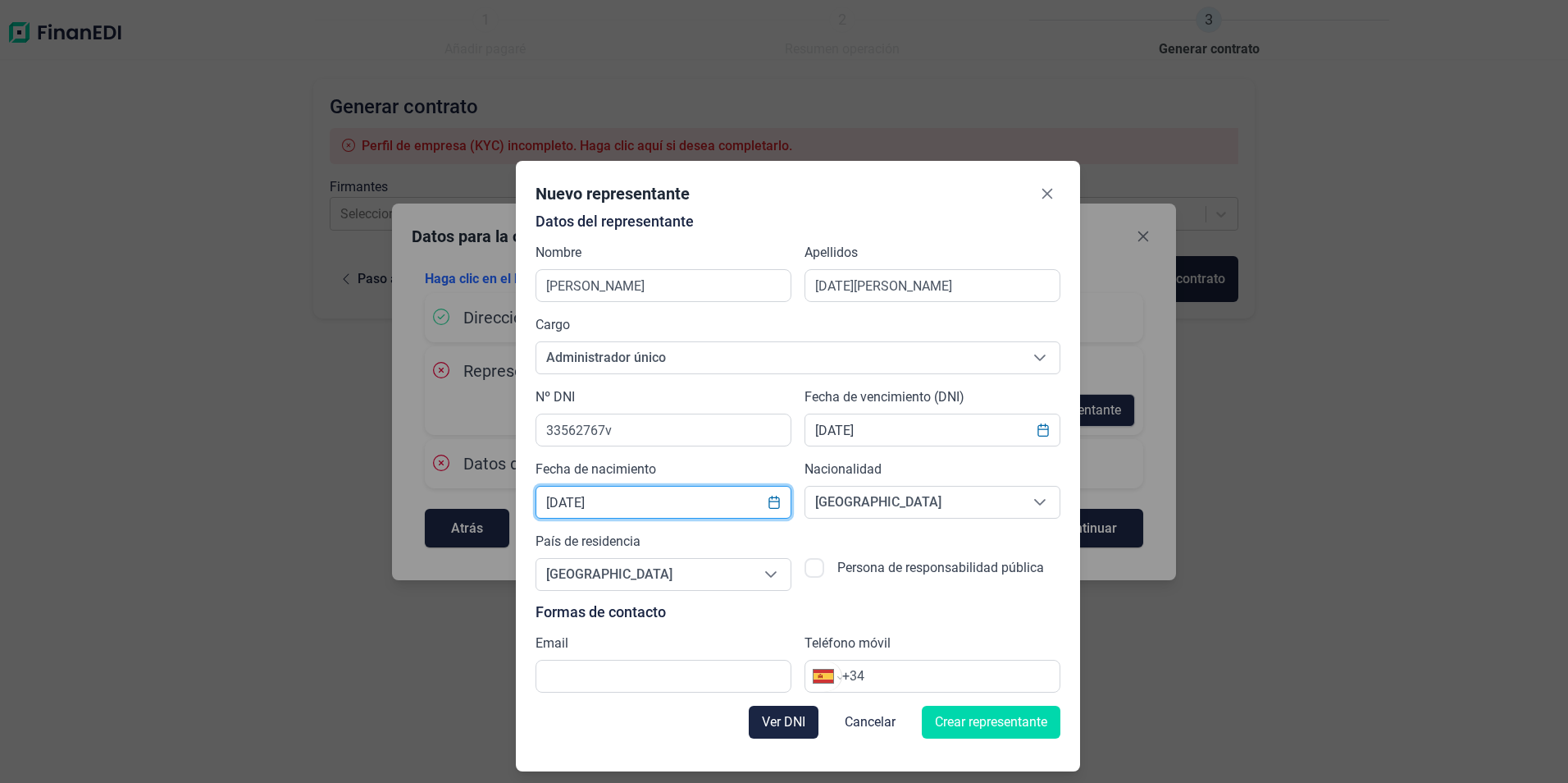
type input "[DATE]"
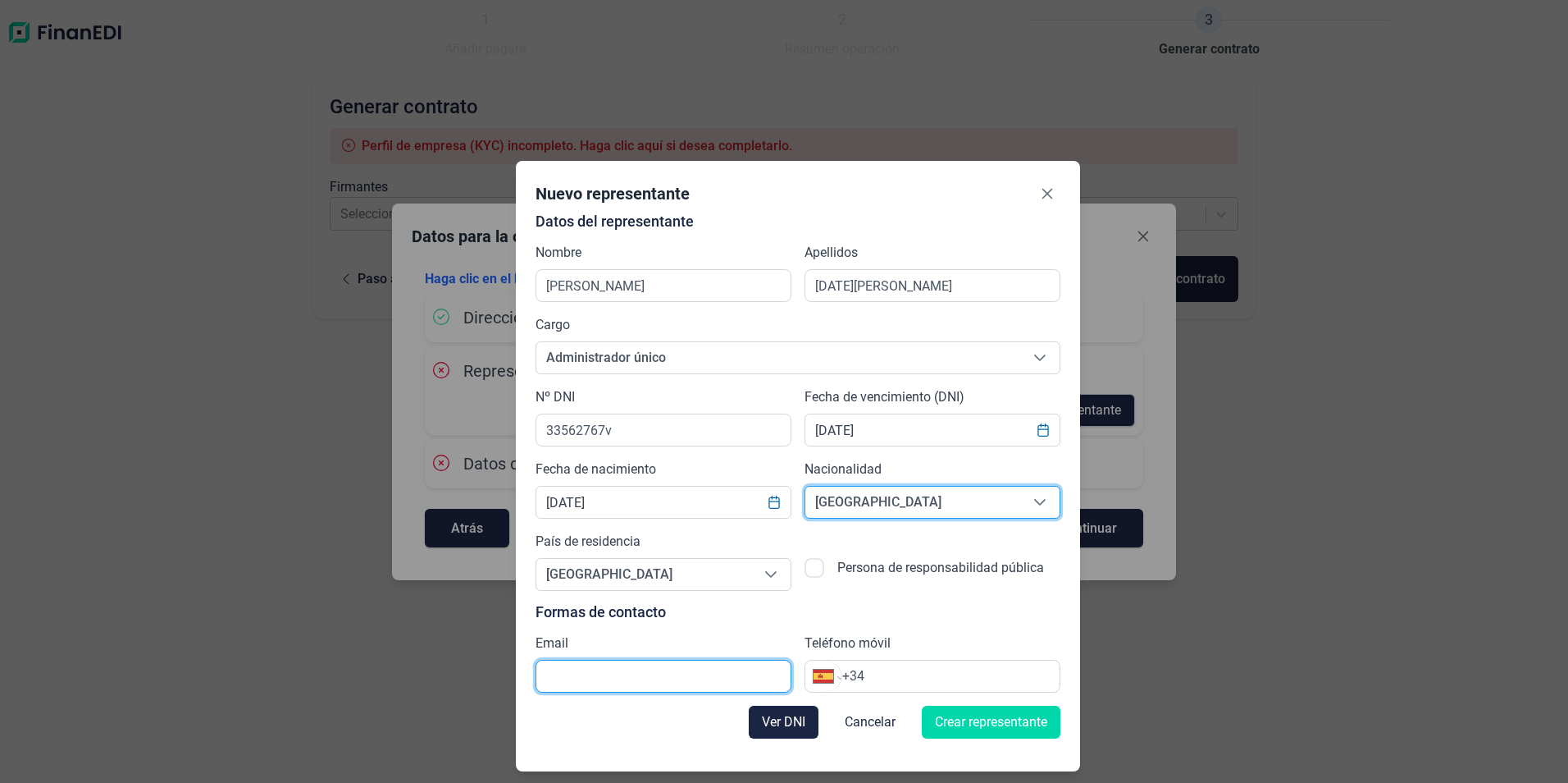
click at [660, 662] on input "text" at bounding box center [664, 676] width 256 height 33
type input "[EMAIL_ADDRESS][DOMAIN_NAME]"
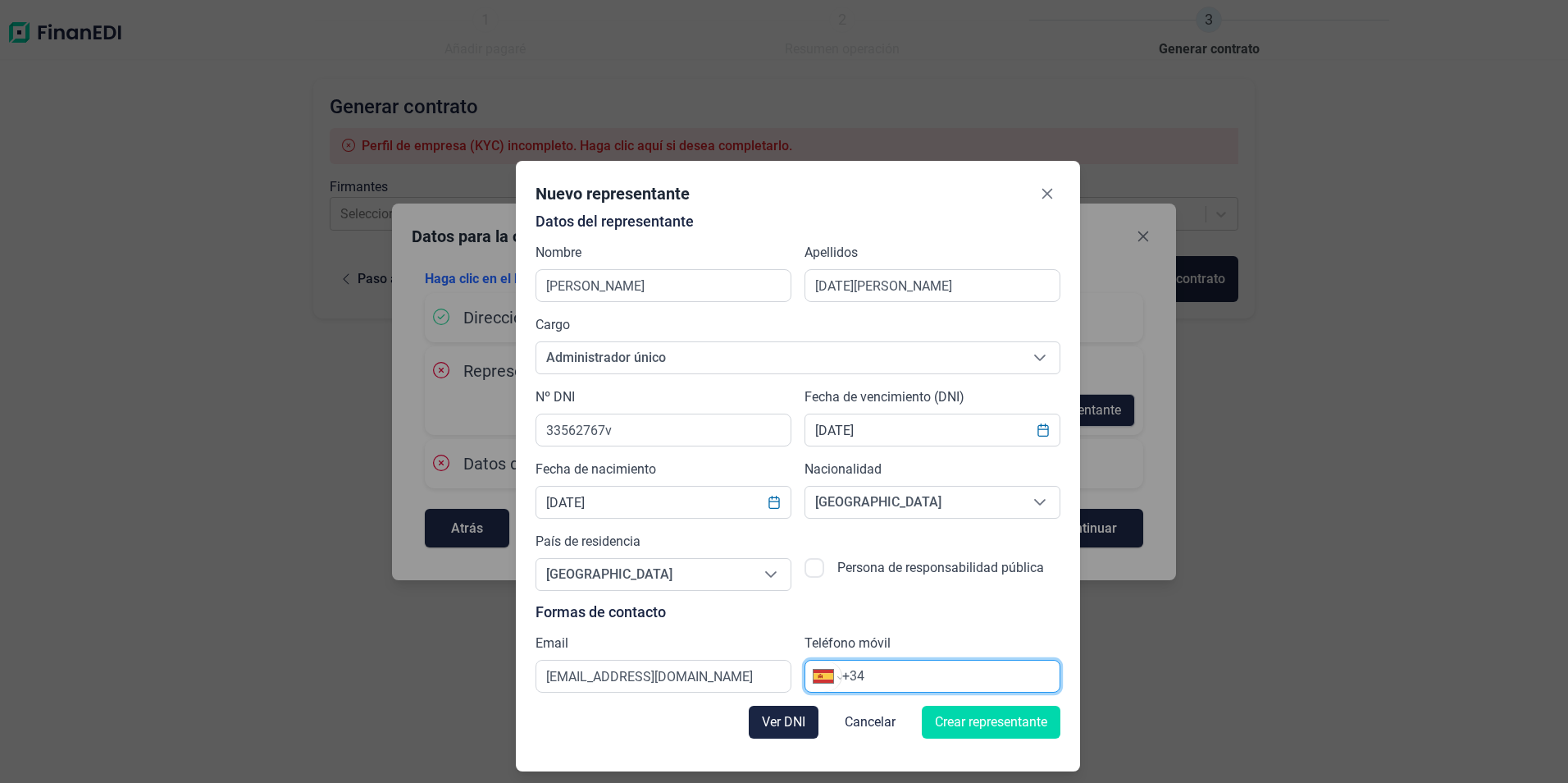
click at [922, 678] on input "+34" at bounding box center [951, 675] width 217 height 19
click at [919, 676] on input "+34" at bounding box center [951, 675] width 217 height 19
type input "[PHONE_NUMBER]"
click at [962, 721] on span "Crear representante" at bounding box center [991, 721] width 112 height 19
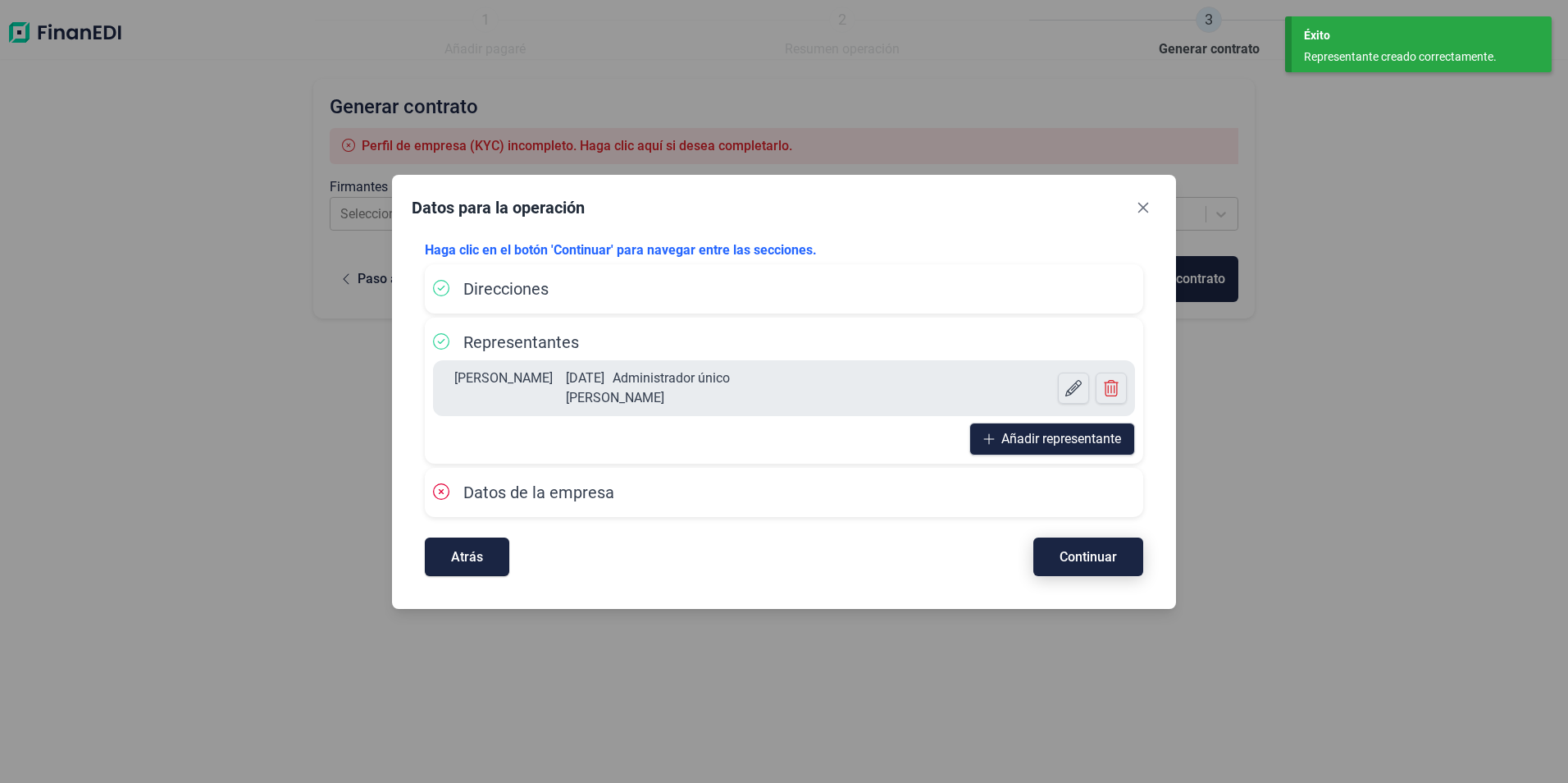
click at [1063, 540] on button "Continuar" at bounding box center [1089, 557] width 110 height 39
select select "ES"
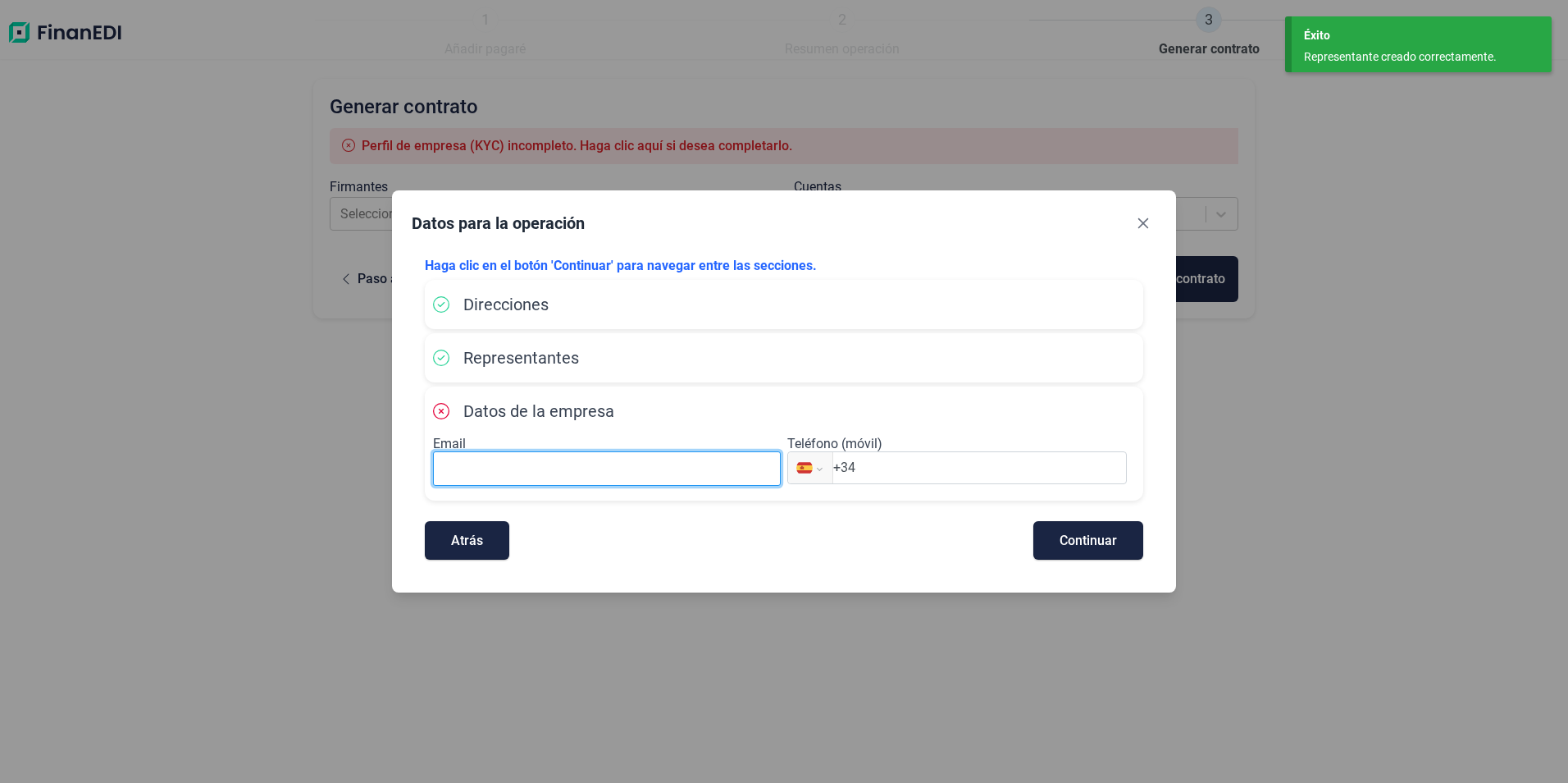
click at [646, 475] on input at bounding box center [607, 468] width 348 height 35
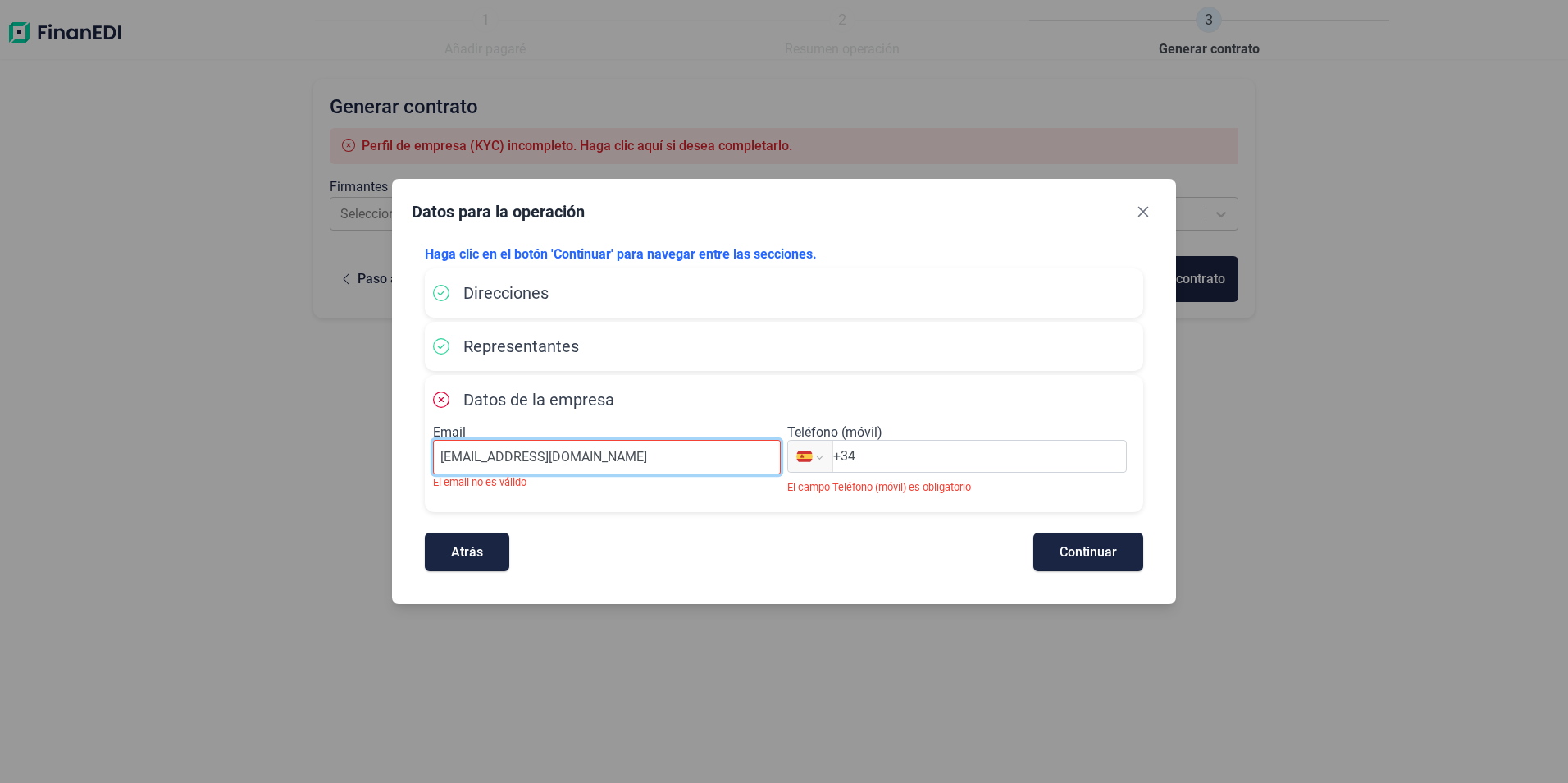
type input "[EMAIL_ADDRESS][DOMAIN_NAME]"
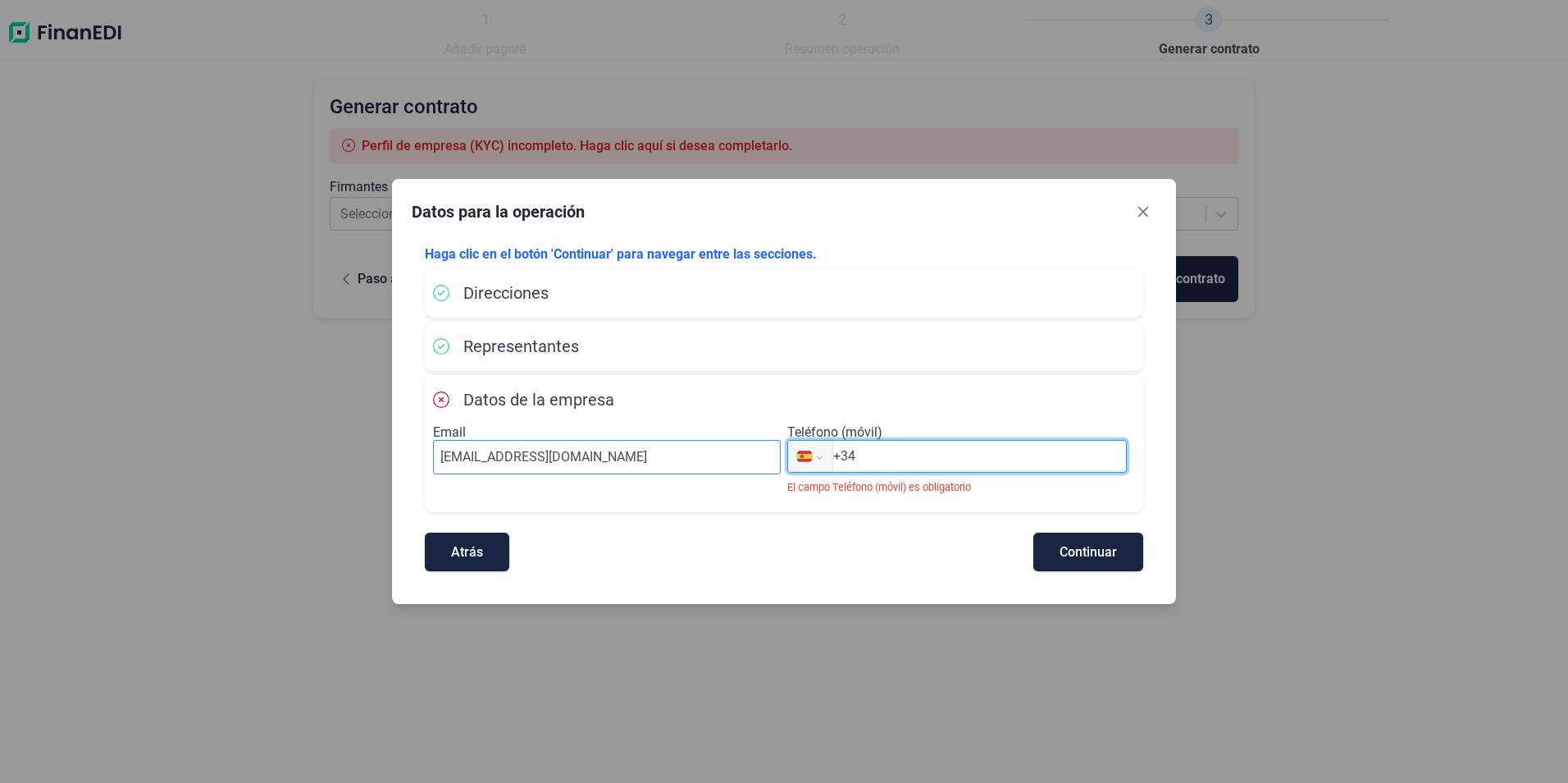
select select "ZZ"
type input "+6"
select select "NZ"
type input "+64 0"
drag, startPoint x: 880, startPoint y: 461, endPoint x: 812, endPoint y: 457, distance: 68.1
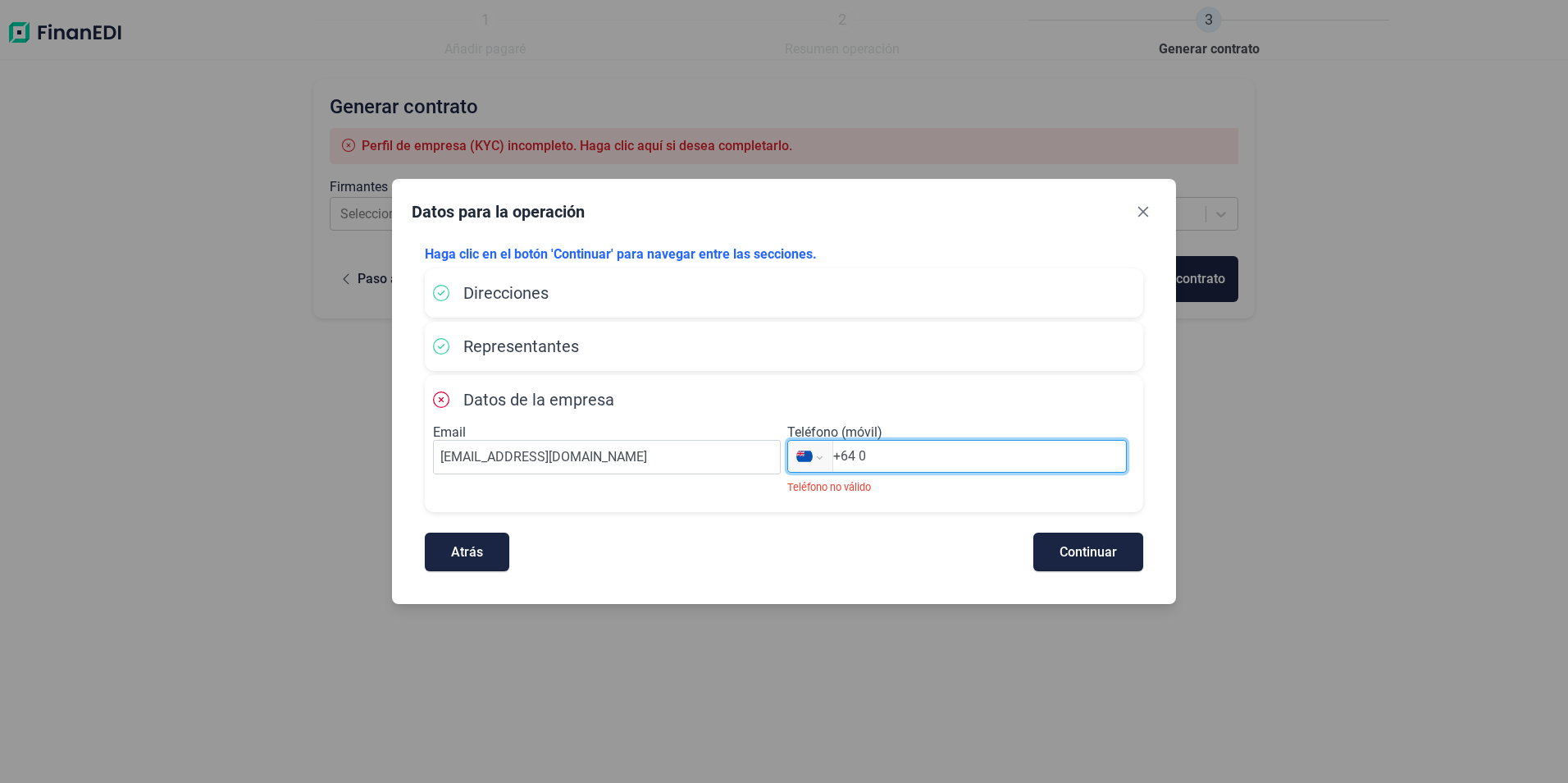
click at [812, 457] on div "Internacional [GEOGRAPHIC_DATA] [GEOGRAPHIC_DATA] [GEOGRAPHIC_DATA] [GEOGRAPHIC…" at bounding box center [957, 456] width 340 height 33
select select "ZZ"
type input "+3"
select select "ES"
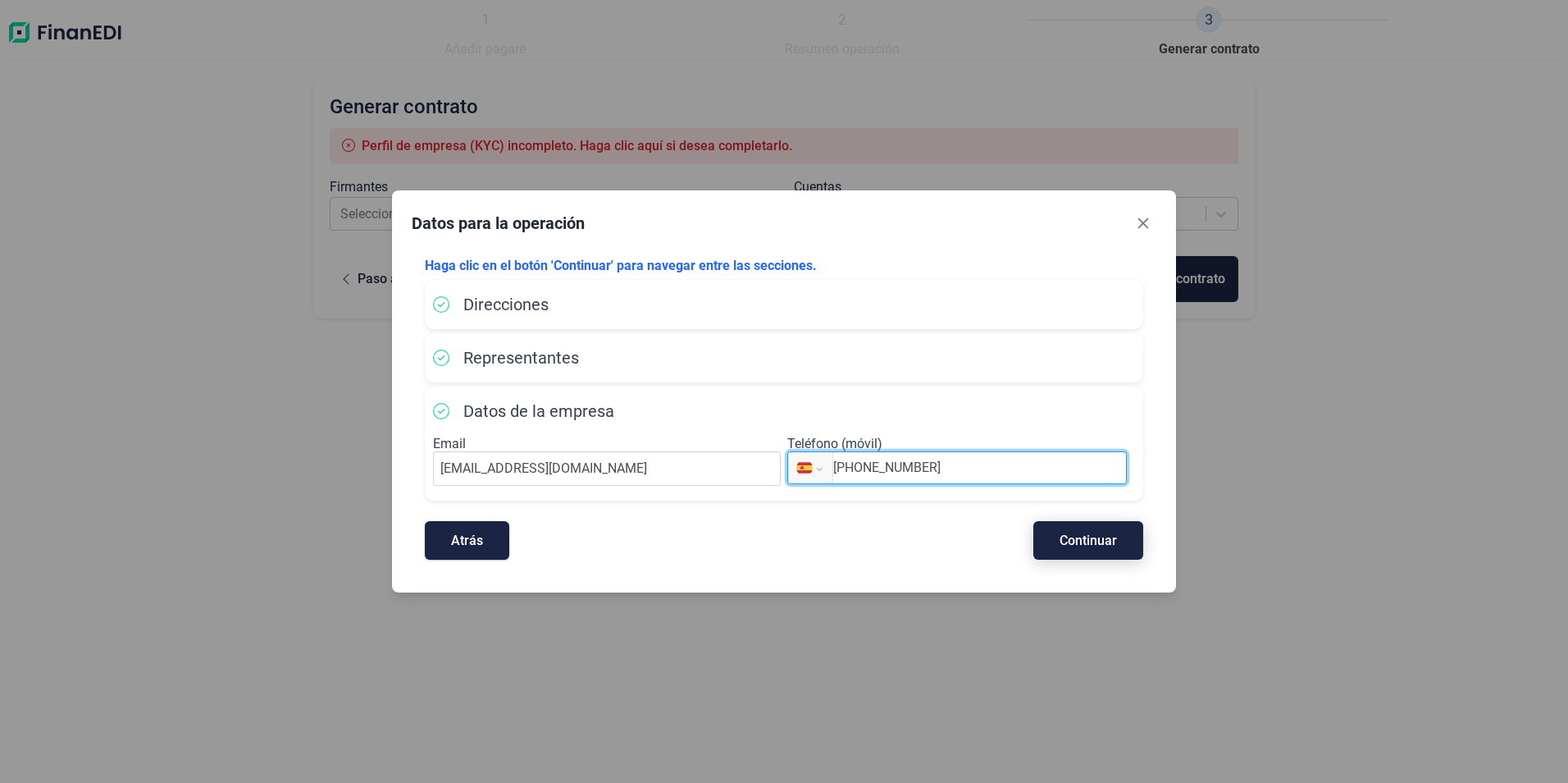
type input "[PHONE_NUMBER]"
click at [1065, 540] on span "Continuar" at bounding box center [1089, 540] width 57 height 13
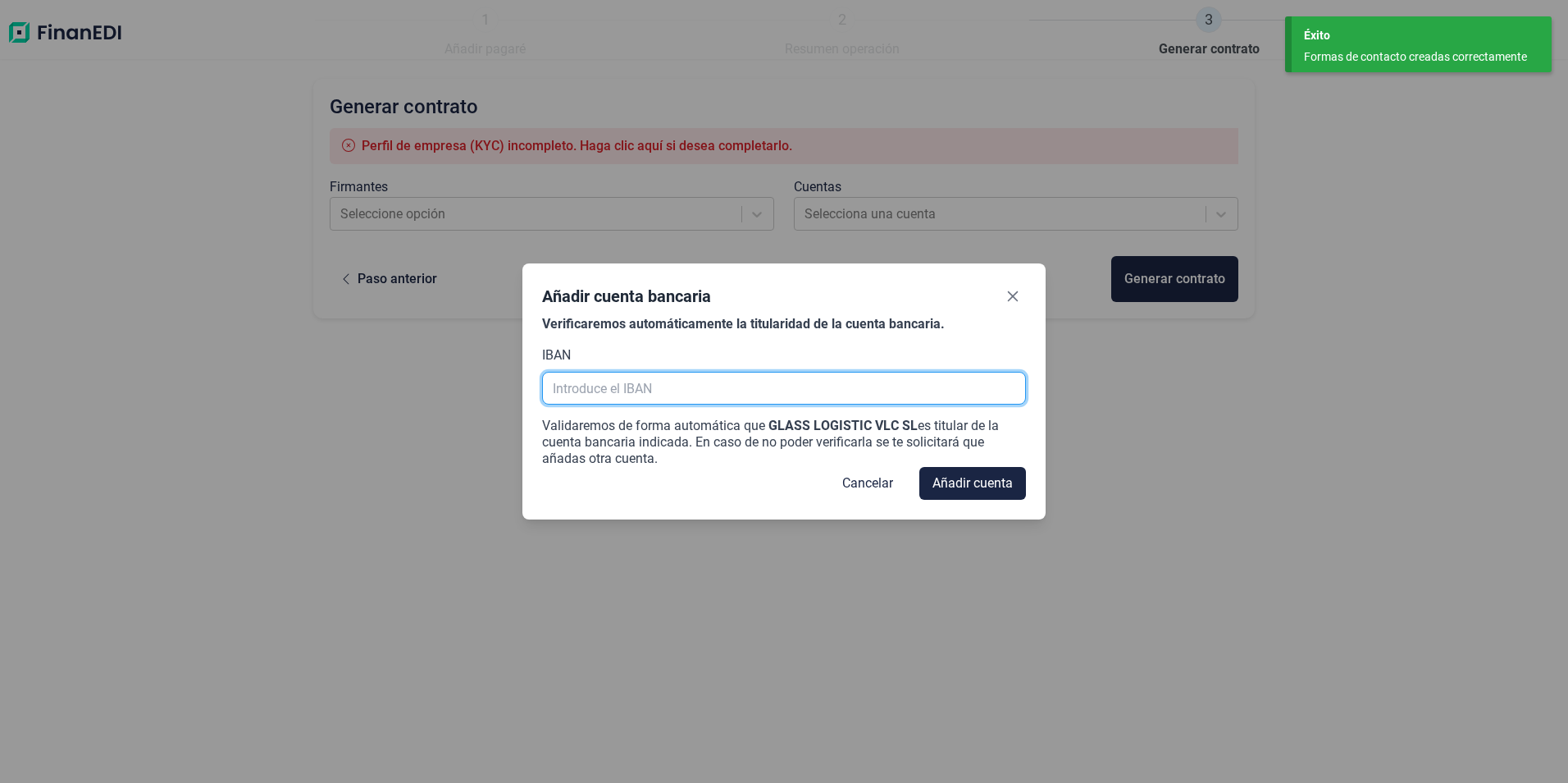
click at [645, 386] on input "text" at bounding box center [783, 388] width 483 height 33
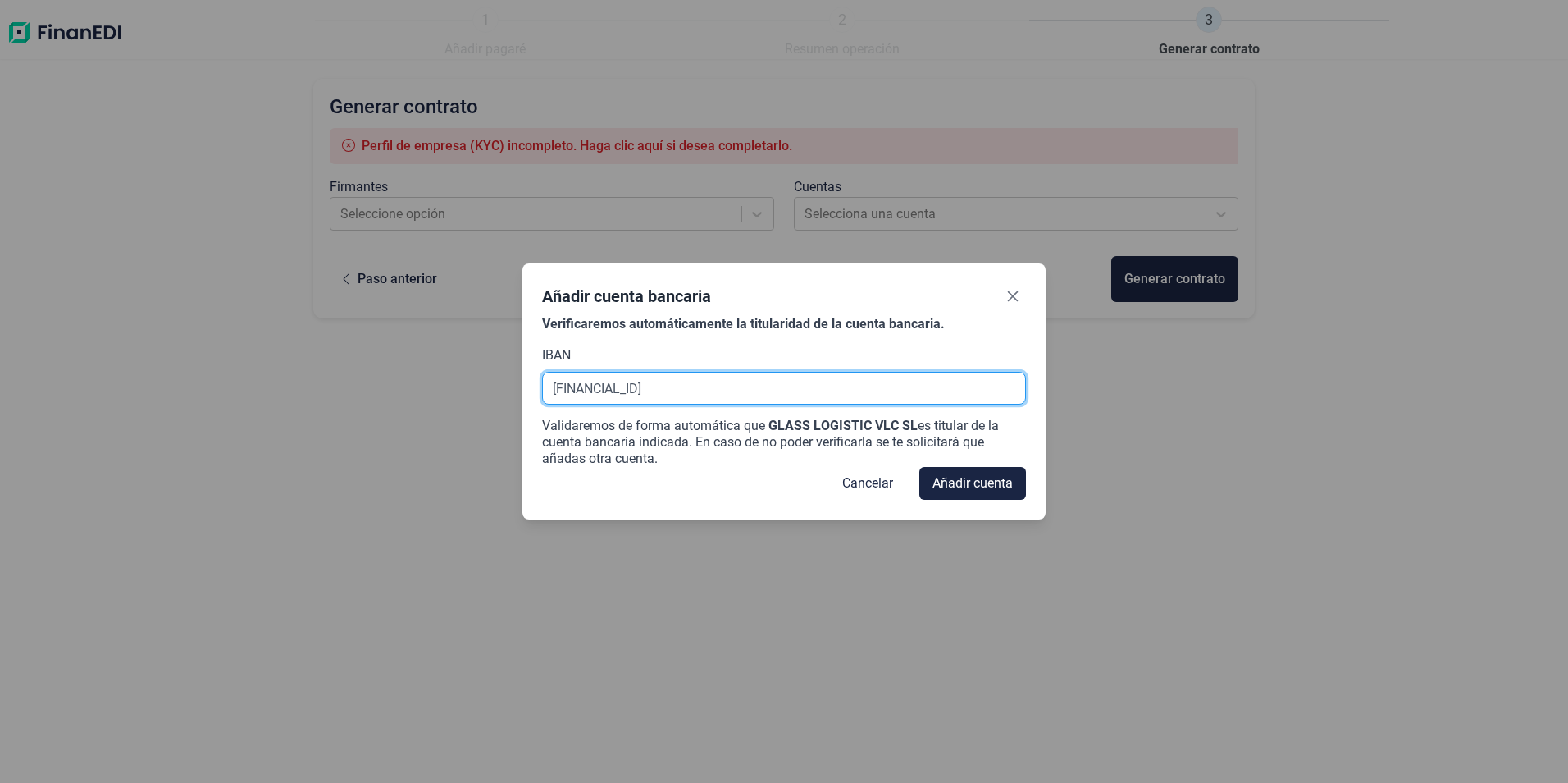
click at [551, 389] on input "[FINANCIAL_ID]" at bounding box center [783, 388] width 483 height 33
type input "[FINANCIAL_ID]"
click at [1054, 469] on div "Añadir cuenta bancaria Verificaremos automáticamente la titularidad de la cuent…" at bounding box center [784, 391] width 1568 height 783
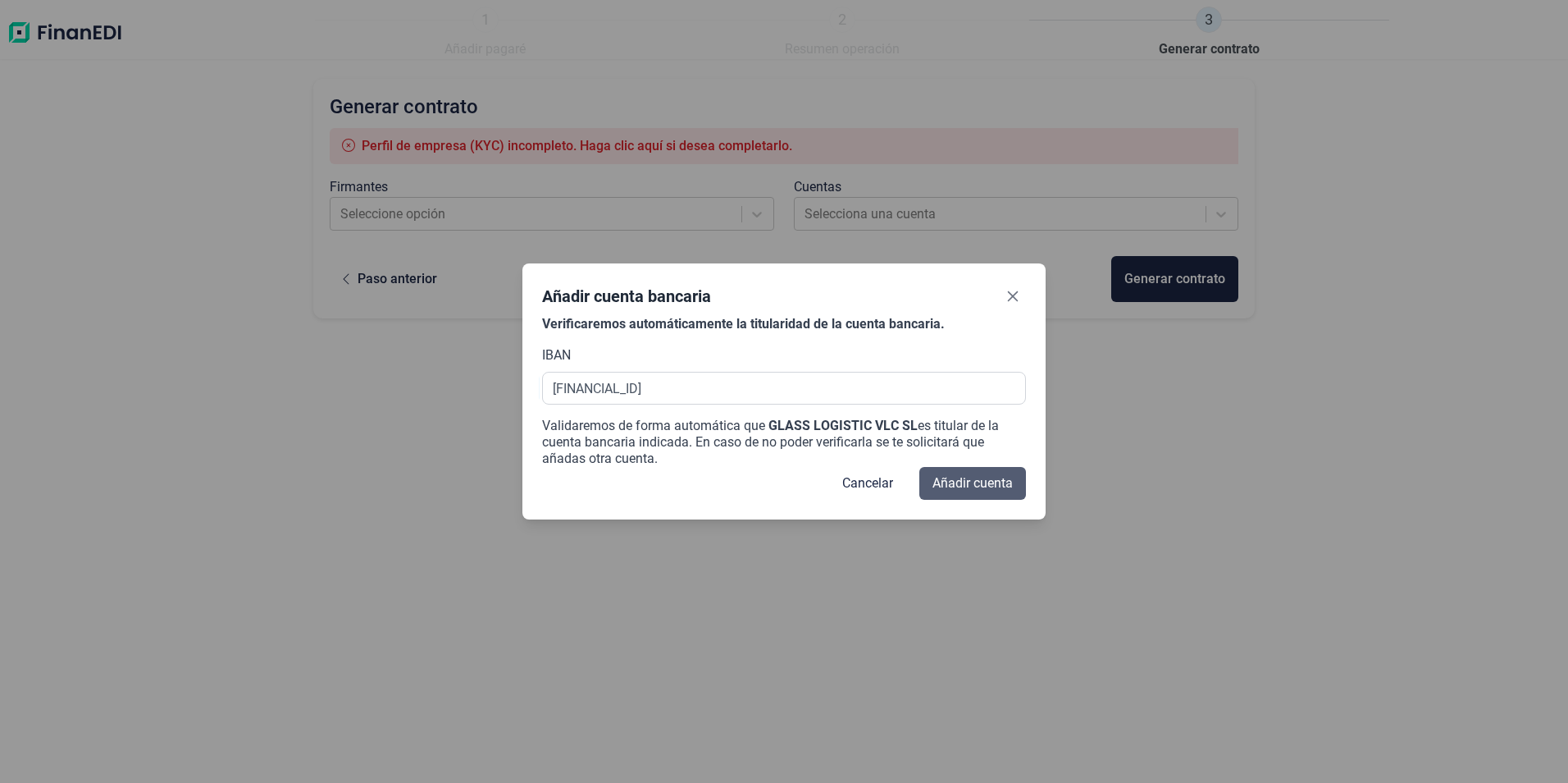
click at [1016, 475] on button "Añadir cuenta" at bounding box center [972, 483] width 107 height 33
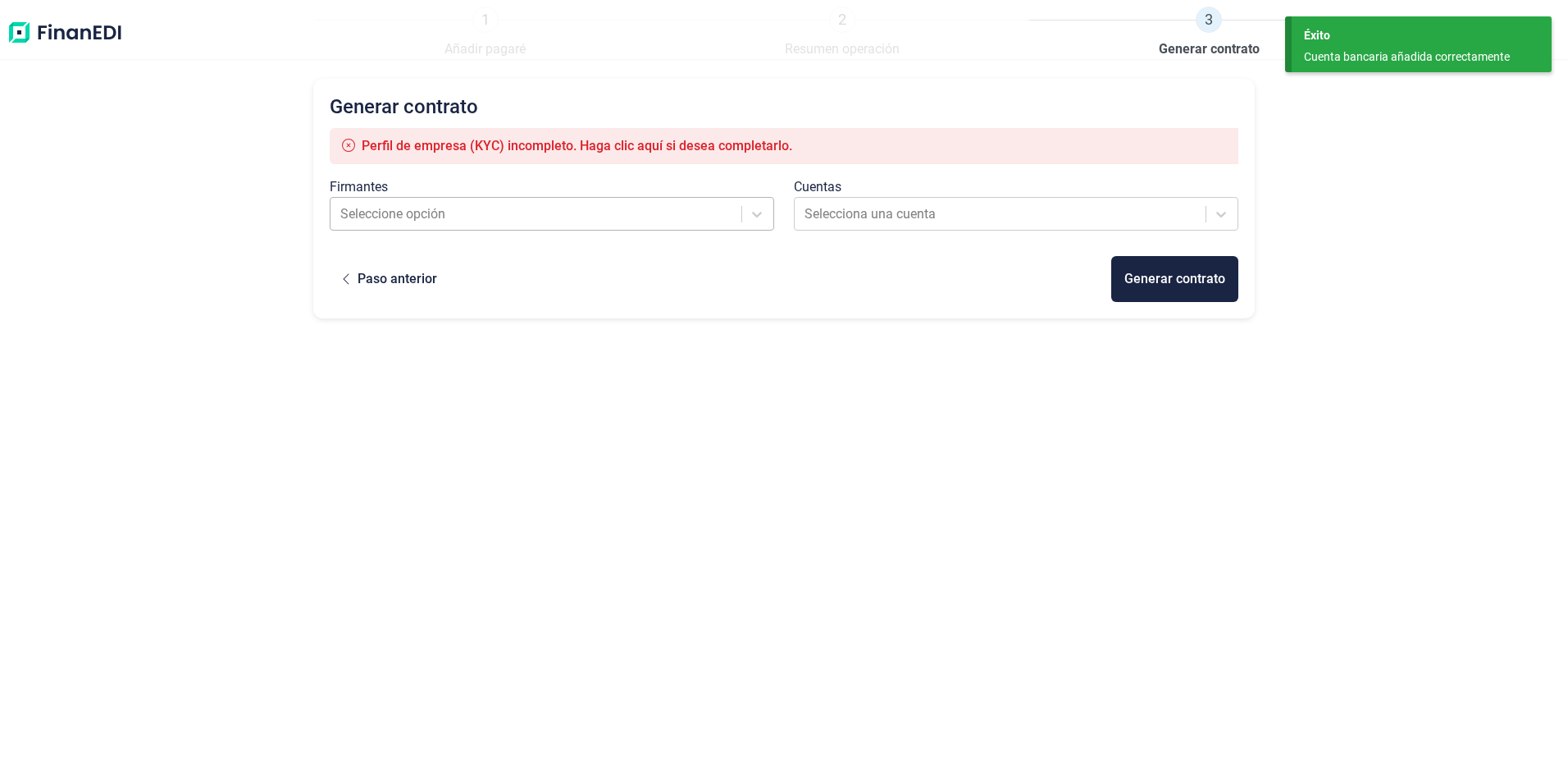
click at [572, 214] on div at bounding box center [537, 213] width 393 height 23
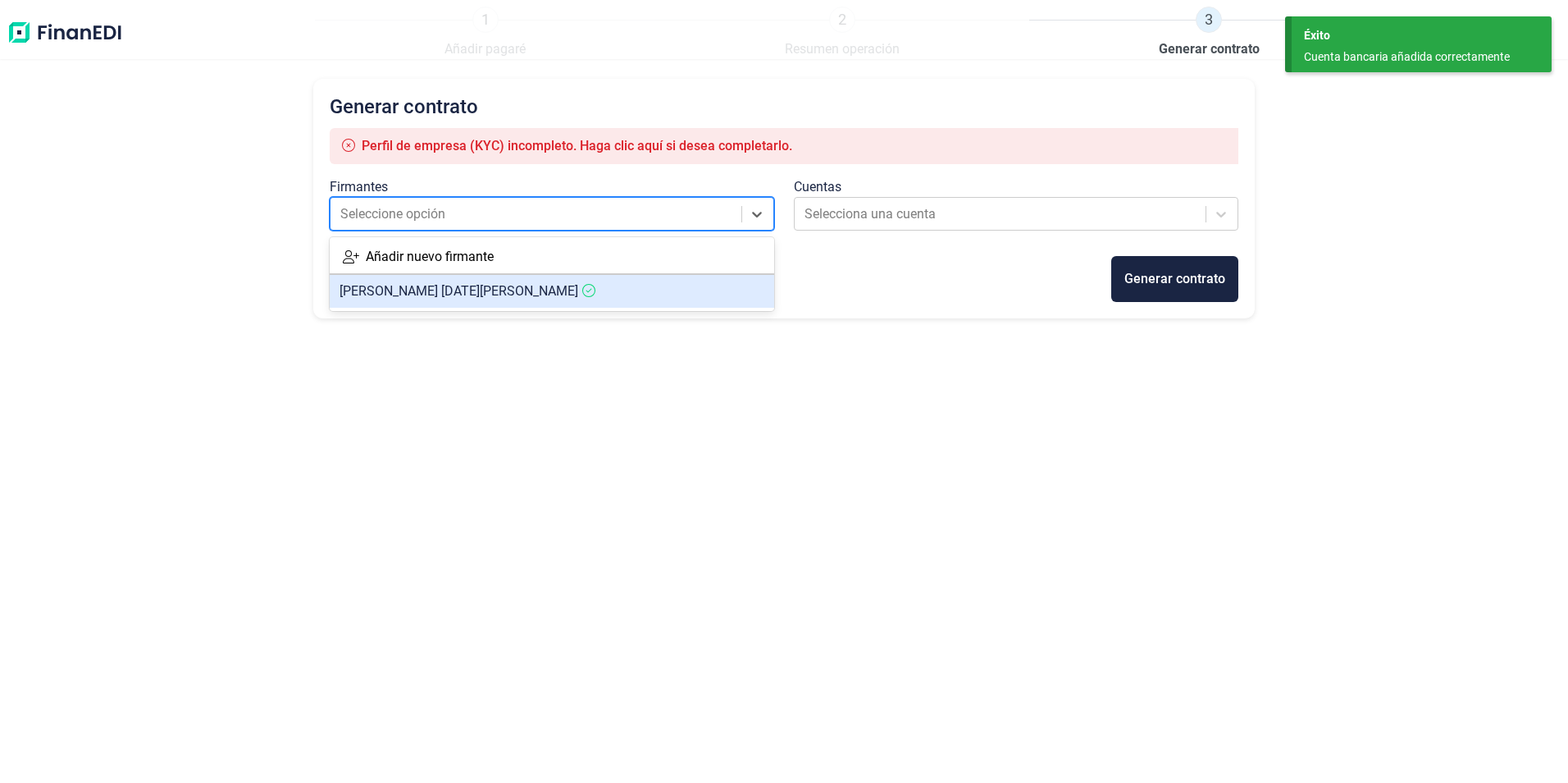
click at [499, 287] on article "[PERSON_NAME][DATE]" at bounding box center [552, 291] width 445 height 33
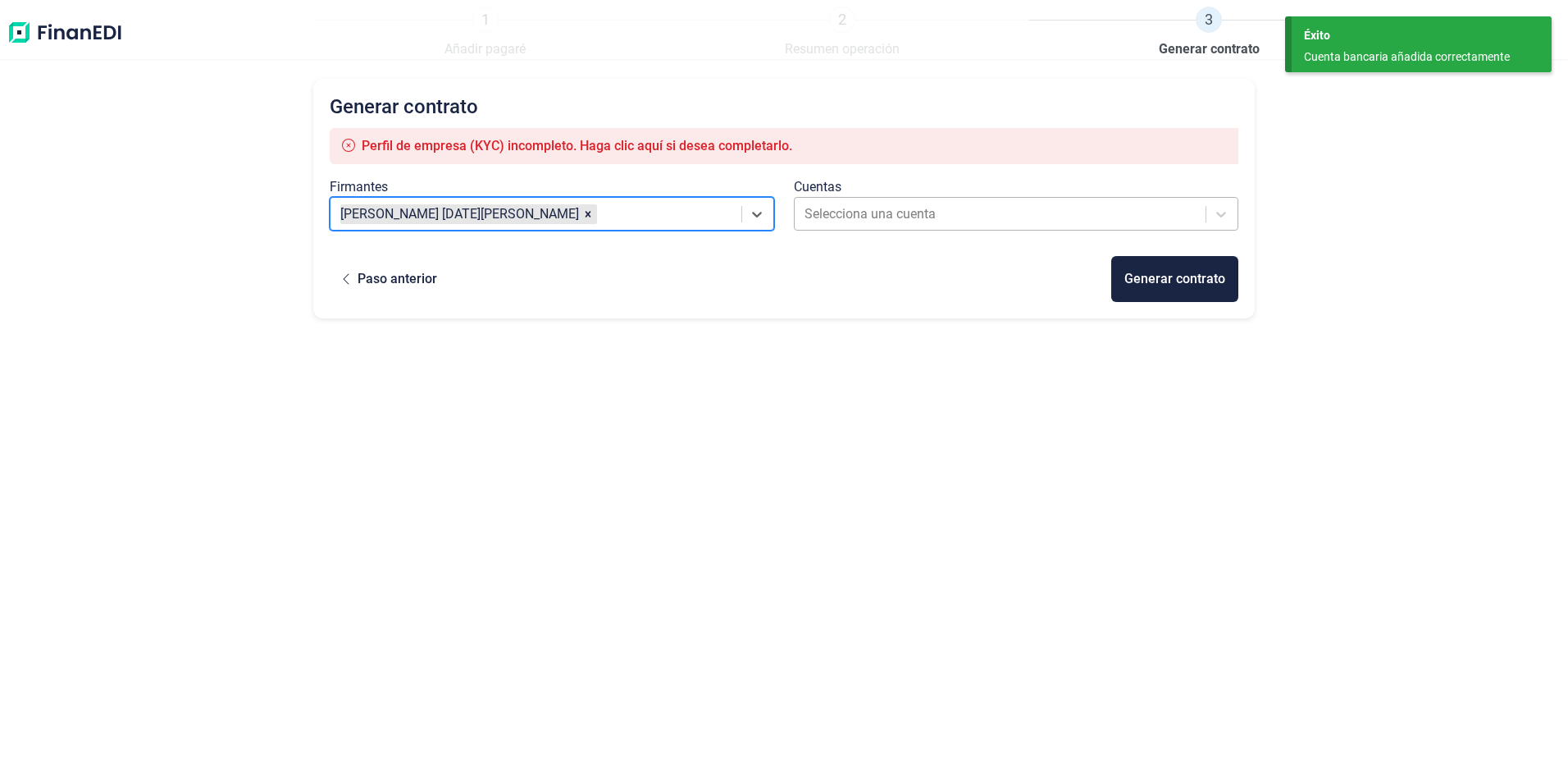
click at [806, 202] on div at bounding box center [1001, 213] width 393 height 23
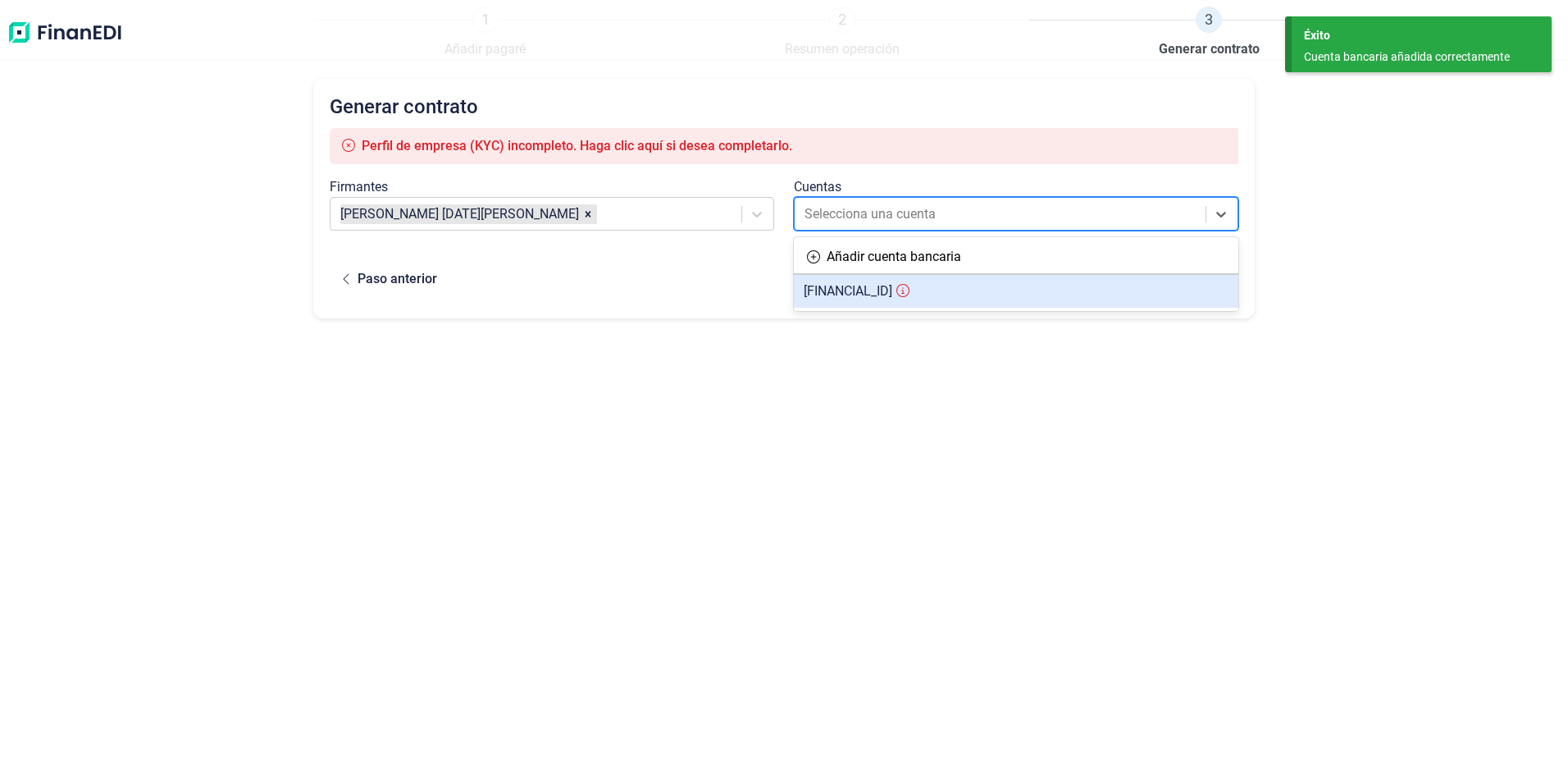
click at [843, 292] on span "[FINANCIAL_ID]" at bounding box center [848, 291] width 88 height 15
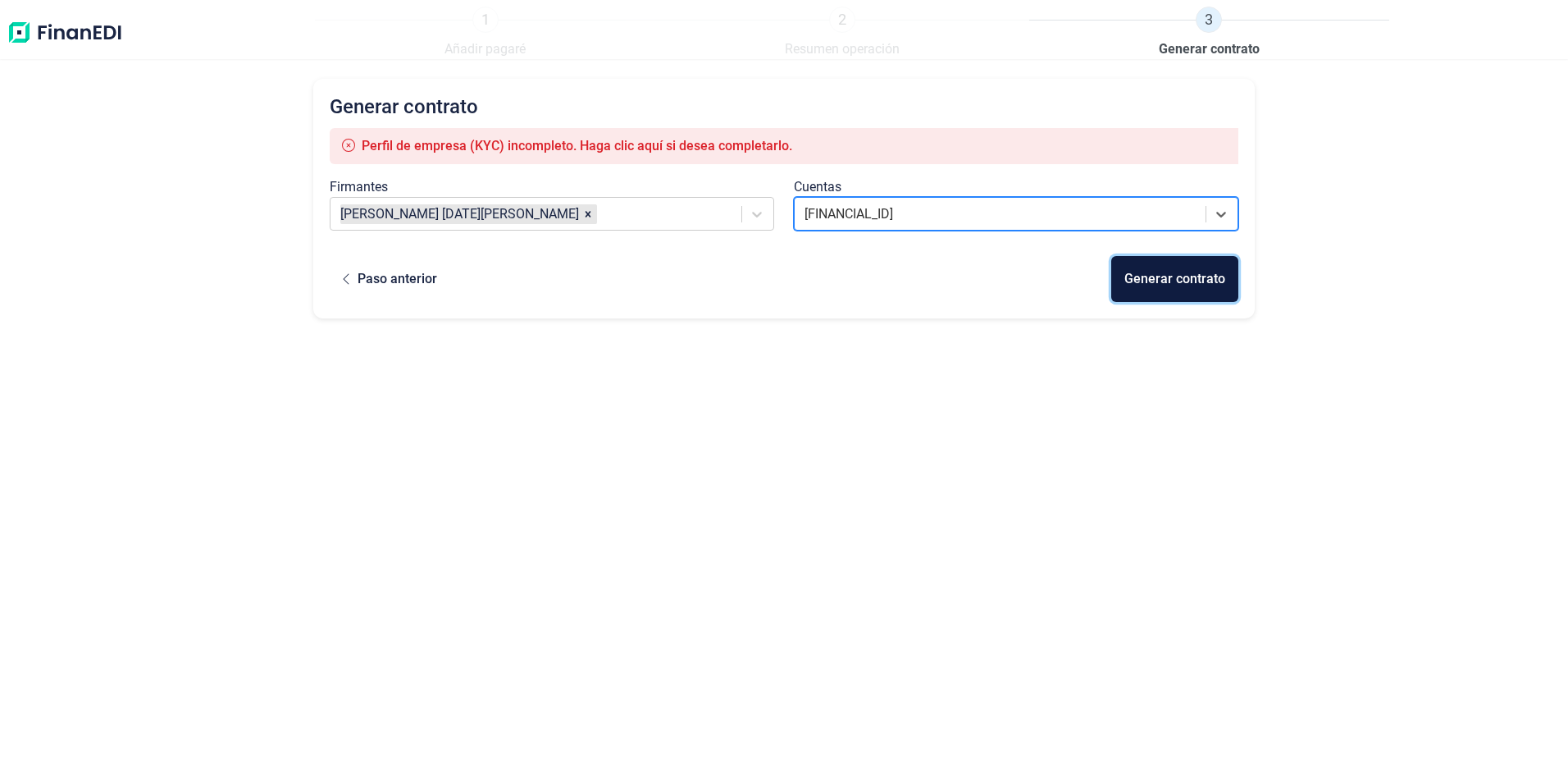
click at [1148, 291] on button "Generar contrato" at bounding box center [1175, 279] width 127 height 46
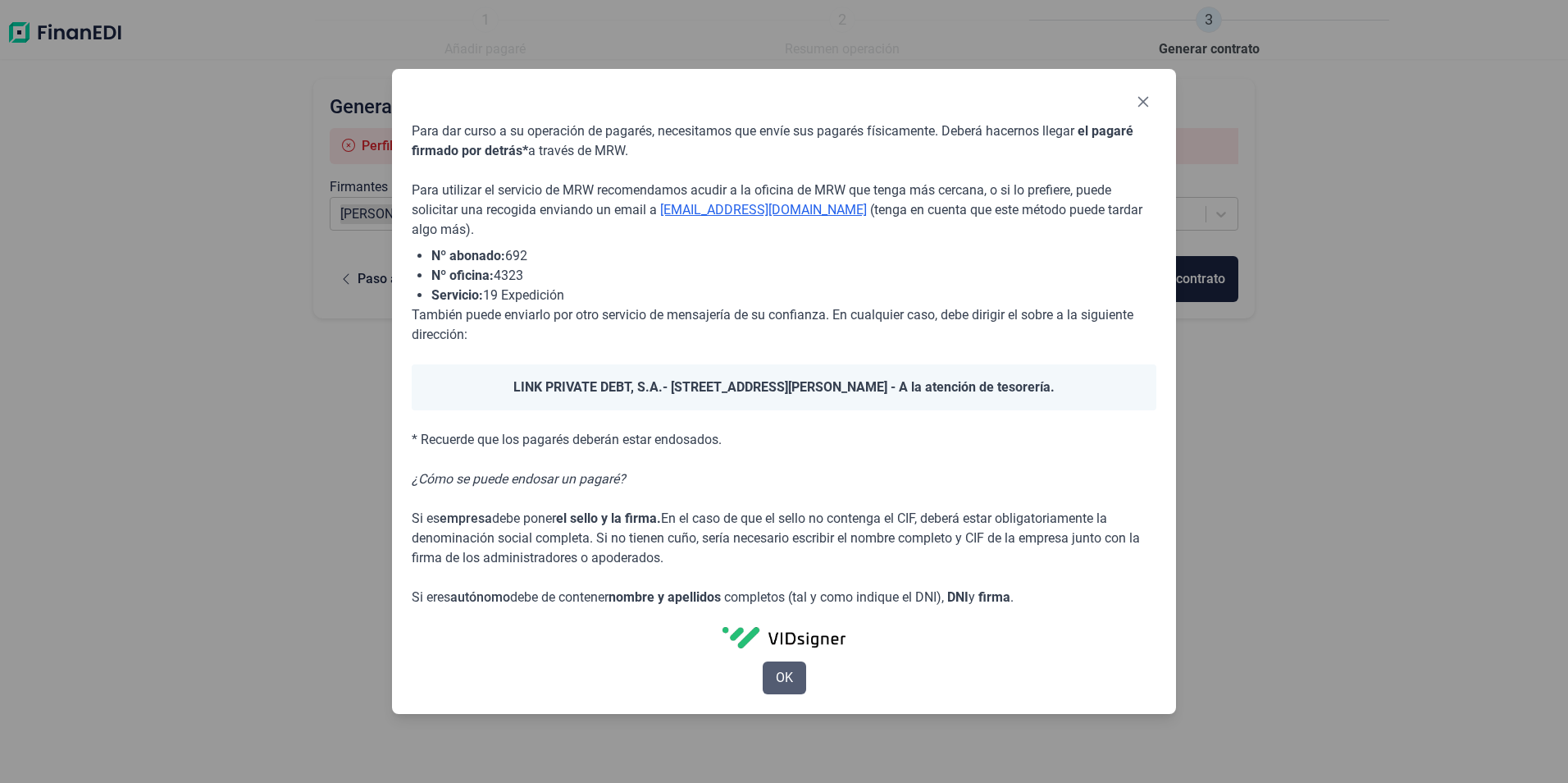
click at [778, 675] on span "OK" at bounding box center [784, 677] width 17 height 19
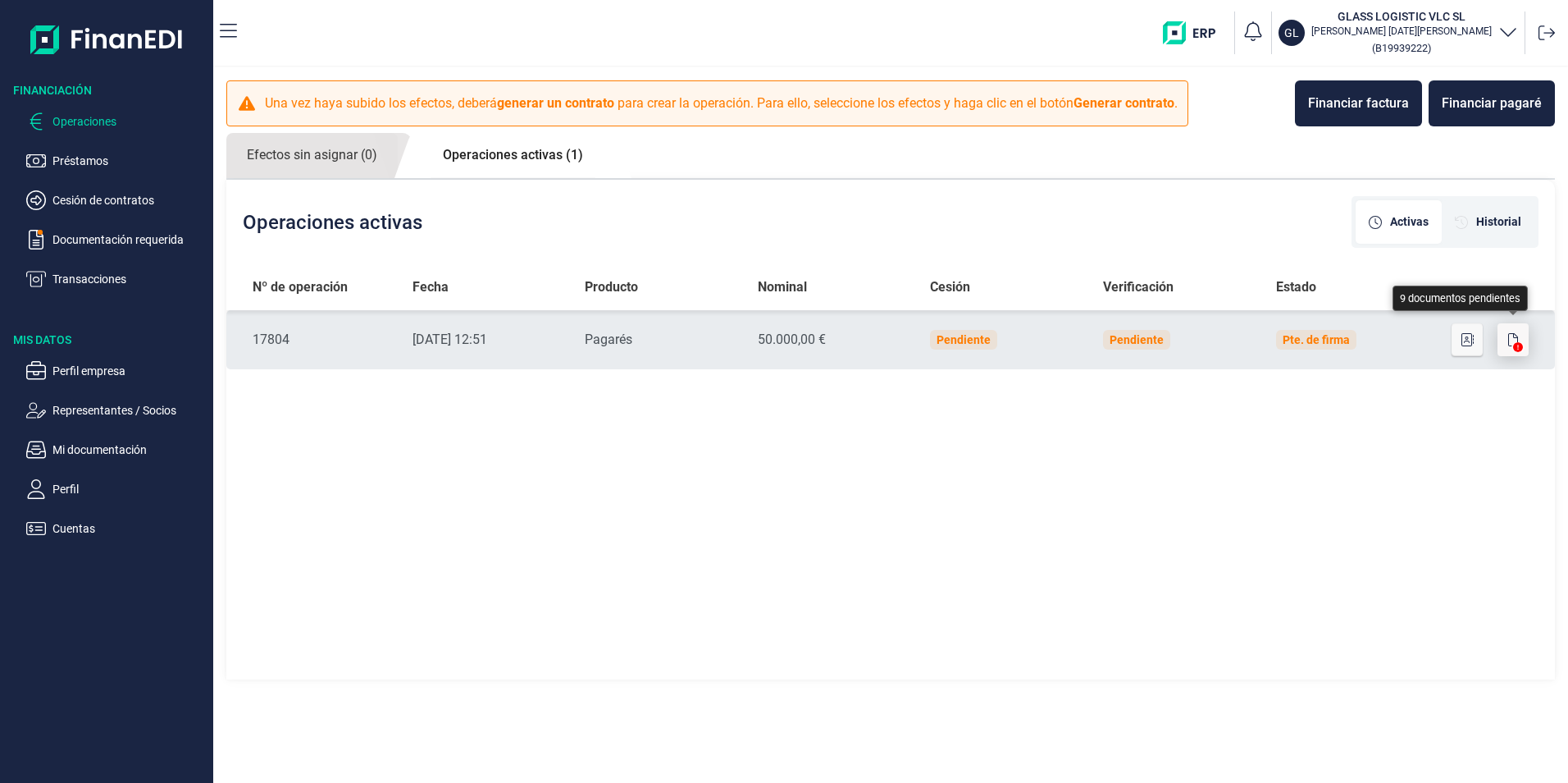
click at [1505, 346] on button "button" at bounding box center [1513, 340] width 31 height 33
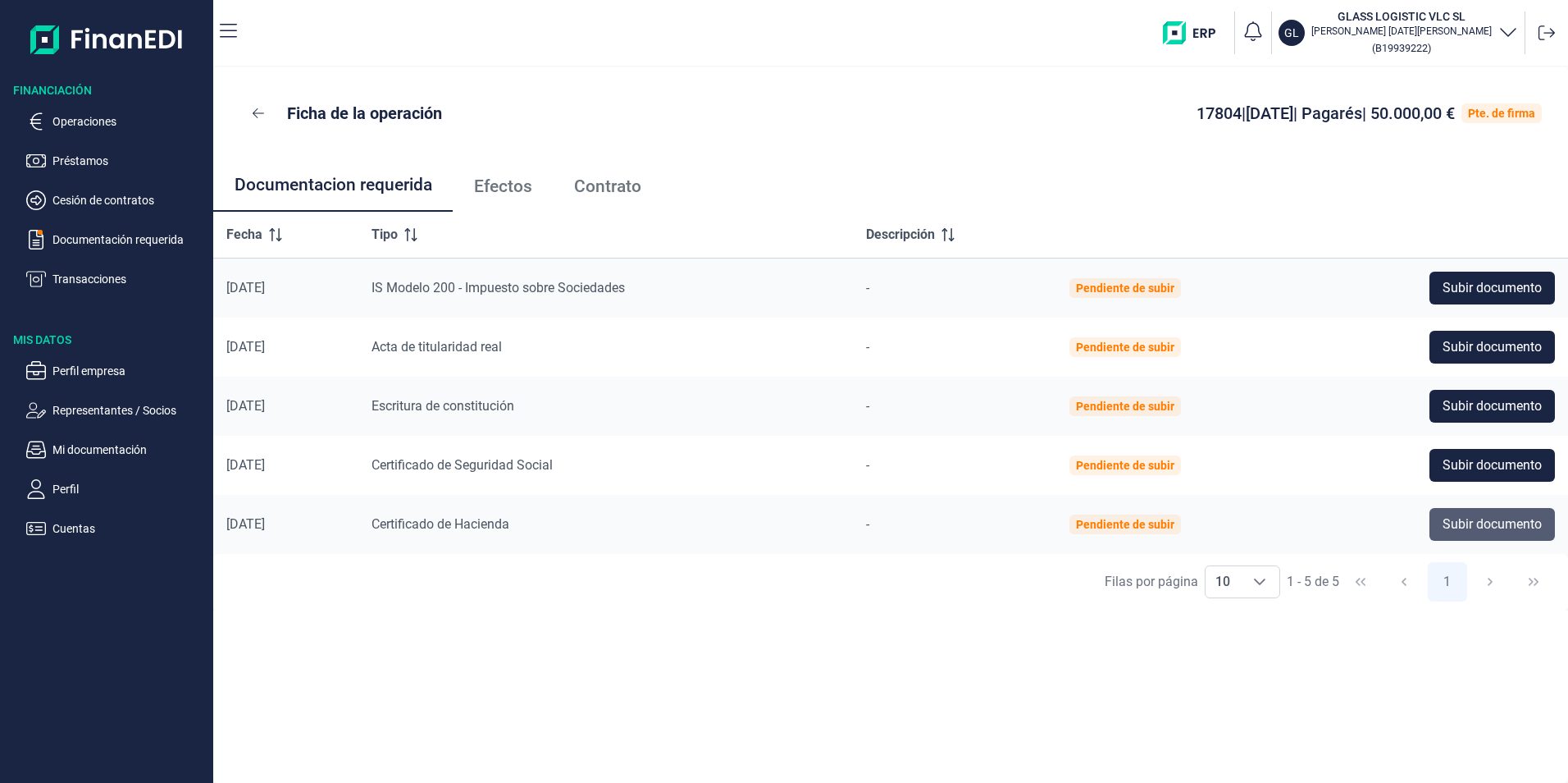
click at [1485, 526] on span "Subir documento" at bounding box center [1492, 523] width 99 height 19
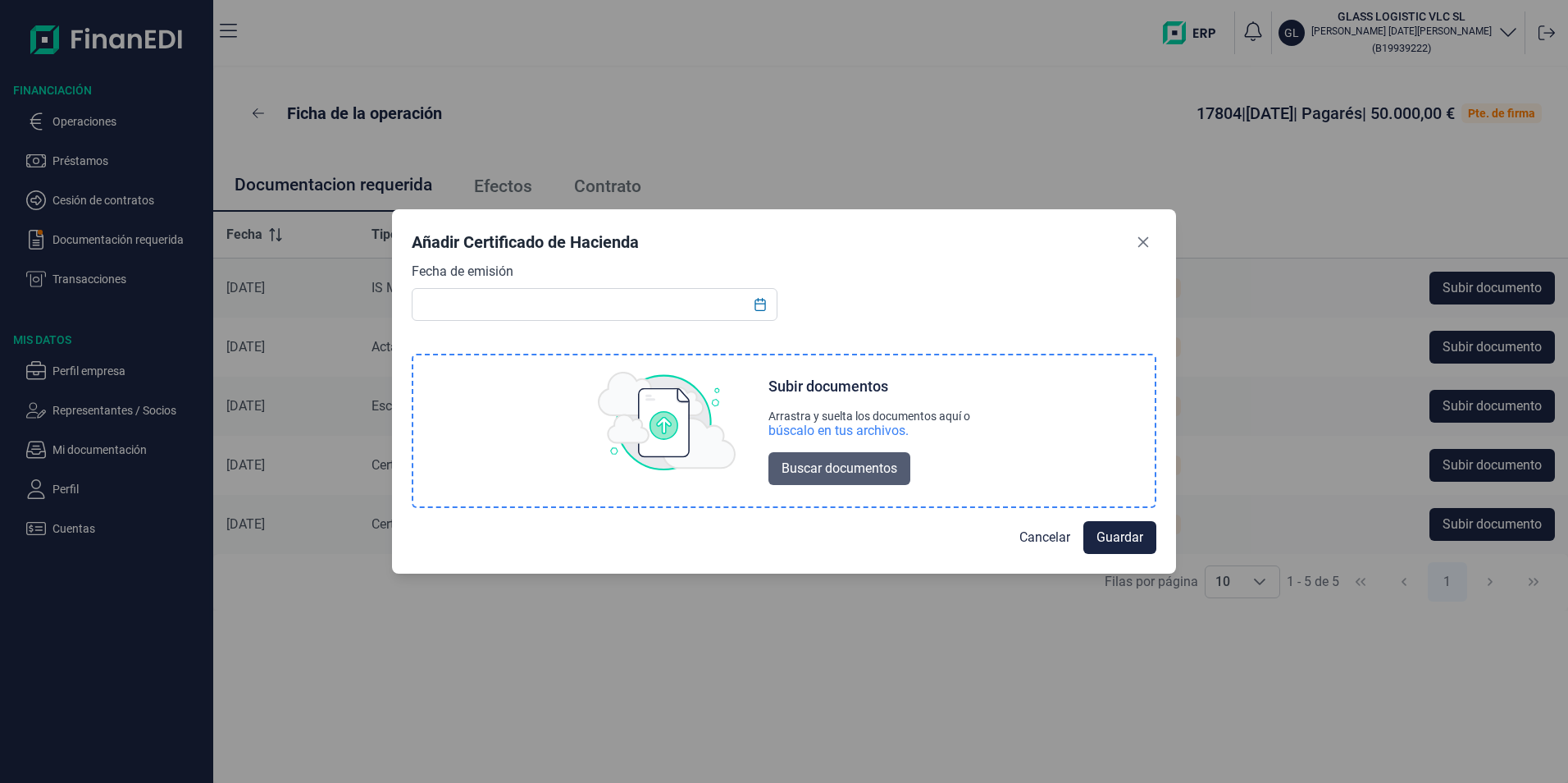
click at [830, 474] on span "Buscar documentos" at bounding box center [839, 468] width 115 height 19
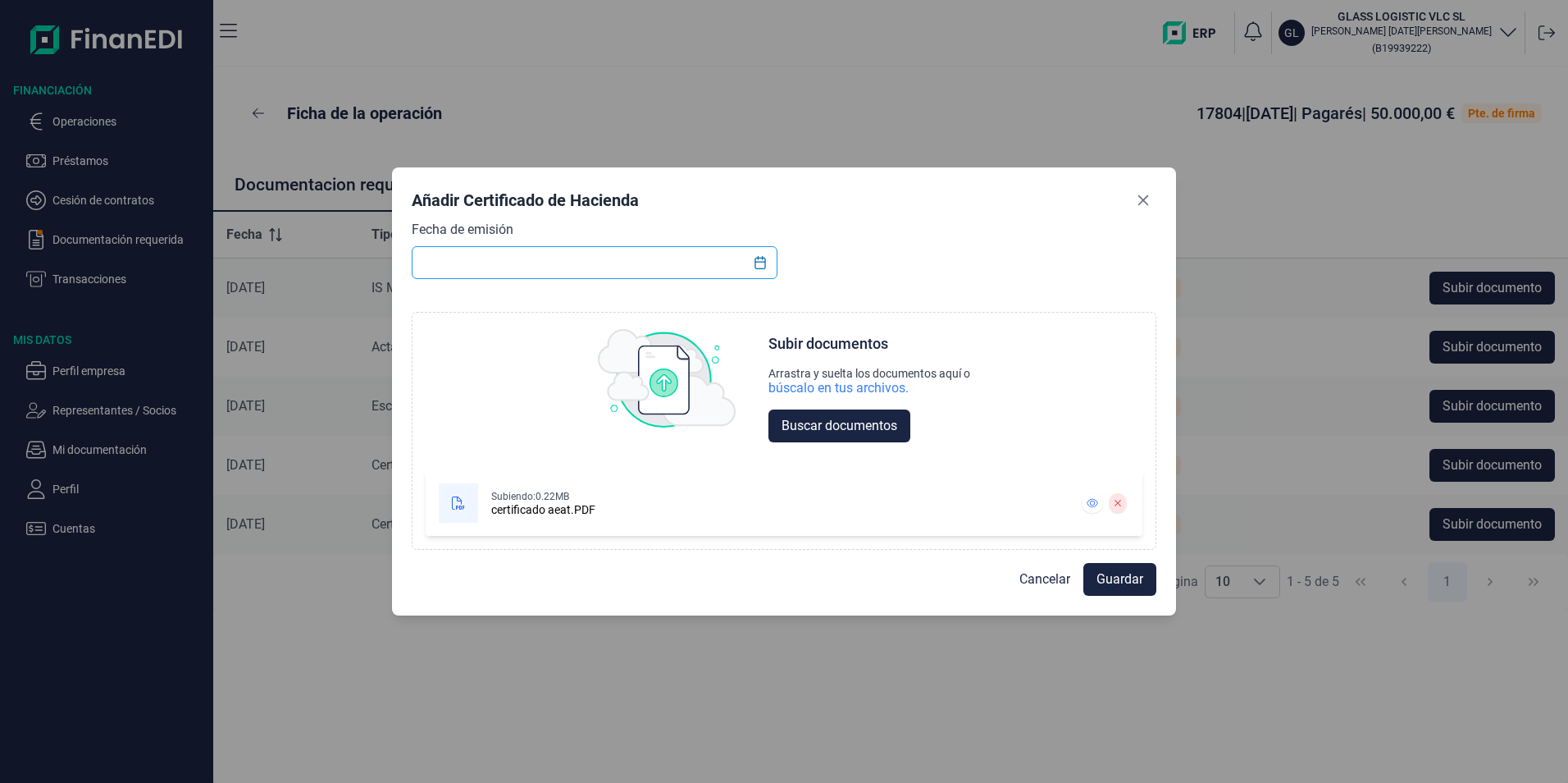
click at [629, 261] on input "text" at bounding box center [595, 262] width 366 height 33
type input "25/08/20025"
click at [1114, 579] on span "Guardar" at bounding box center [1120, 579] width 46 height 19
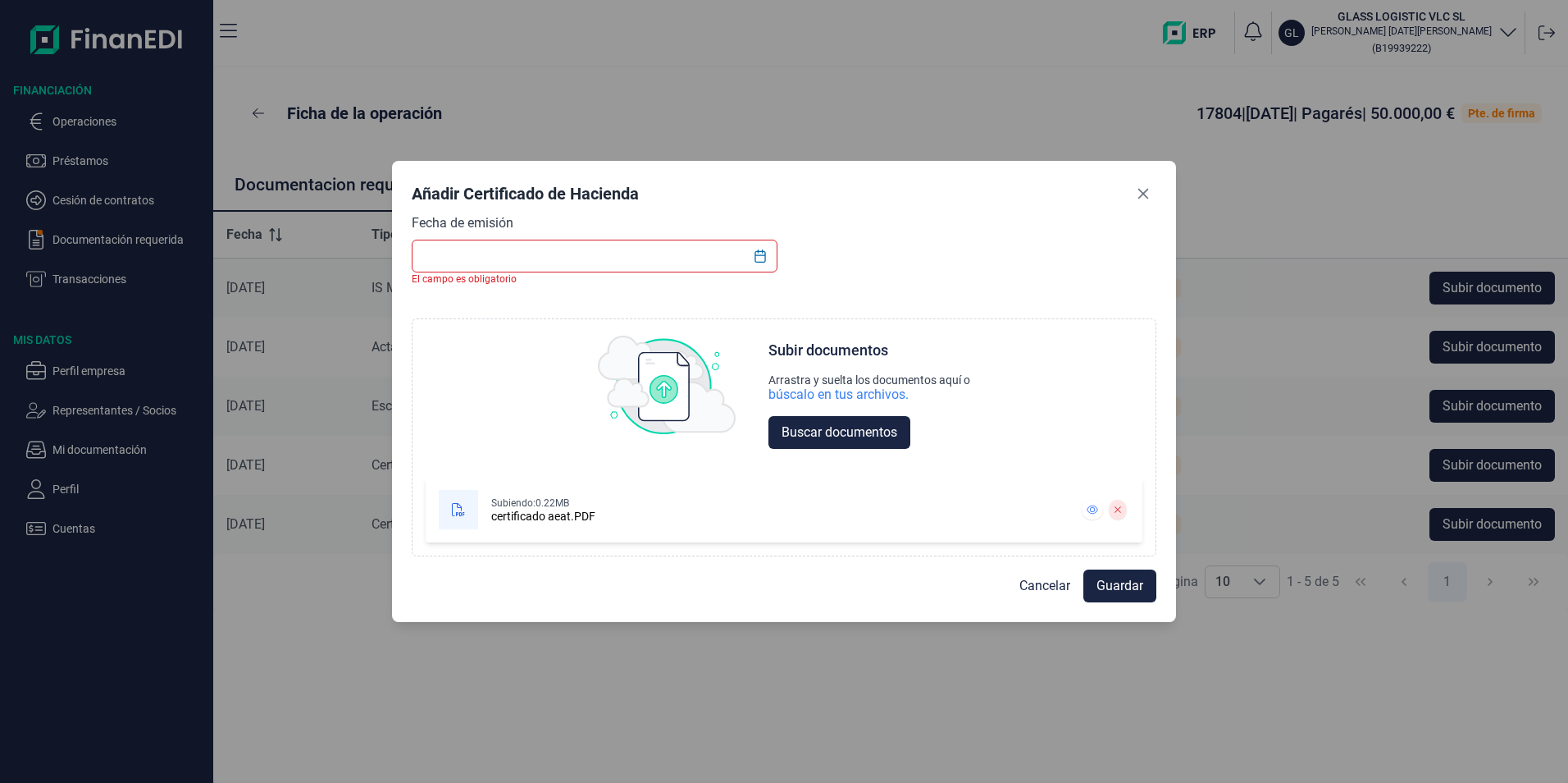
click at [527, 254] on input "text" at bounding box center [595, 255] width 366 height 33
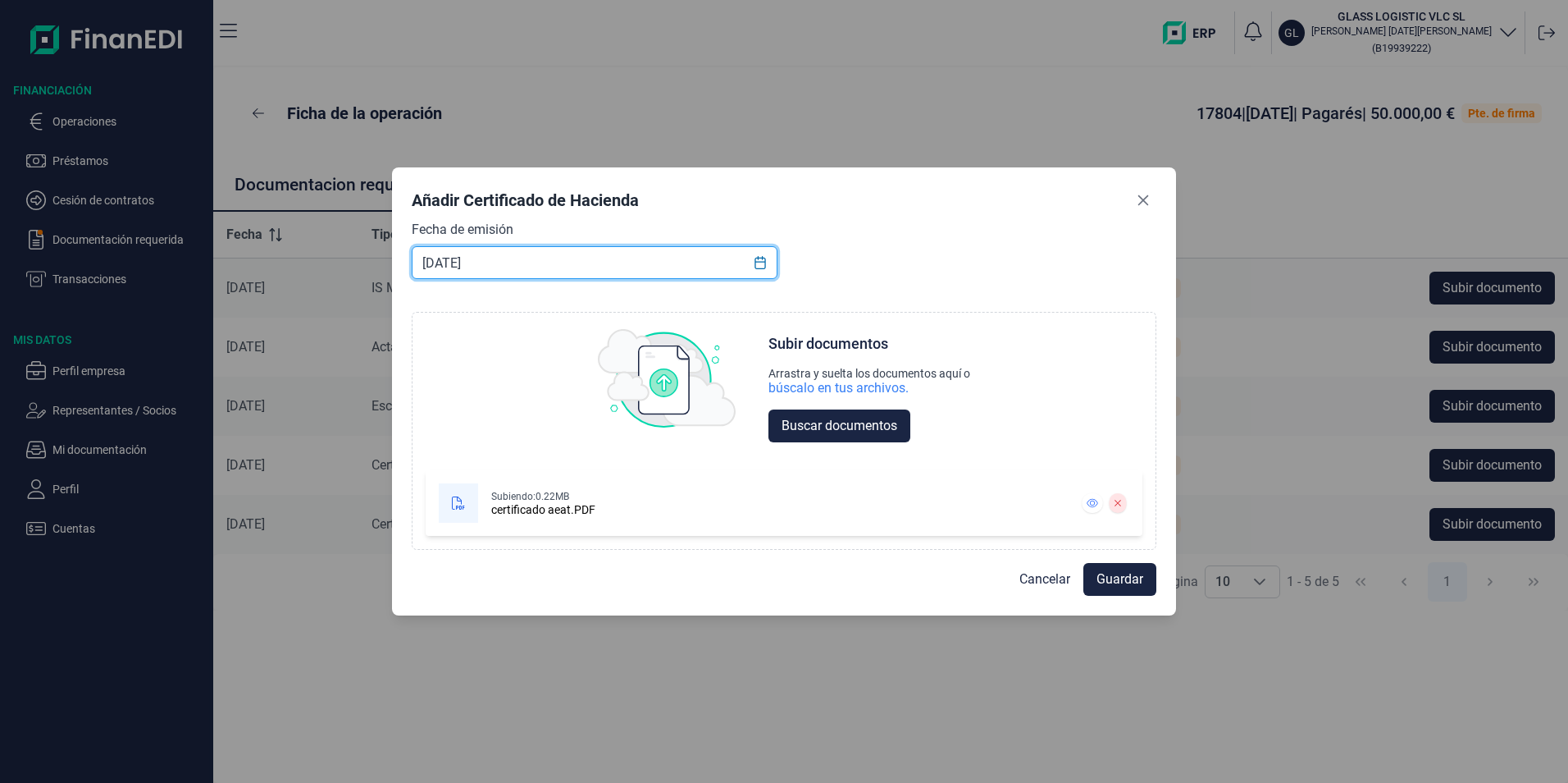
type input "[DATE]"
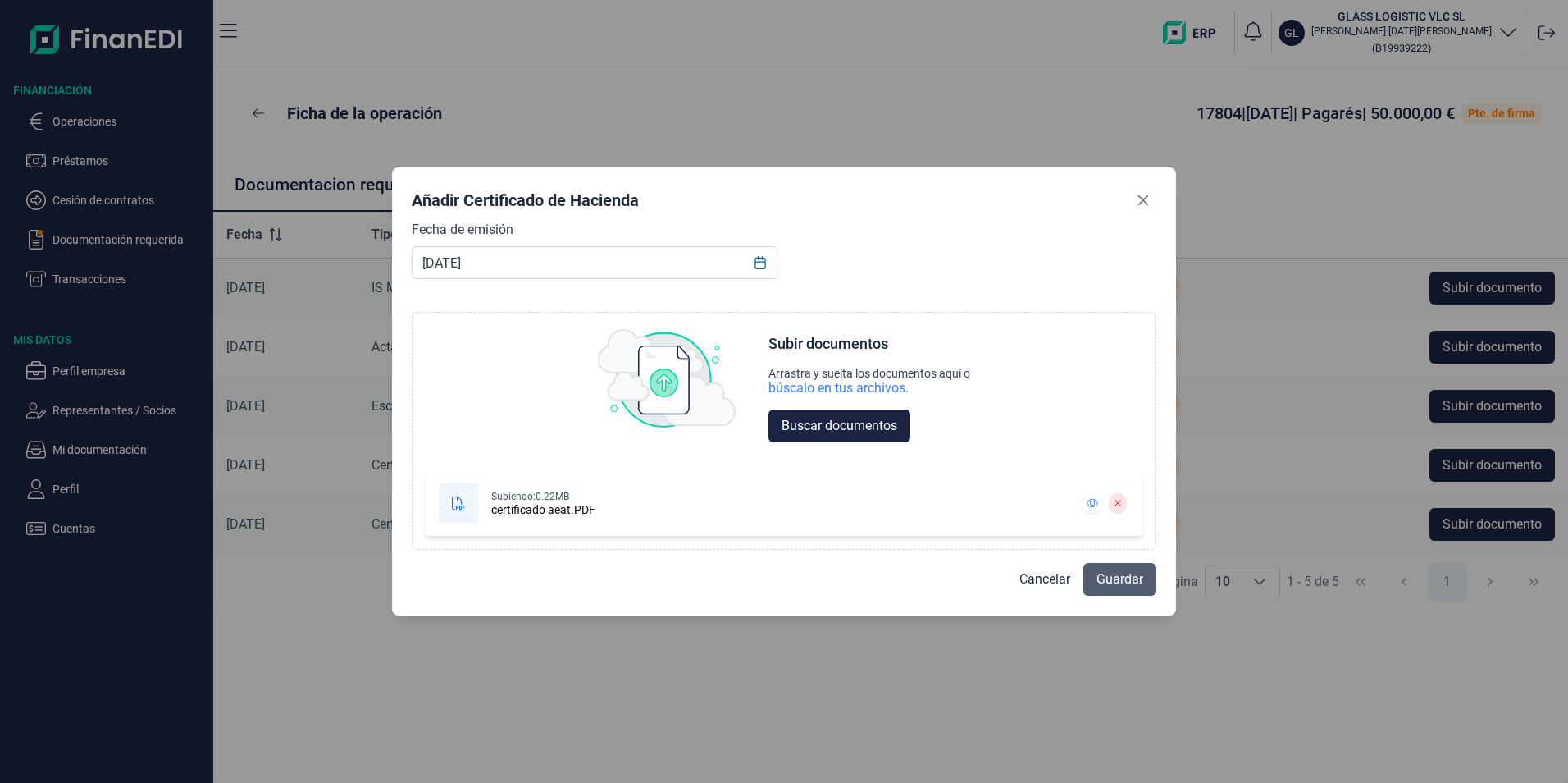
click at [1126, 581] on span "Guardar" at bounding box center [1120, 579] width 46 height 19
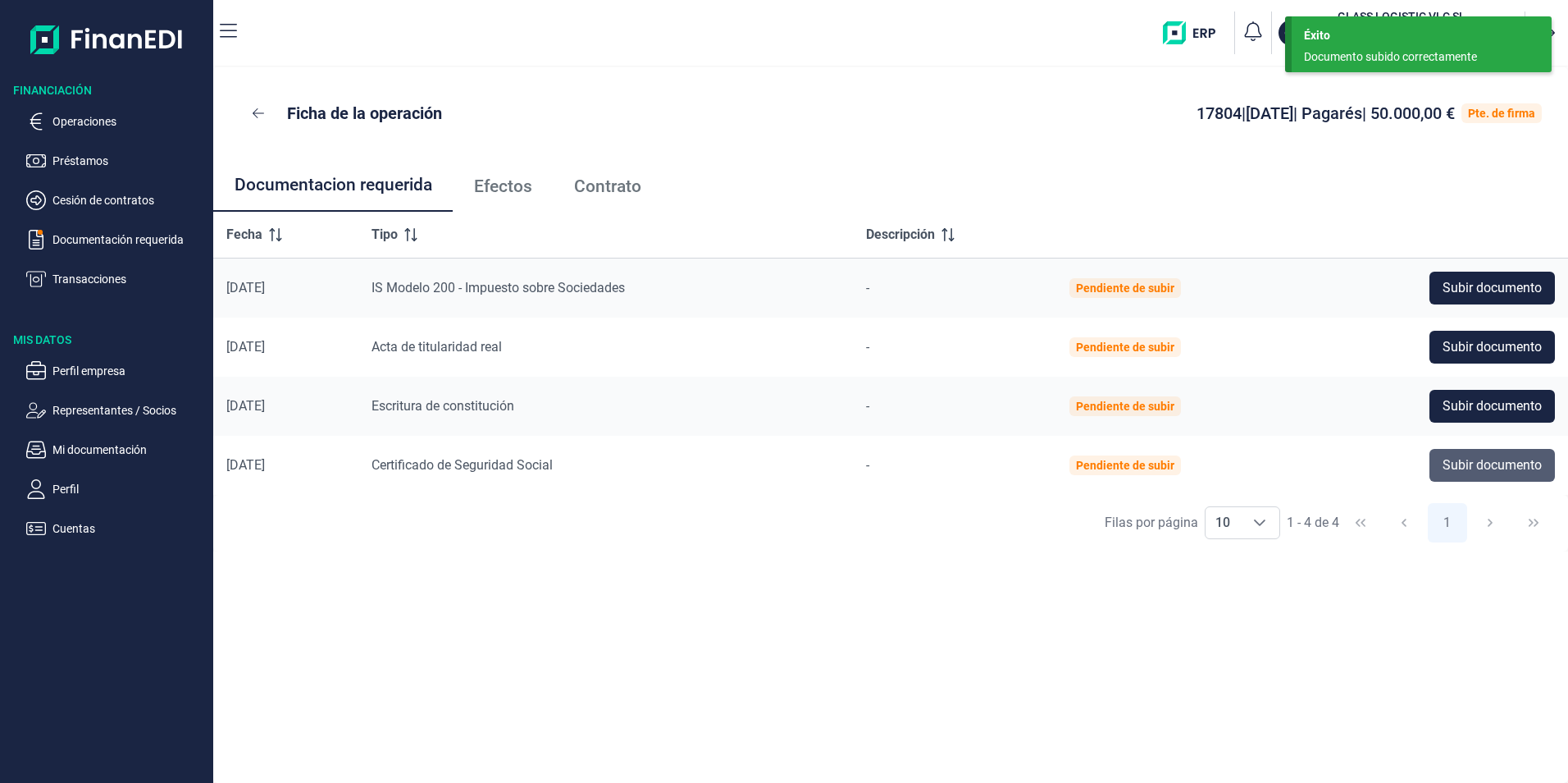
click at [1447, 467] on span "Subir documento" at bounding box center [1492, 464] width 99 height 19
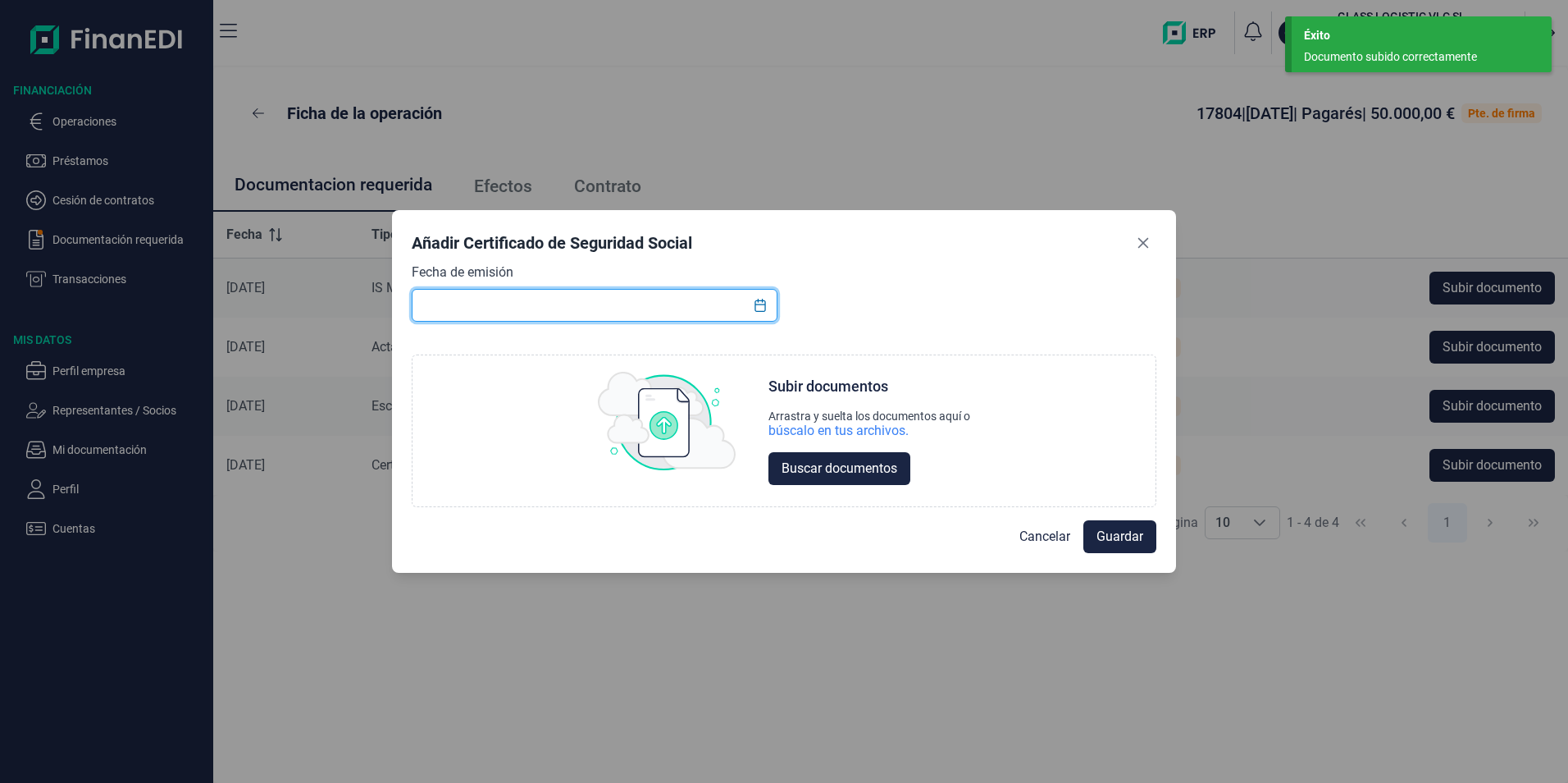
click at [588, 306] on input "text" at bounding box center [595, 305] width 366 height 33
type input "[DATE]"
click at [831, 462] on span "Buscar documentos" at bounding box center [839, 468] width 115 height 19
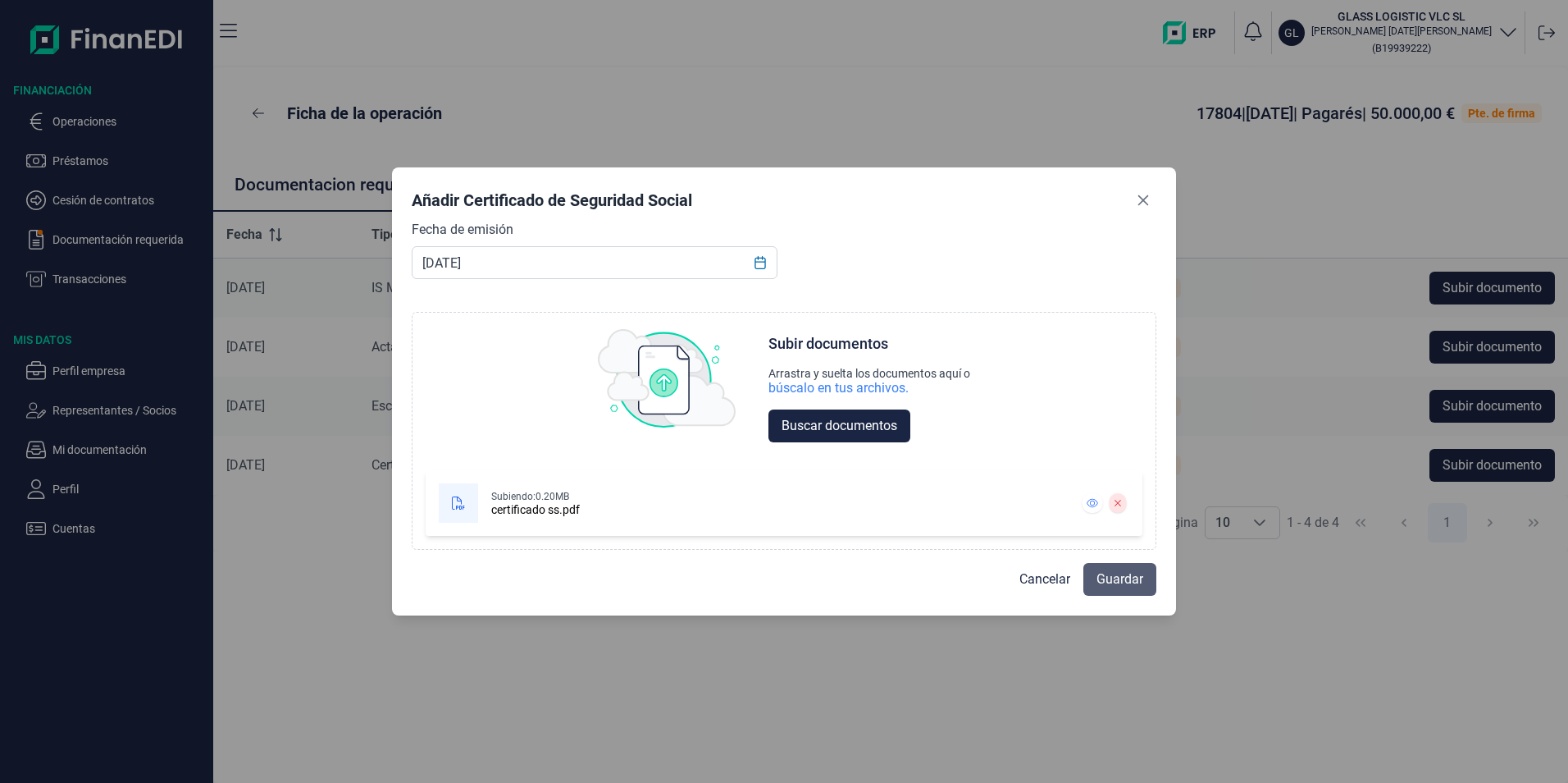
click at [1098, 577] on span "Guardar" at bounding box center [1120, 579] width 46 height 19
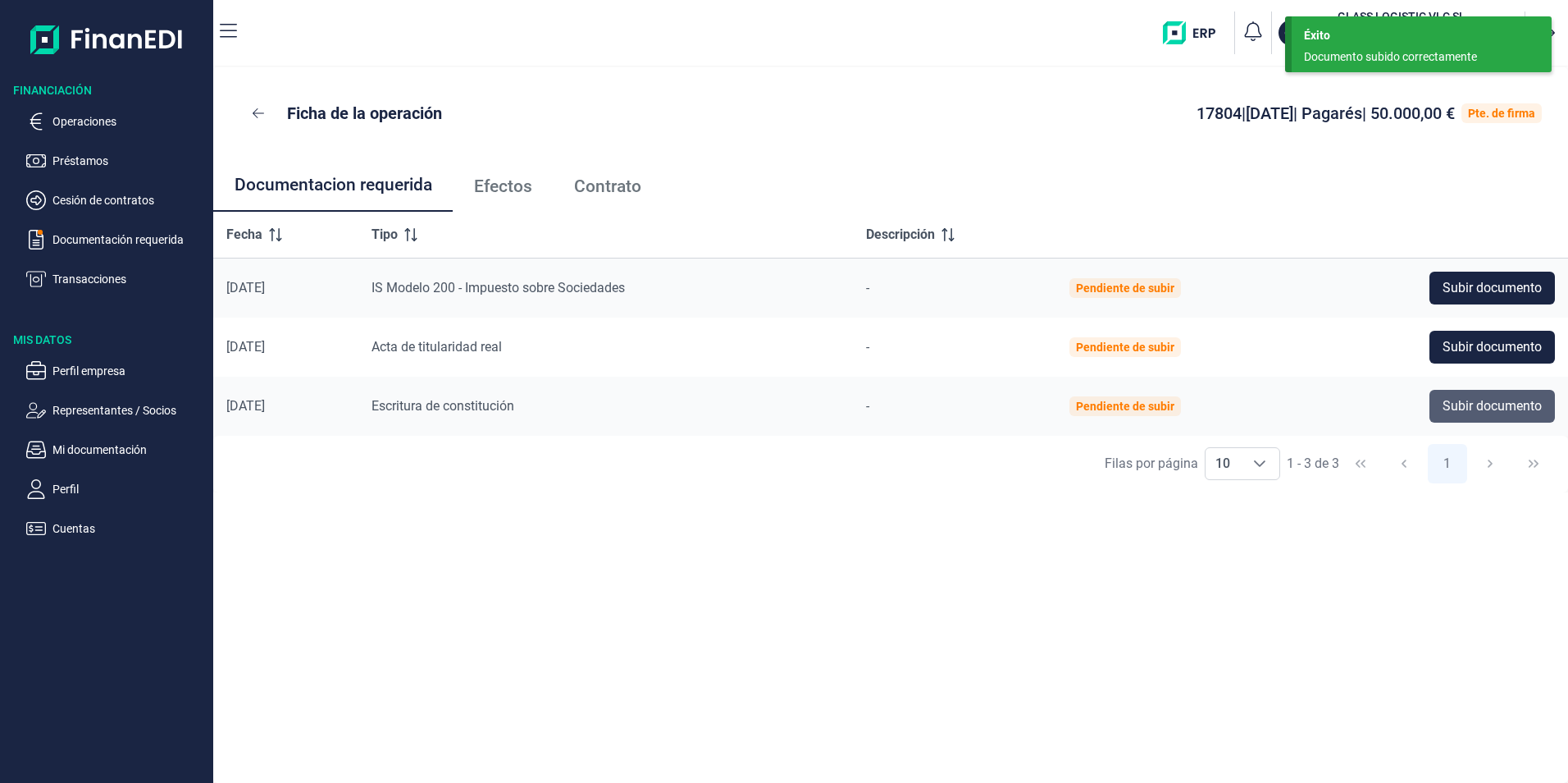
click at [1481, 397] on span "Subir documento" at bounding box center [1492, 405] width 99 height 19
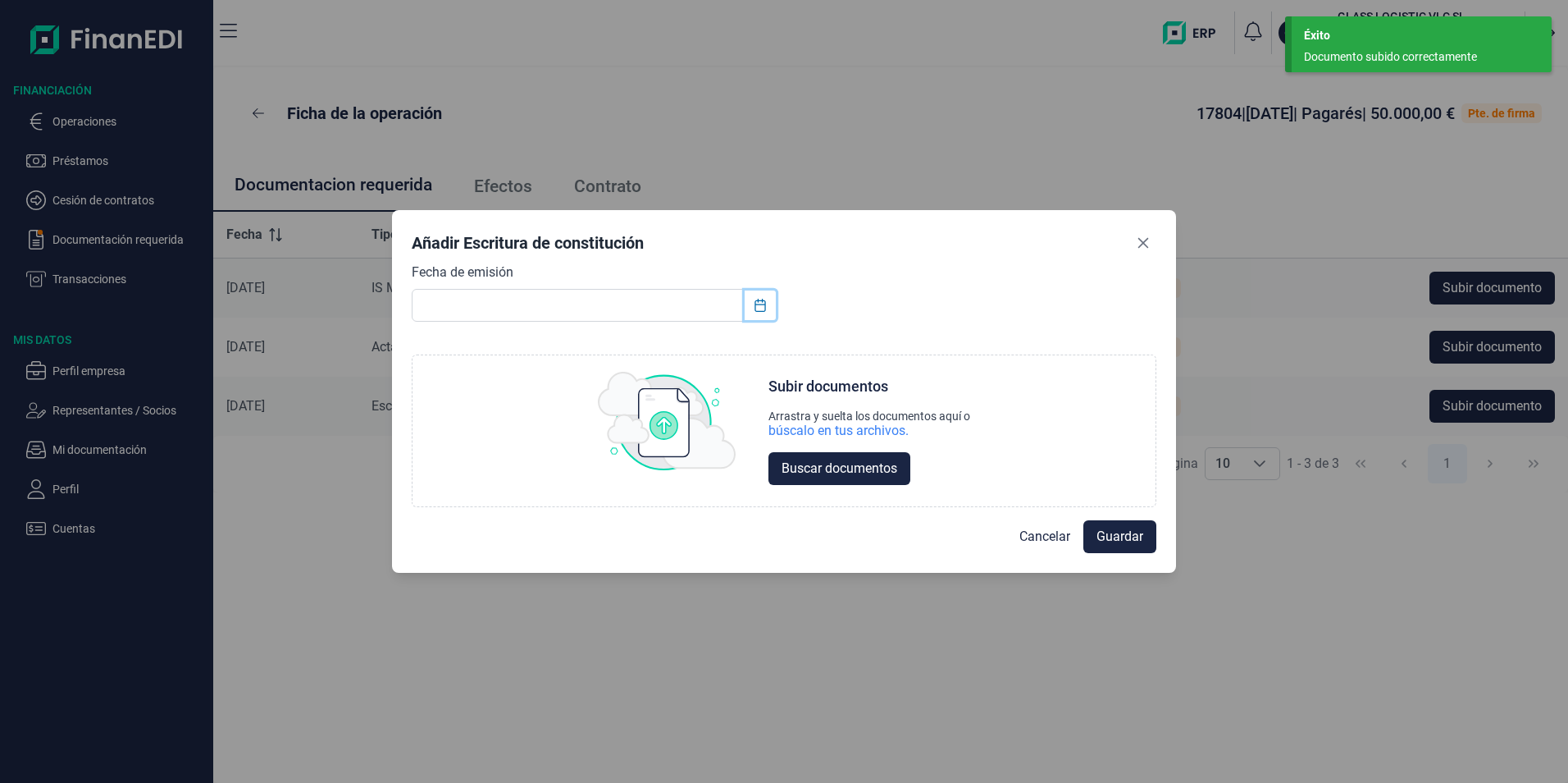
click at [757, 303] on icon "Choose Date" at bounding box center [761, 305] width 13 height 13
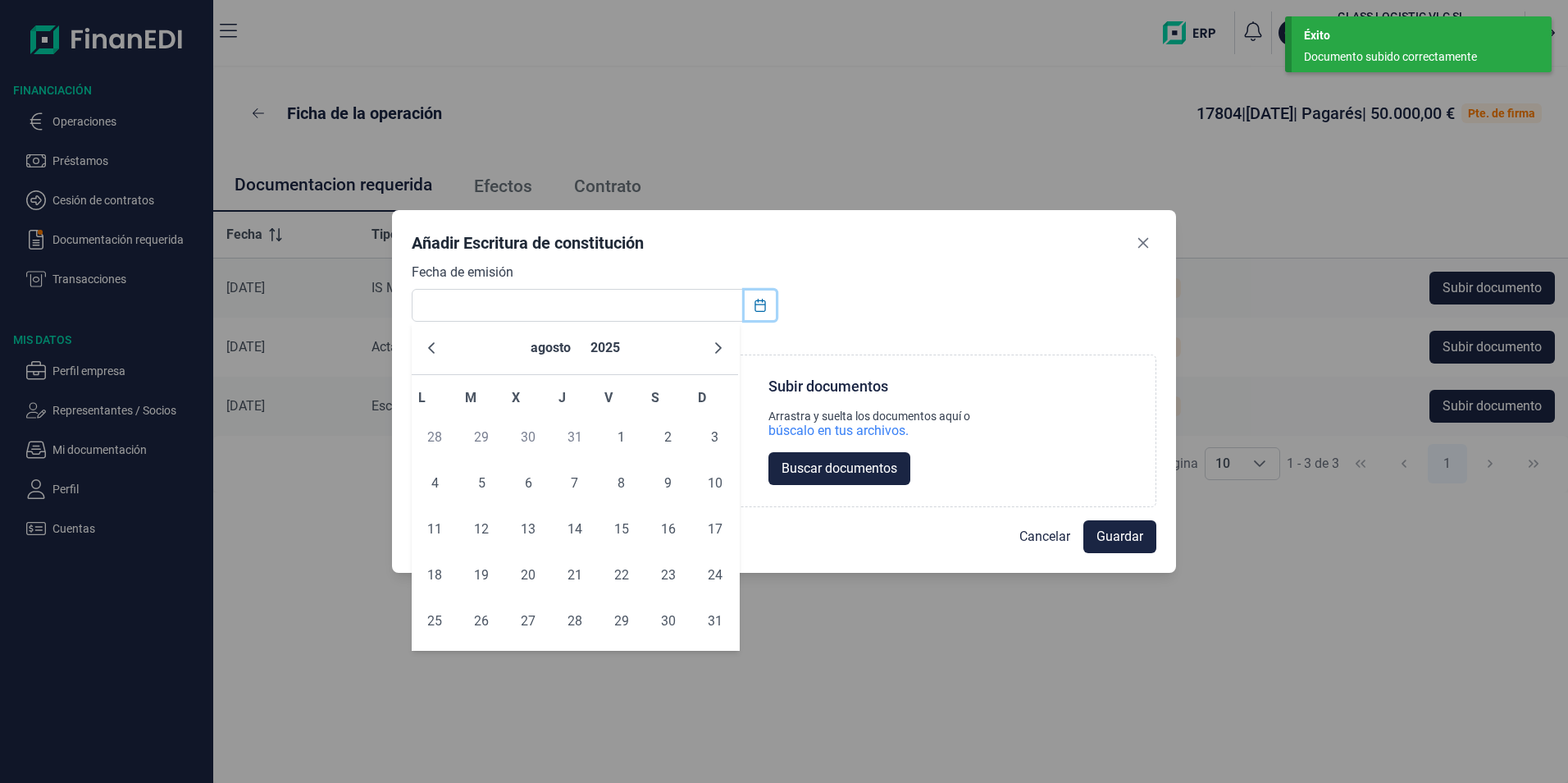
click at [762, 303] on icon "Choose Date" at bounding box center [761, 305] width 13 height 13
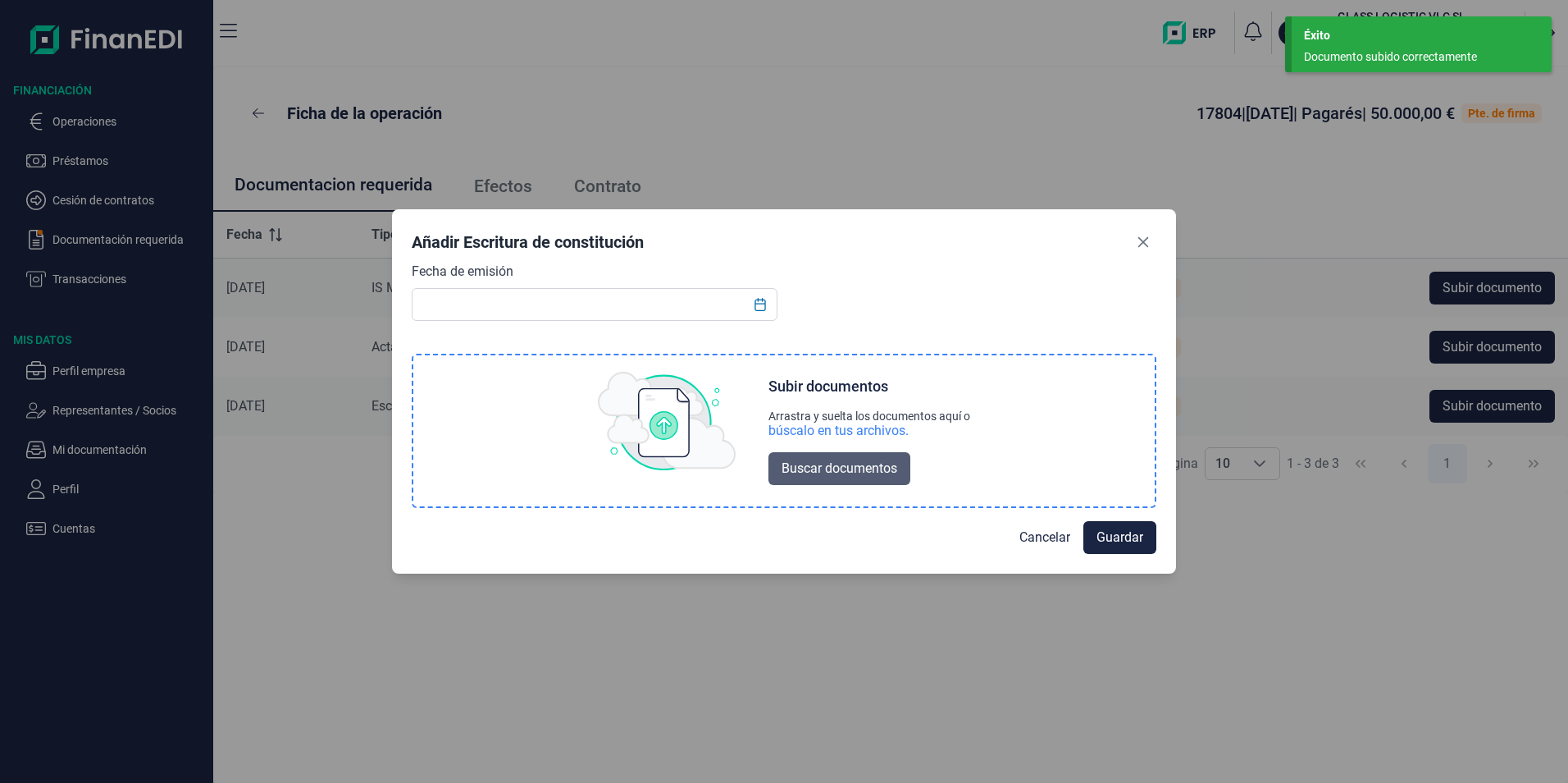
click at [789, 475] on span "Buscar documentos" at bounding box center [839, 468] width 115 height 19
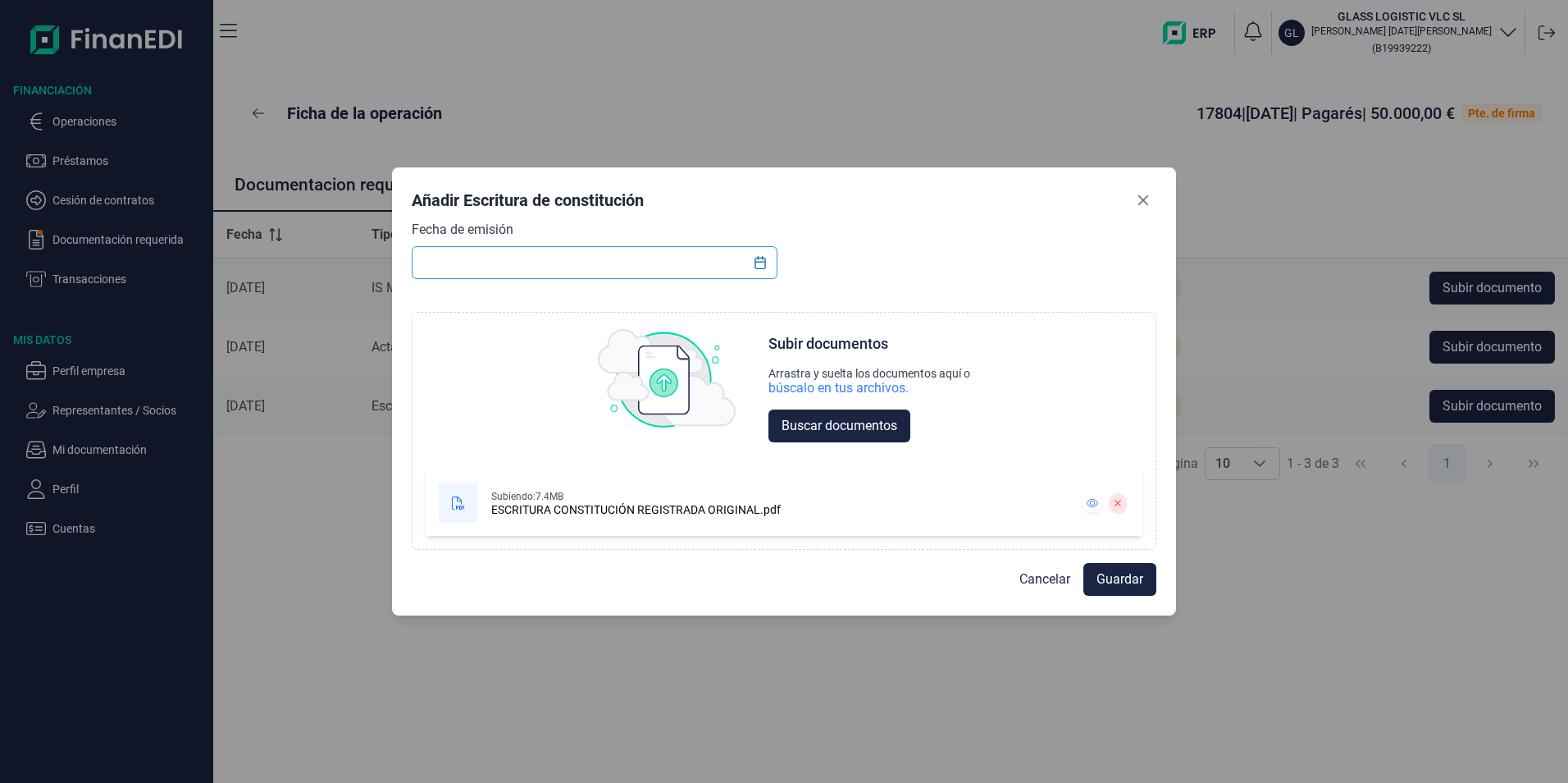
click at [437, 267] on input "text" at bounding box center [595, 262] width 366 height 33
type input "[DATE]"
click at [1114, 571] on span "Guardar" at bounding box center [1120, 579] width 46 height 19
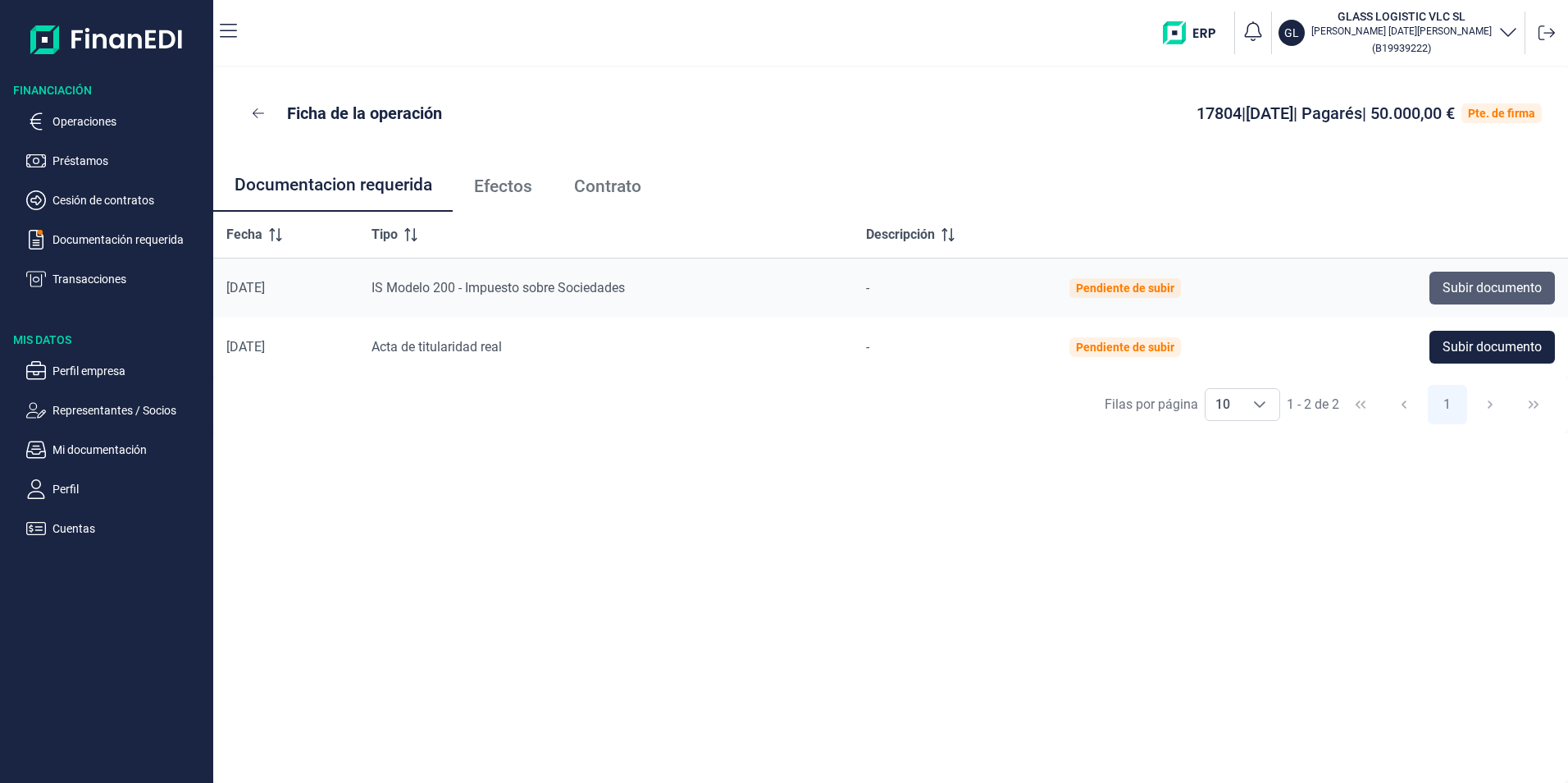
click at [1450, 286] on span "Subir documento" at bounding box center [1492, 287] width 99 height 19
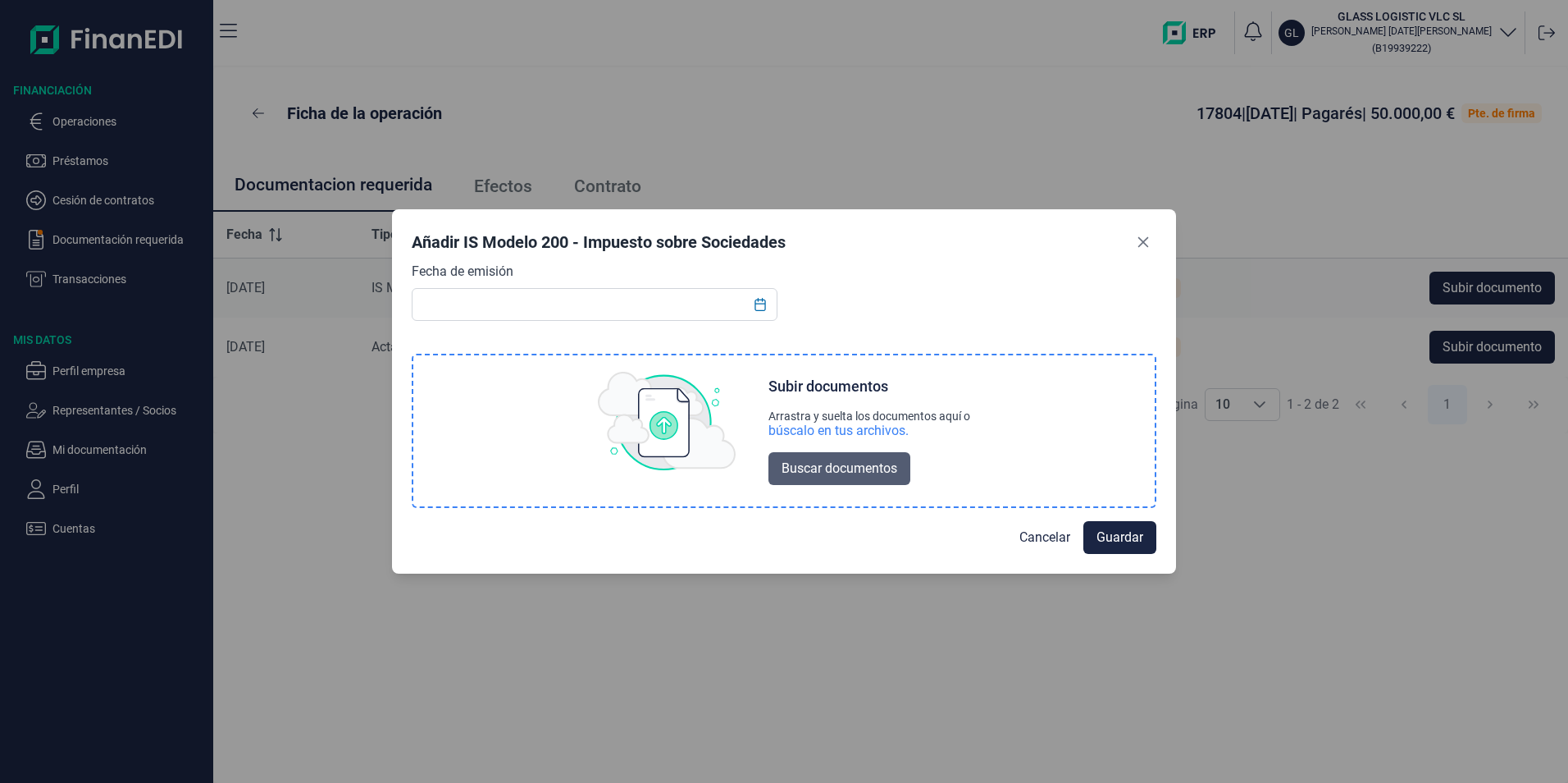
click at [790, 465] on span "Buscar documentos" at bounding box center [839, 468] width 115 height 19
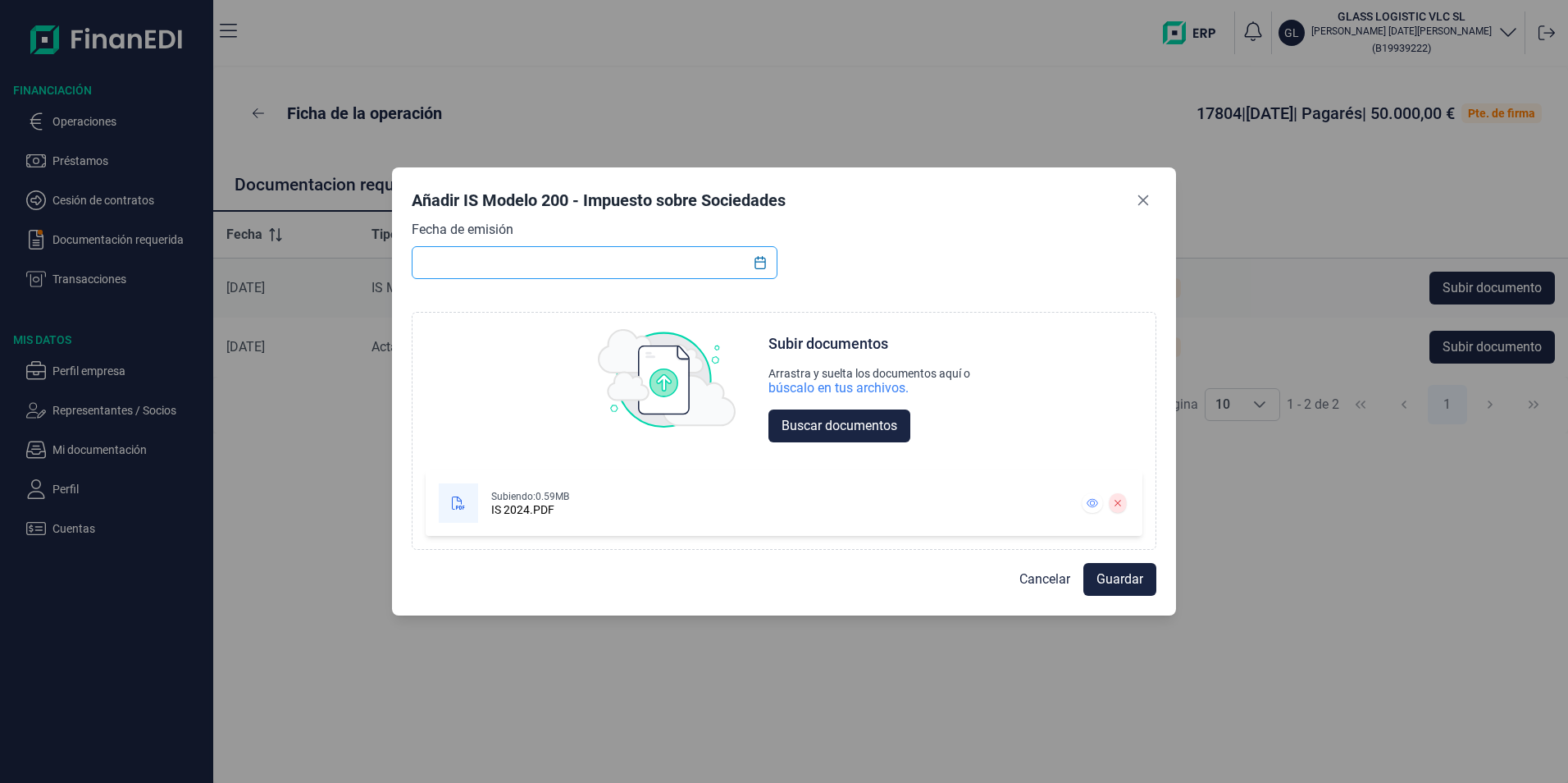
click at [630, 258] on input "text" at bounding box center [595, 262] width 366 height 33
type input "[DATE]"
click at [1101, 577] on span "Guardar" at bounding box center [1120, 579] width 46 height 19
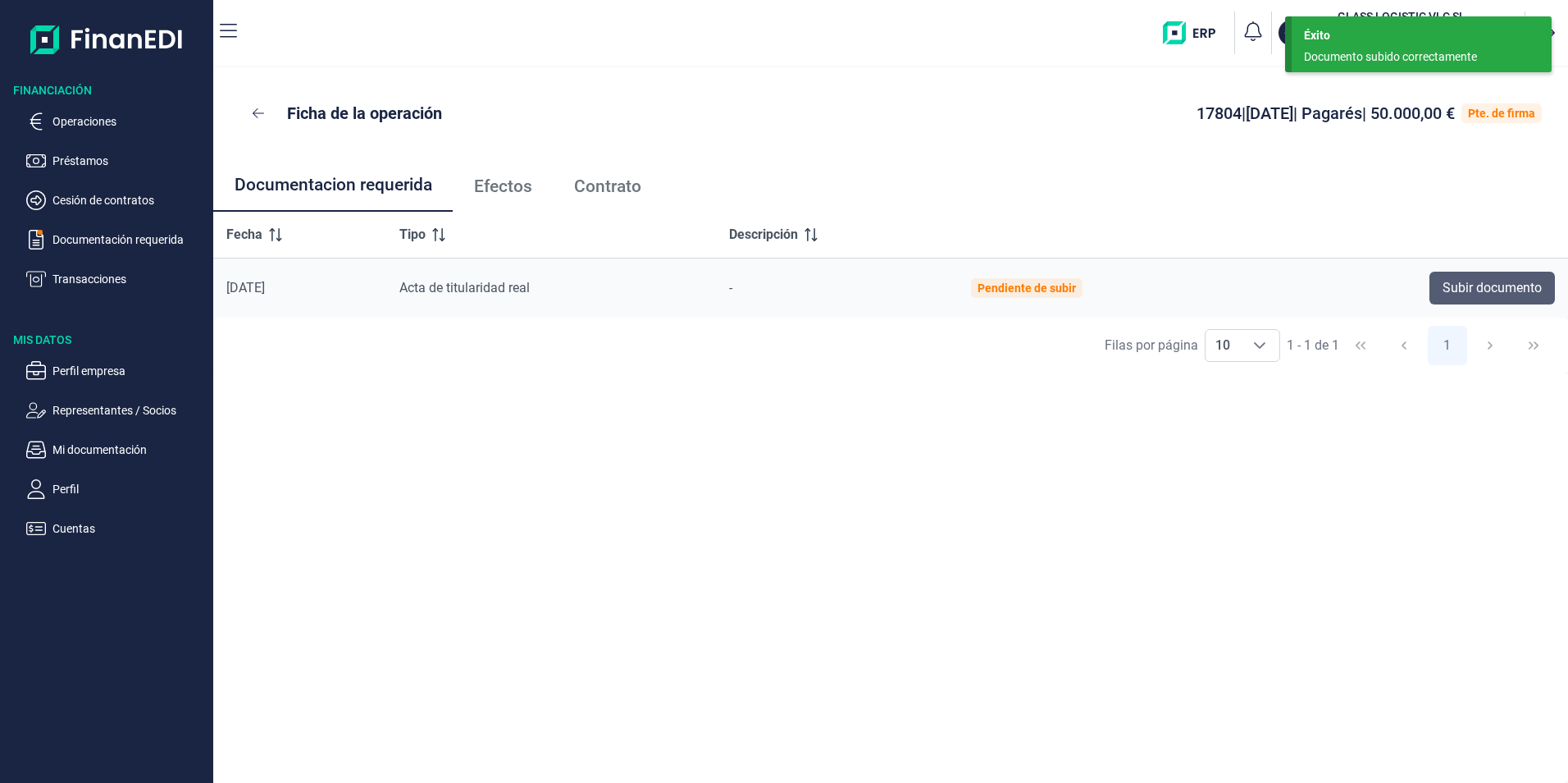
click at [1490, 293] on span "Subir documento" at bounding box center [1492, 287] width 99 height 19
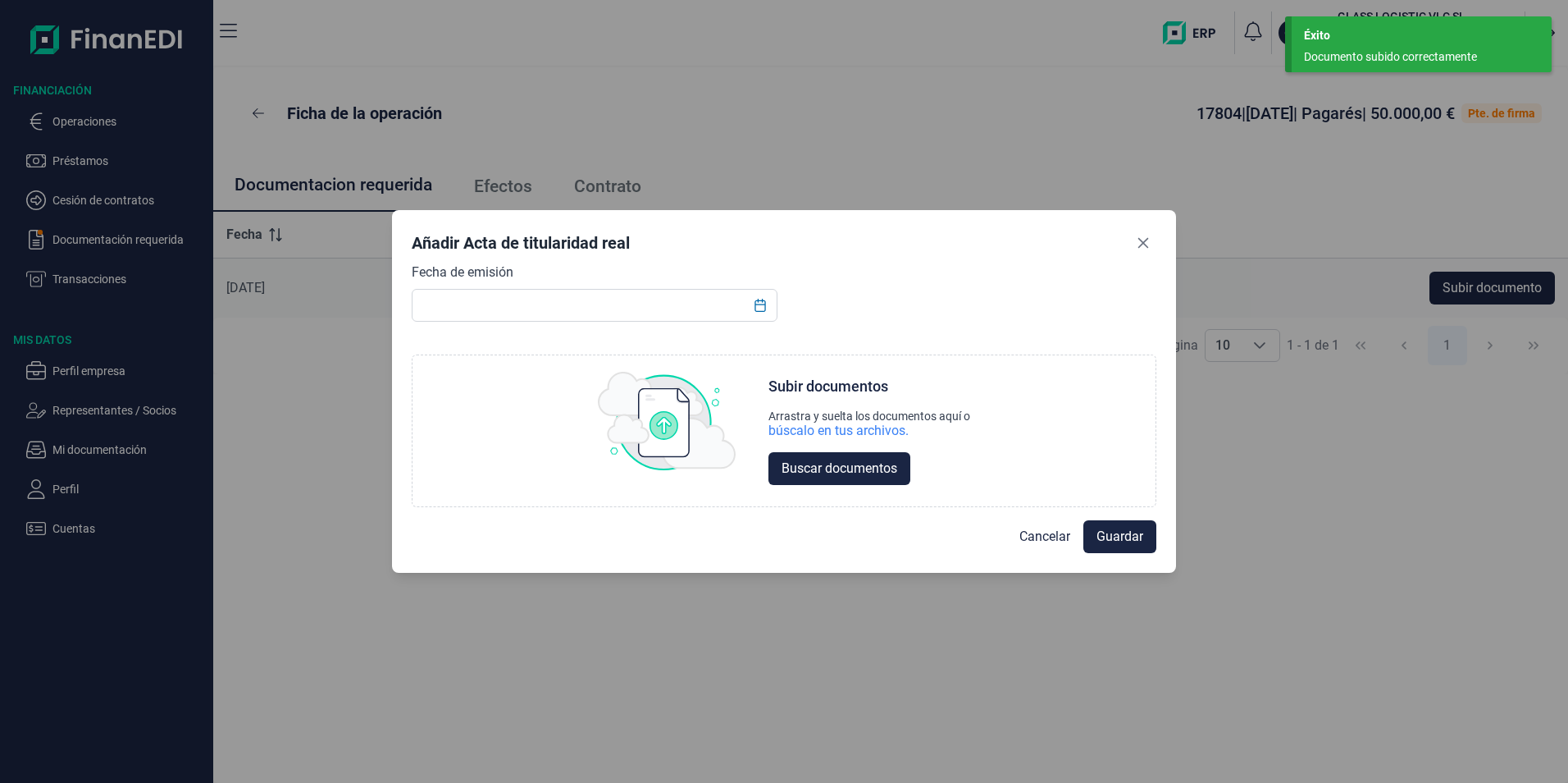
click at [586, 316] on input "text" at bounding box center [595, 305] width 366 height 33
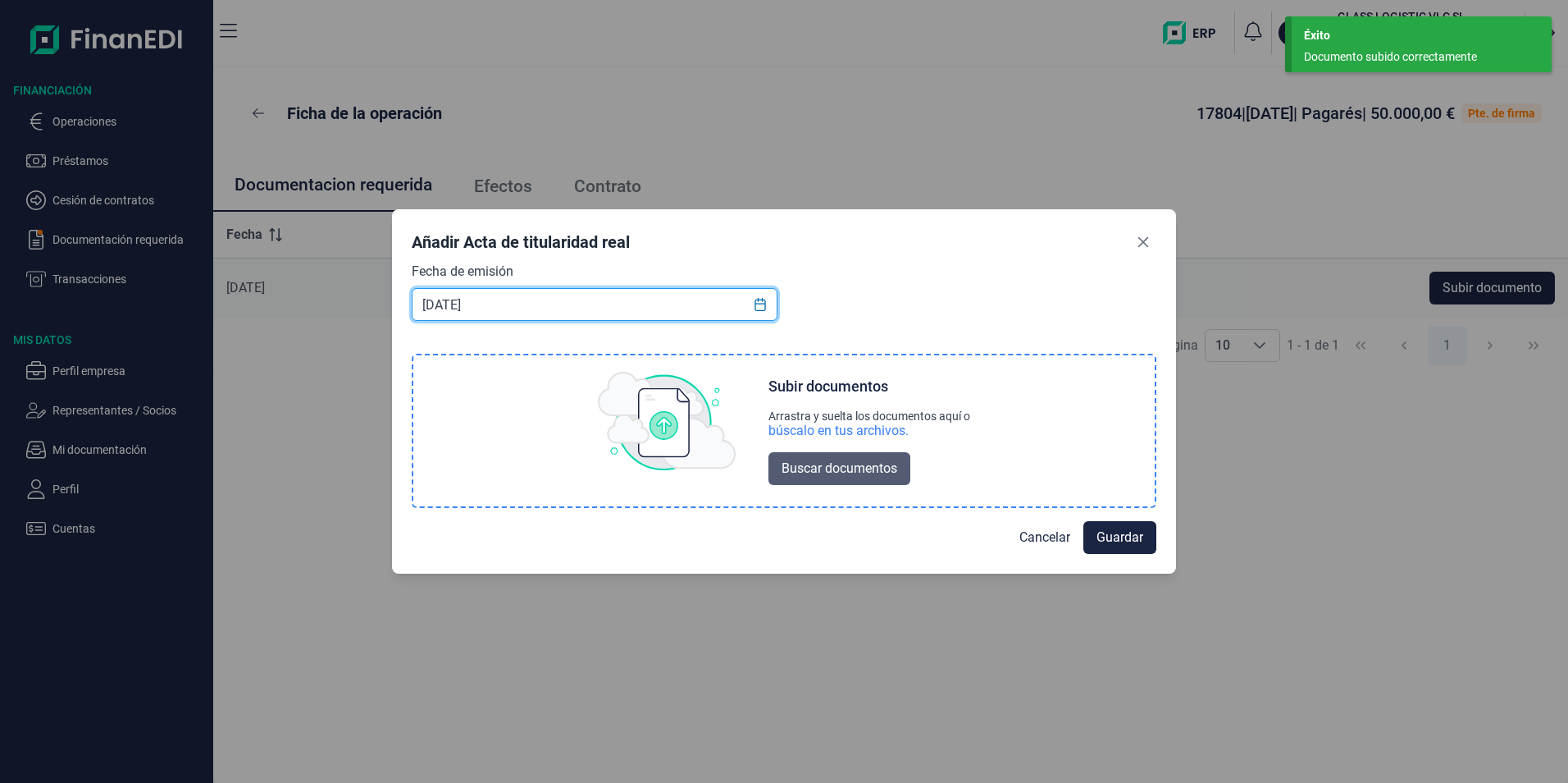
type input "[DATE]"
click at [779, 457] on button "Buscar documentos" at bounding box center [839, 468] width 142 height 33
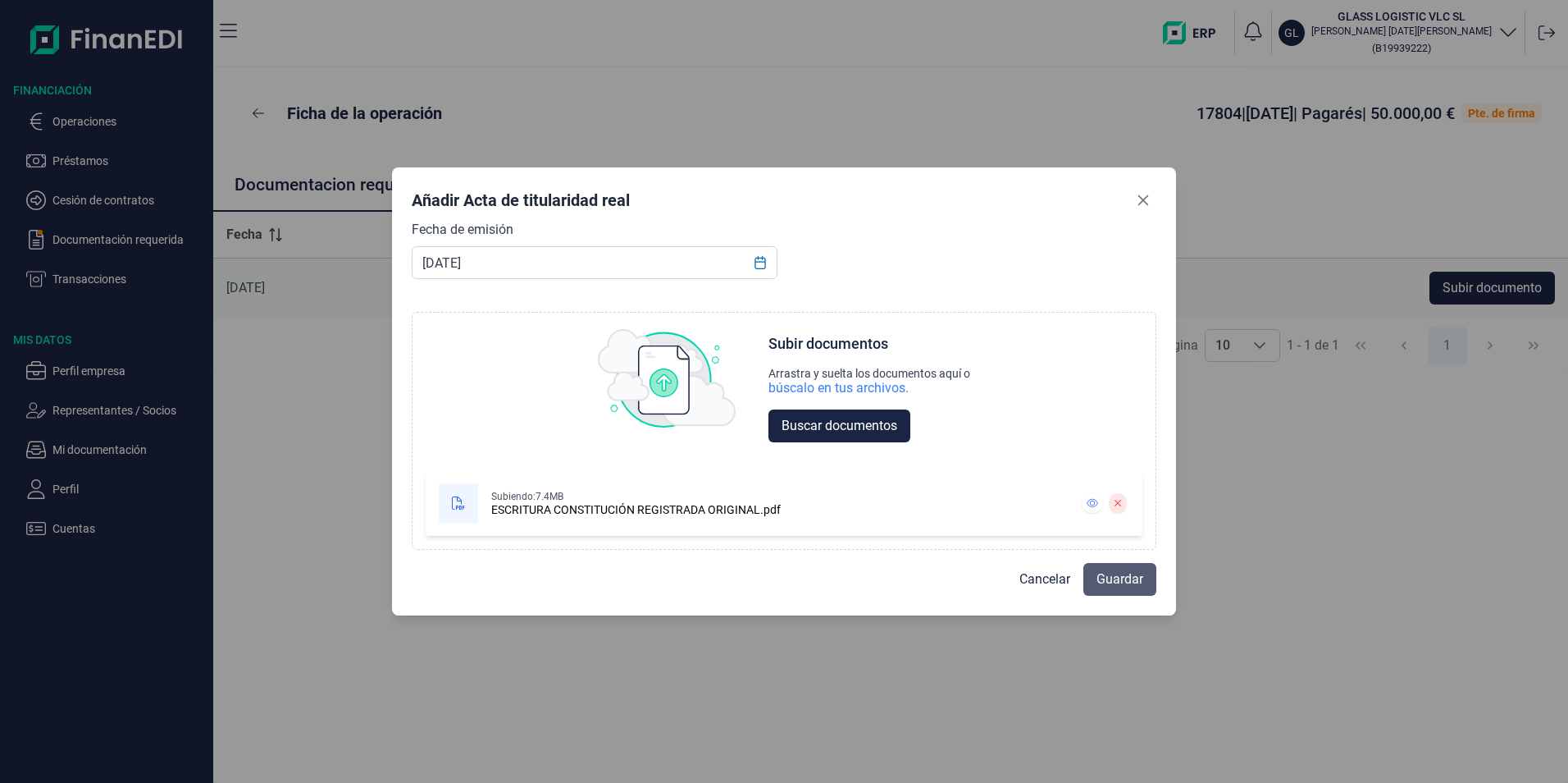
click at [1117, 581] on span "Guardar" at bounding box center [1120, 579] width 46 height 19
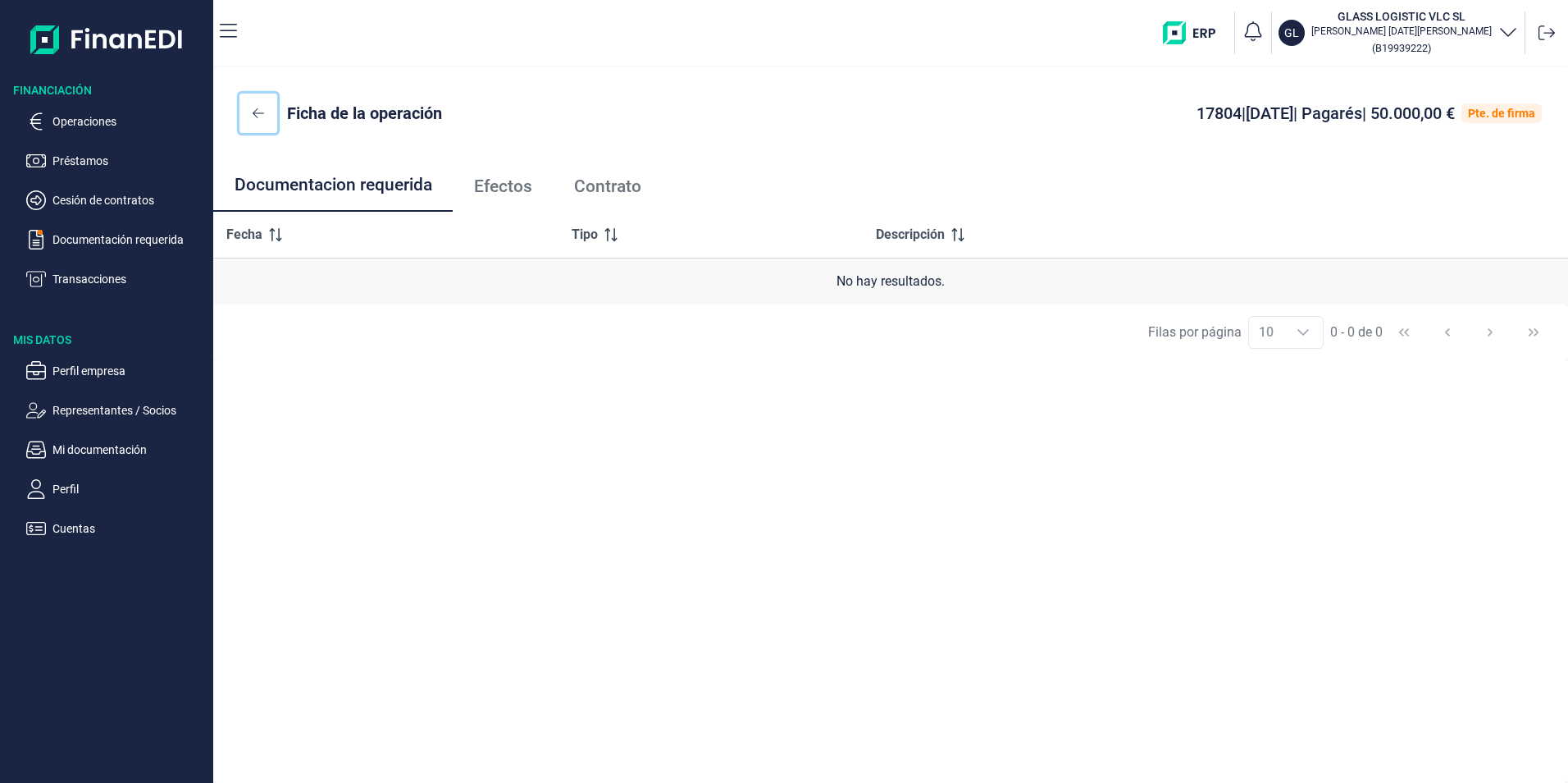
click at [261, 113] on icon at bounding box center [259, 114] width 12 height 10
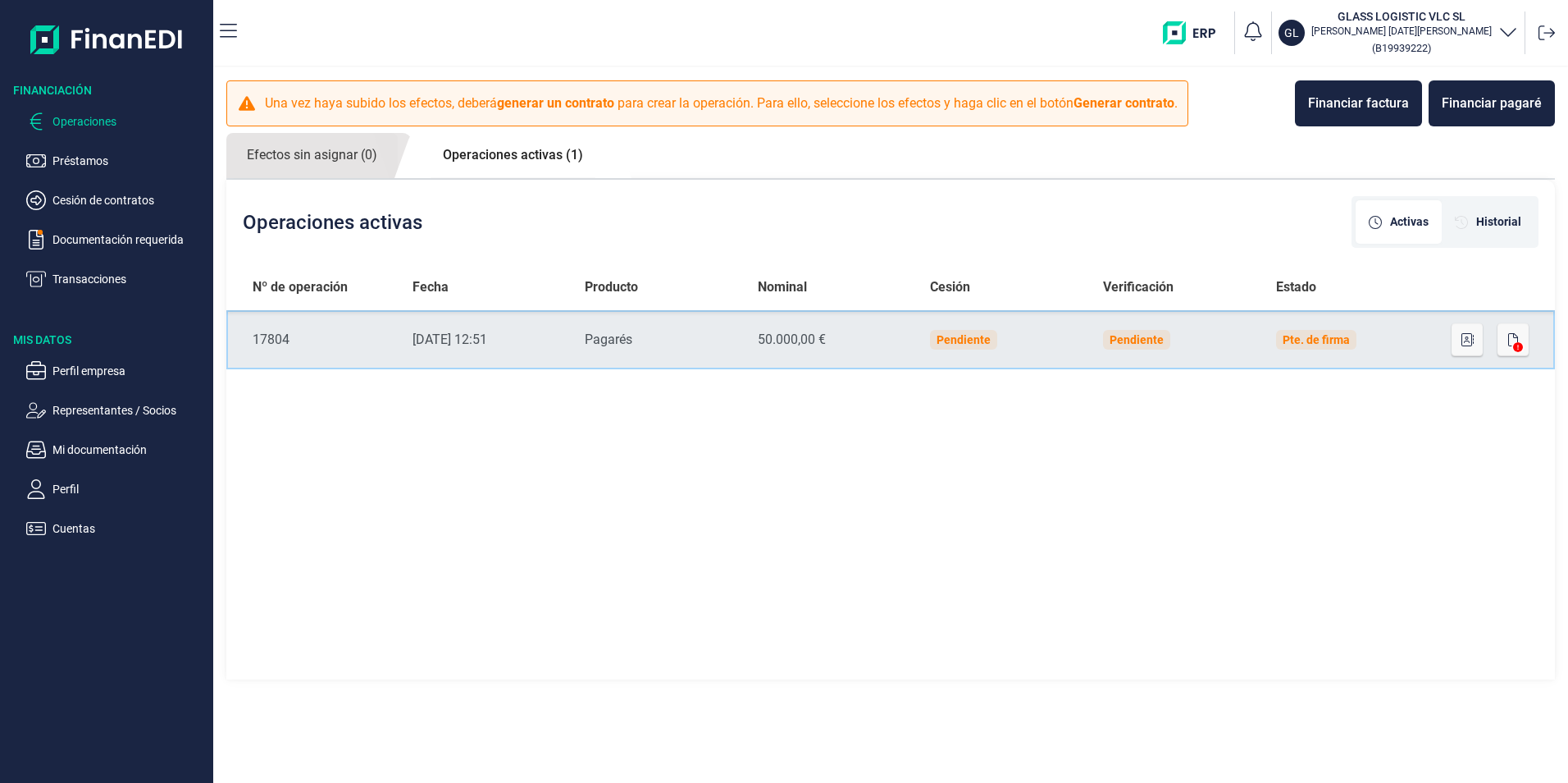
click at [973, 339] on div "Pendiente" at bounding box center [964, 340] width 54 height 13
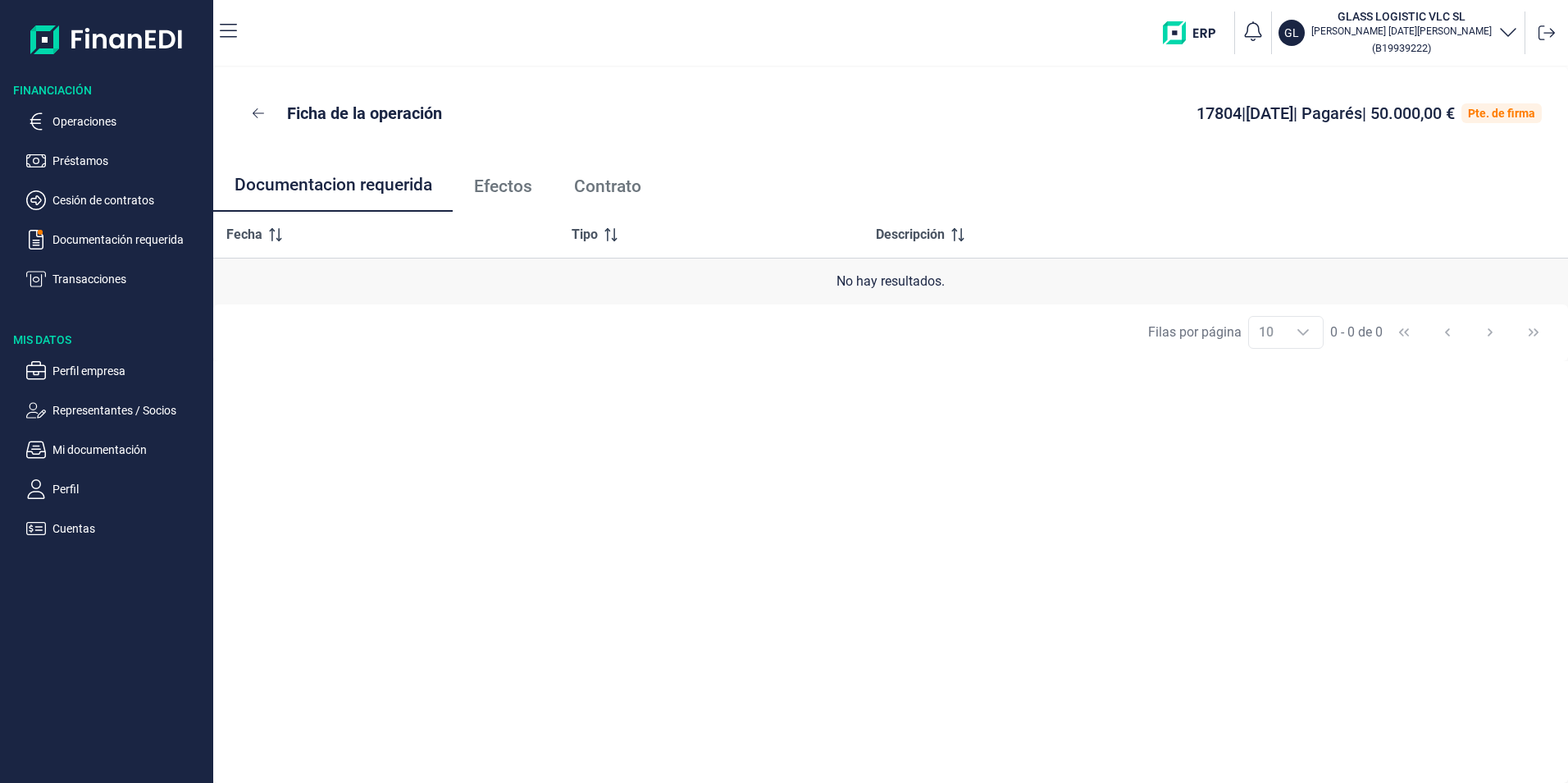
click at [304, 114] on p "Ficha de la operación" at bounding box center [365, 113] width 155 height 23
click at [96, 127] on p "Operaciones" at bounding box center [129, 121] width 154 height 19
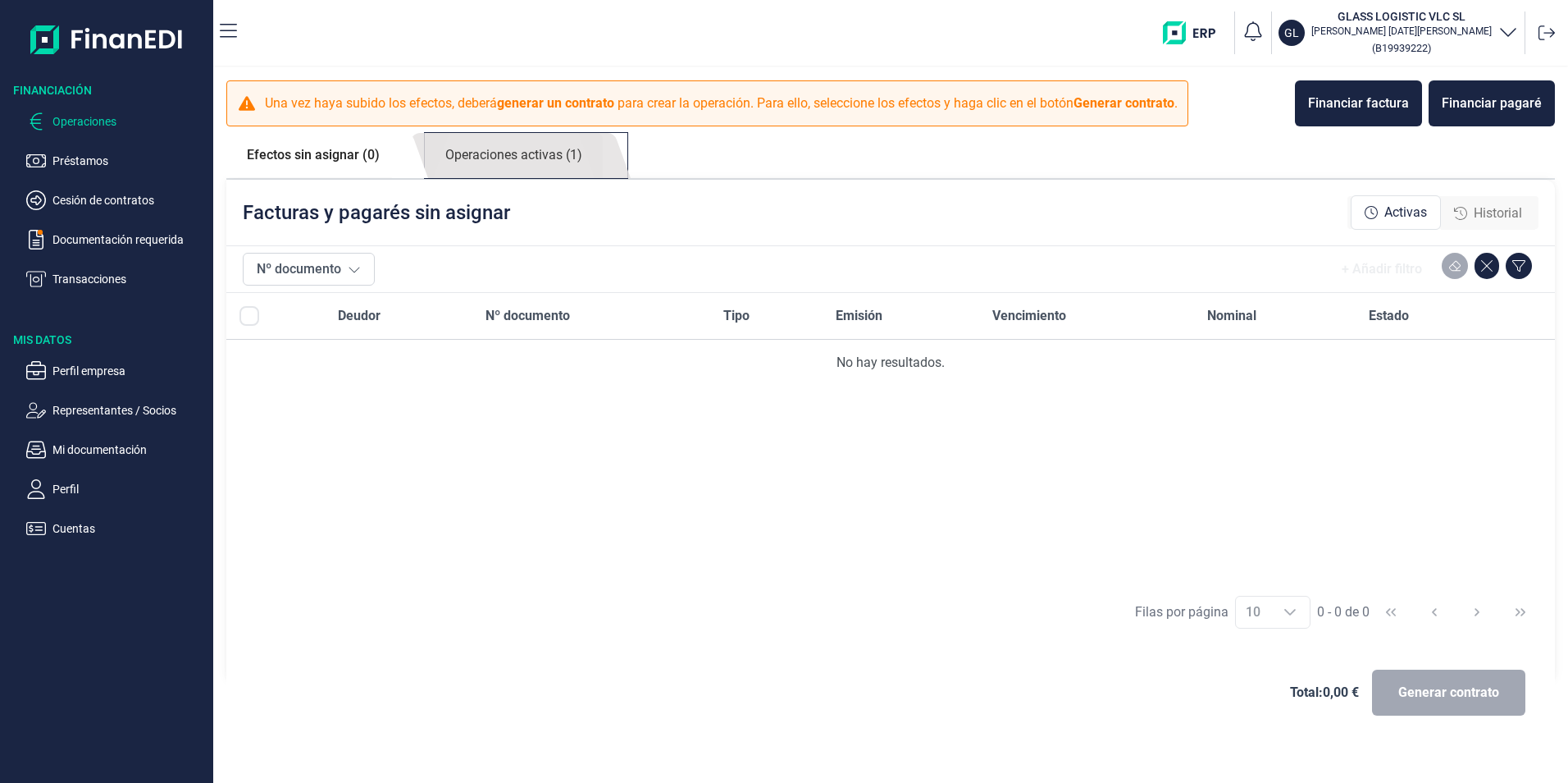
click at [559, 150] on link "Operaciones activas (1)" at bounding box center [513, 156] width 178 height 46
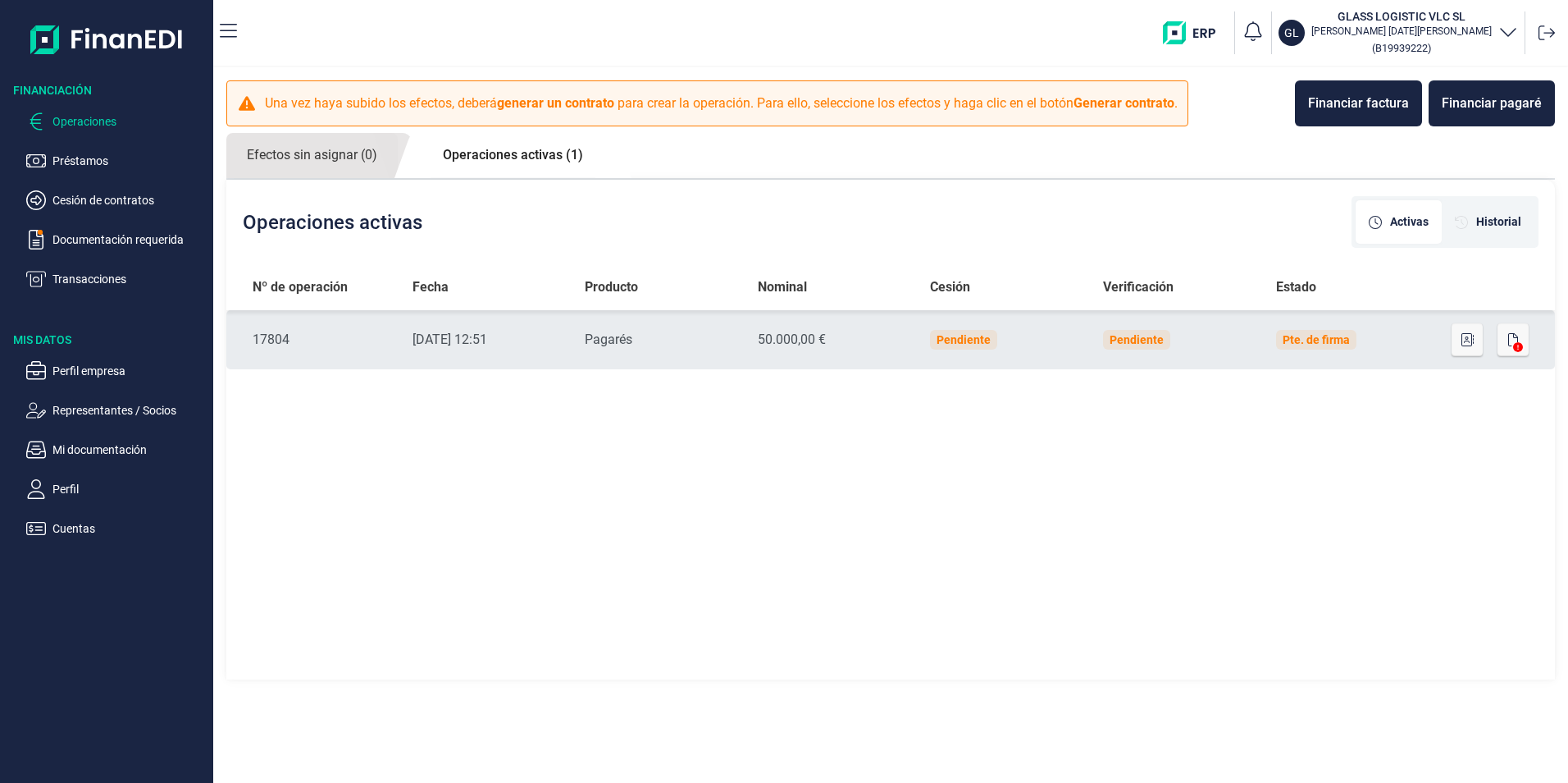
click at [1517, 346] on icon at bounding box center [1518, 347] width 10 height 10
click at [959, 350] on td "Pendiente" at bounding box center [1003, 340] width 173 height 59
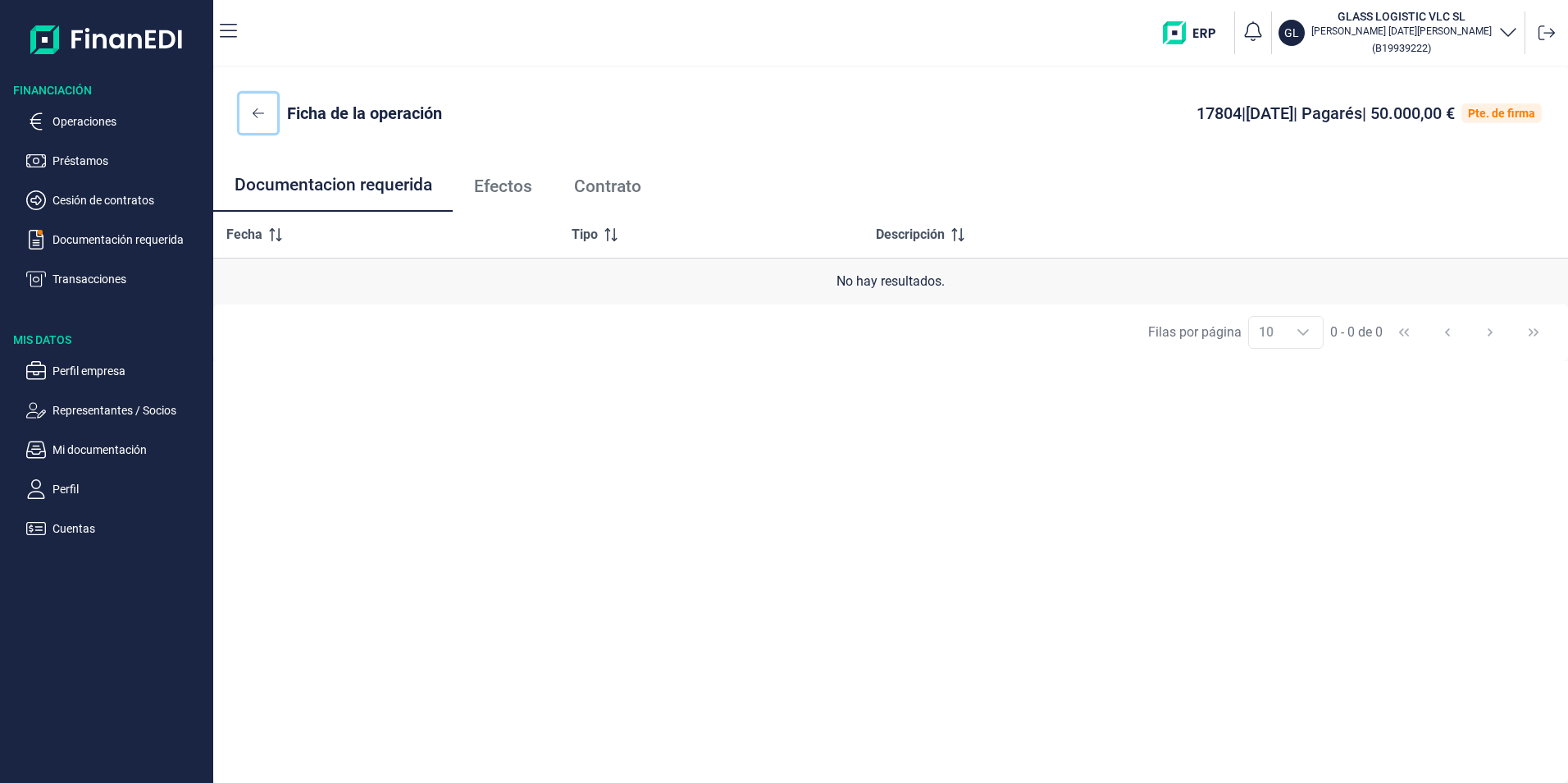
click at [261, 108] on icon at bounding box center [259, 114] width 12 height 13
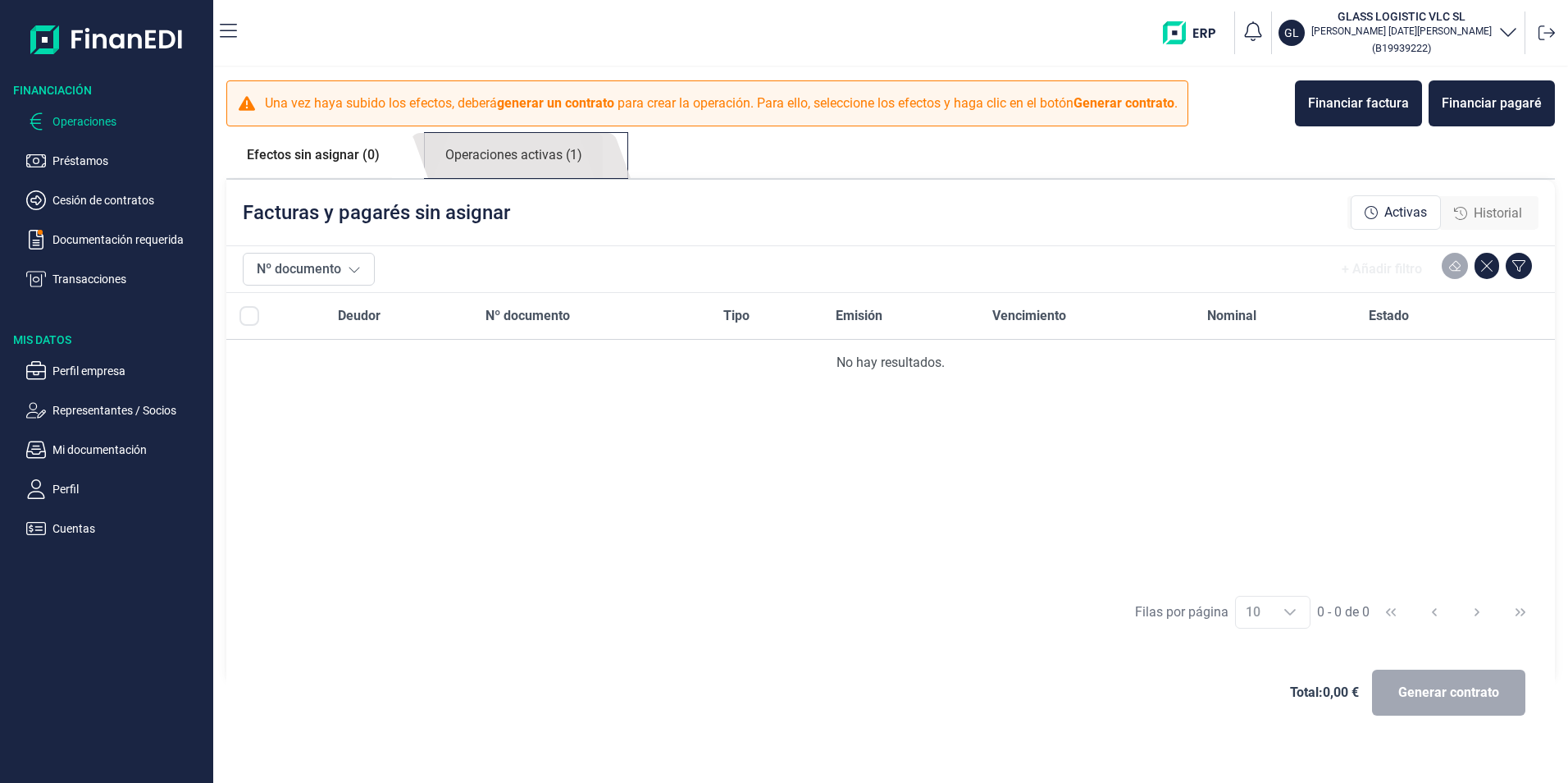
click at [482, 164] on link "Operaciones activas (1)" at bounding box center [513, 156] width 178 height 46
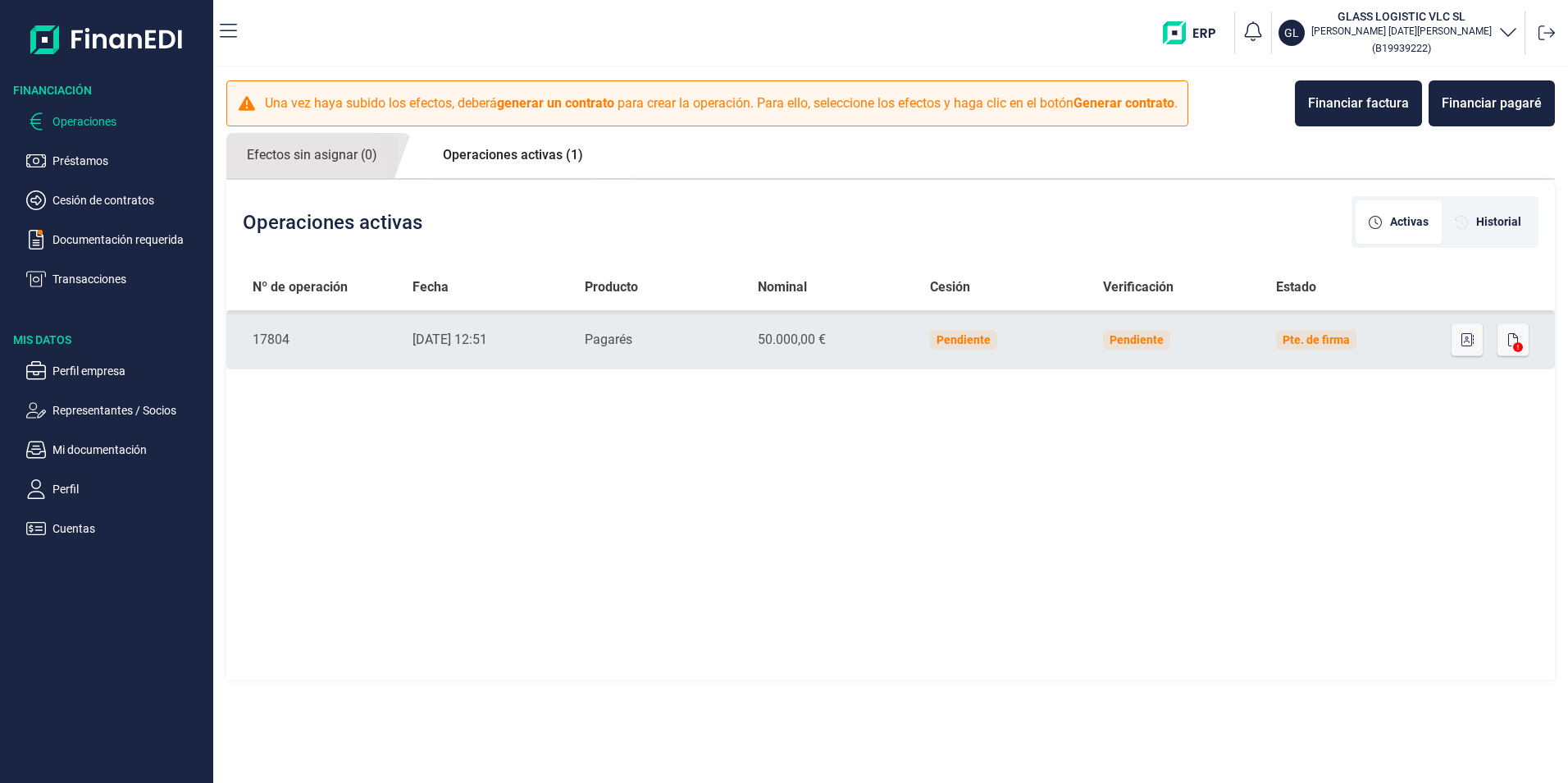
click at [1516, 345] on icon at bounding box center [1518, 347] width 10 height 10
click at [1509, 343] on icon "button" at bounding box center [1513, 340] width 10 height 13
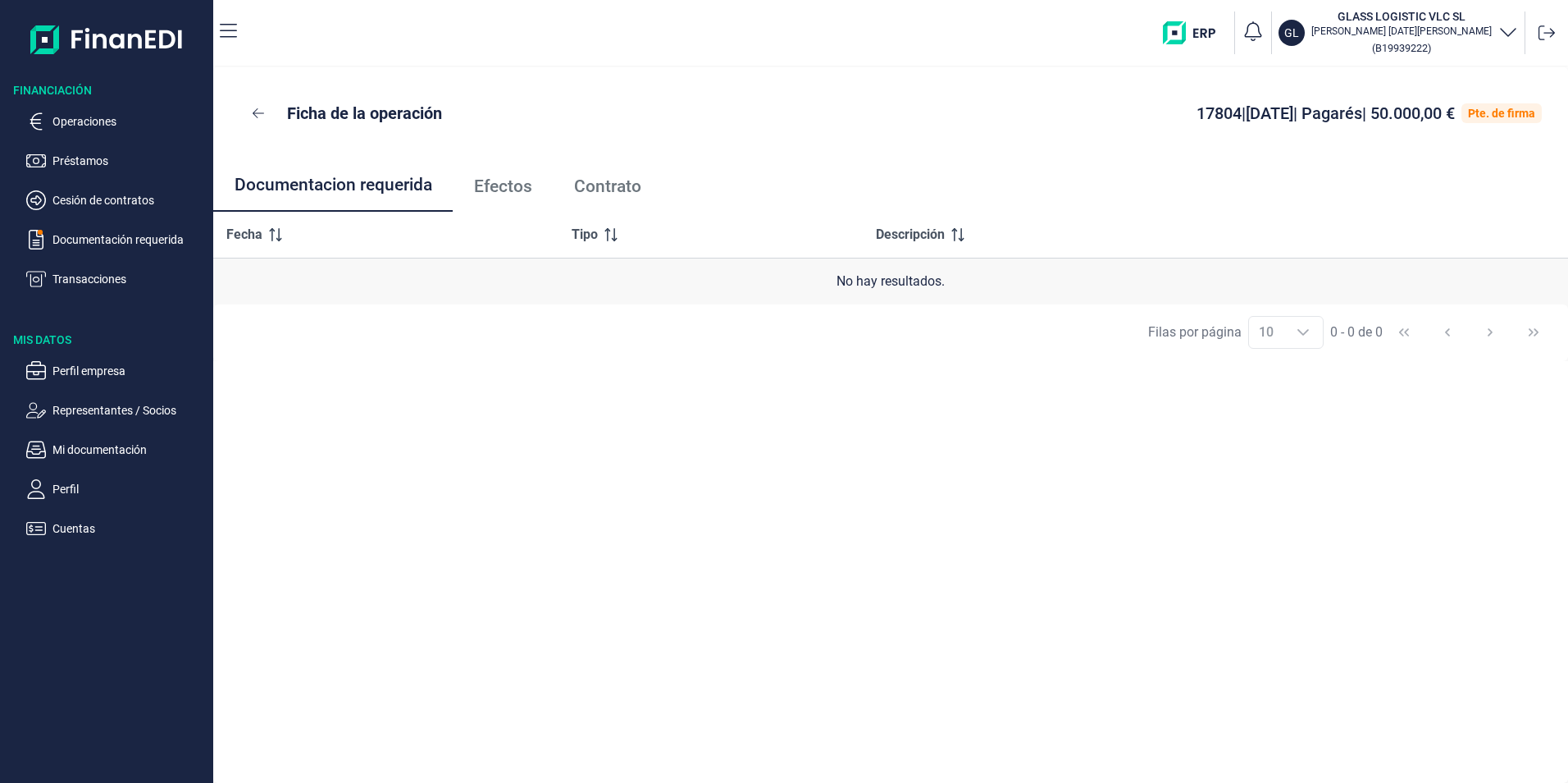
click at [607, 180] on span "Contrato" at bounding box center [607, 186] width 67 height 17
